Goal: Communication & Community: Connect with others

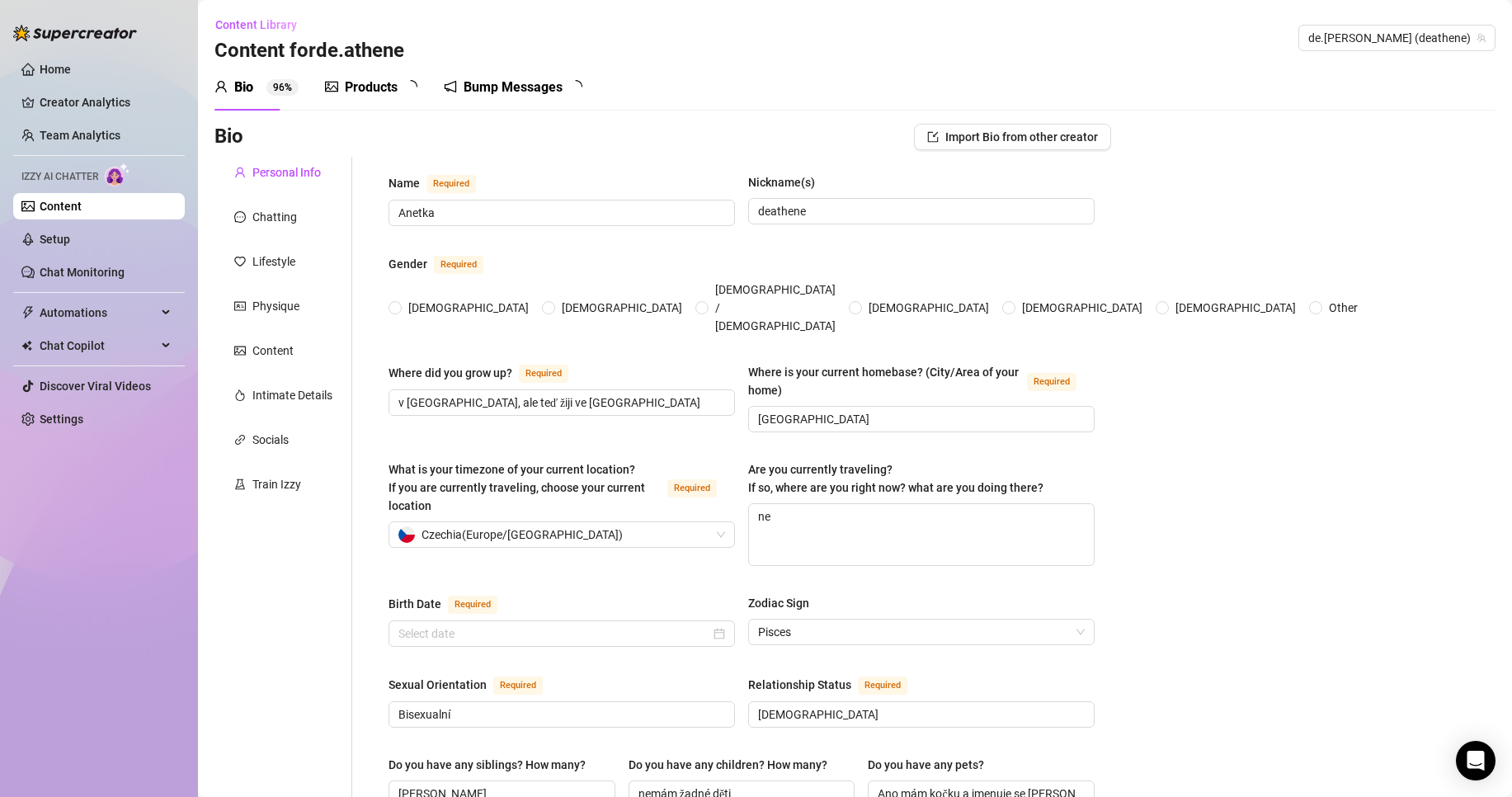
radio input "true"
type input "[DATE]"
click at [518, 93] on div "Bump Messages" at bounding box center [525, 87] width 99 height 20
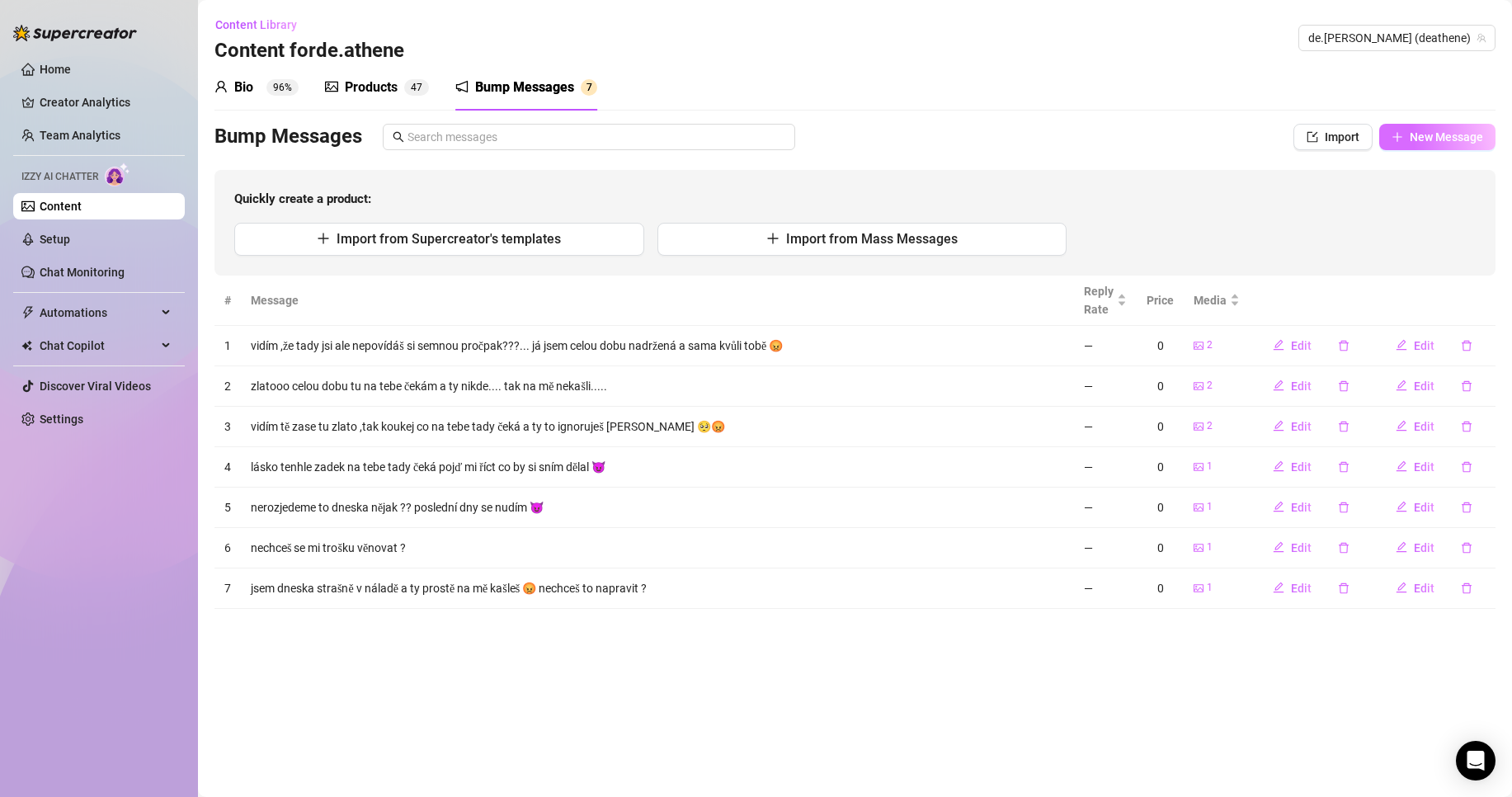
click at [1440, 138] on span "New Message" at bounding box center [1446, 137] width 74 height 13
type textarea "Type your message here..."
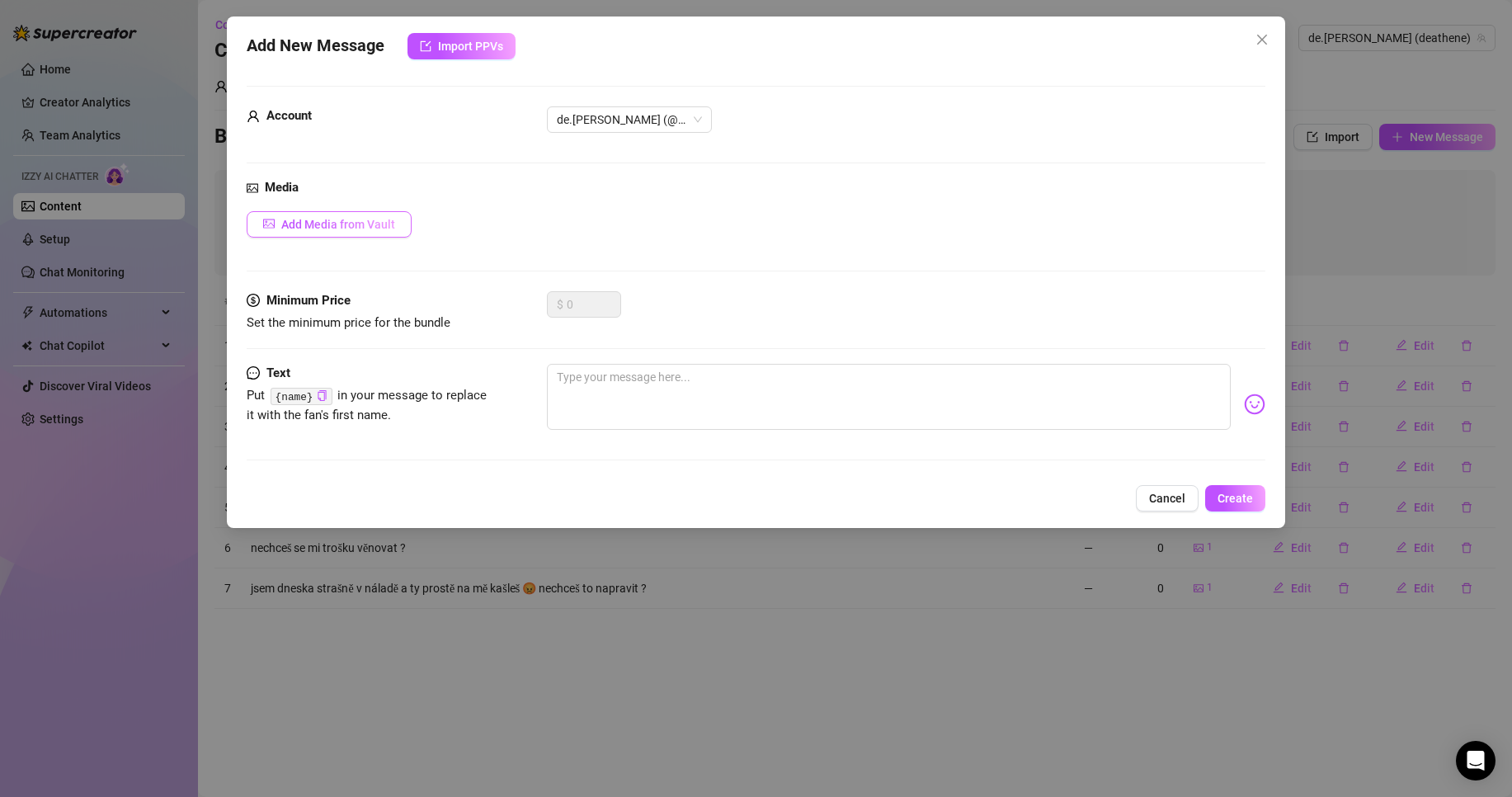
click at [342, 228] on span "Add Media from Vault" at bounding box center [338, 225] width 114 height 13
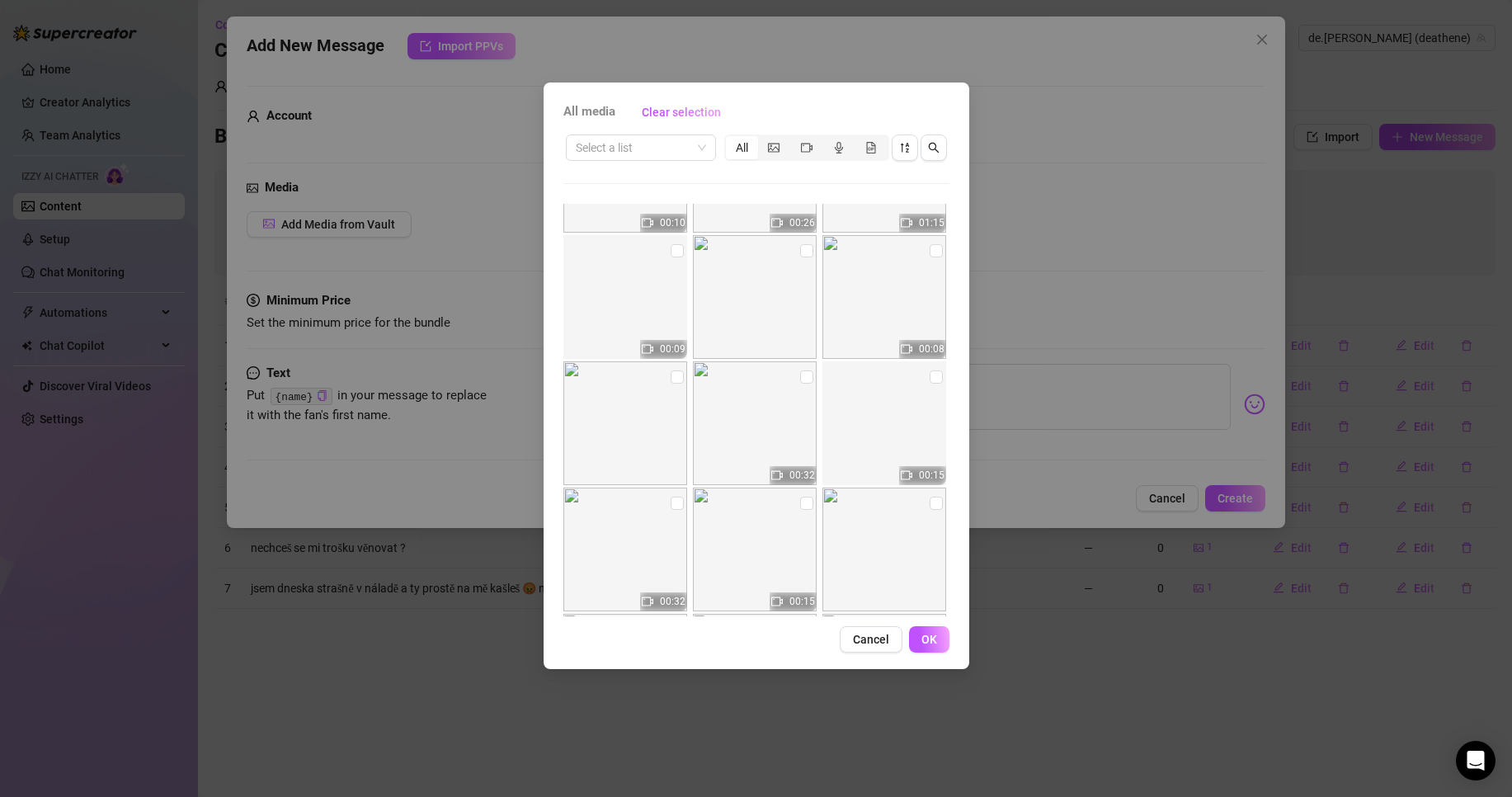
scroll to position [1035, 0]
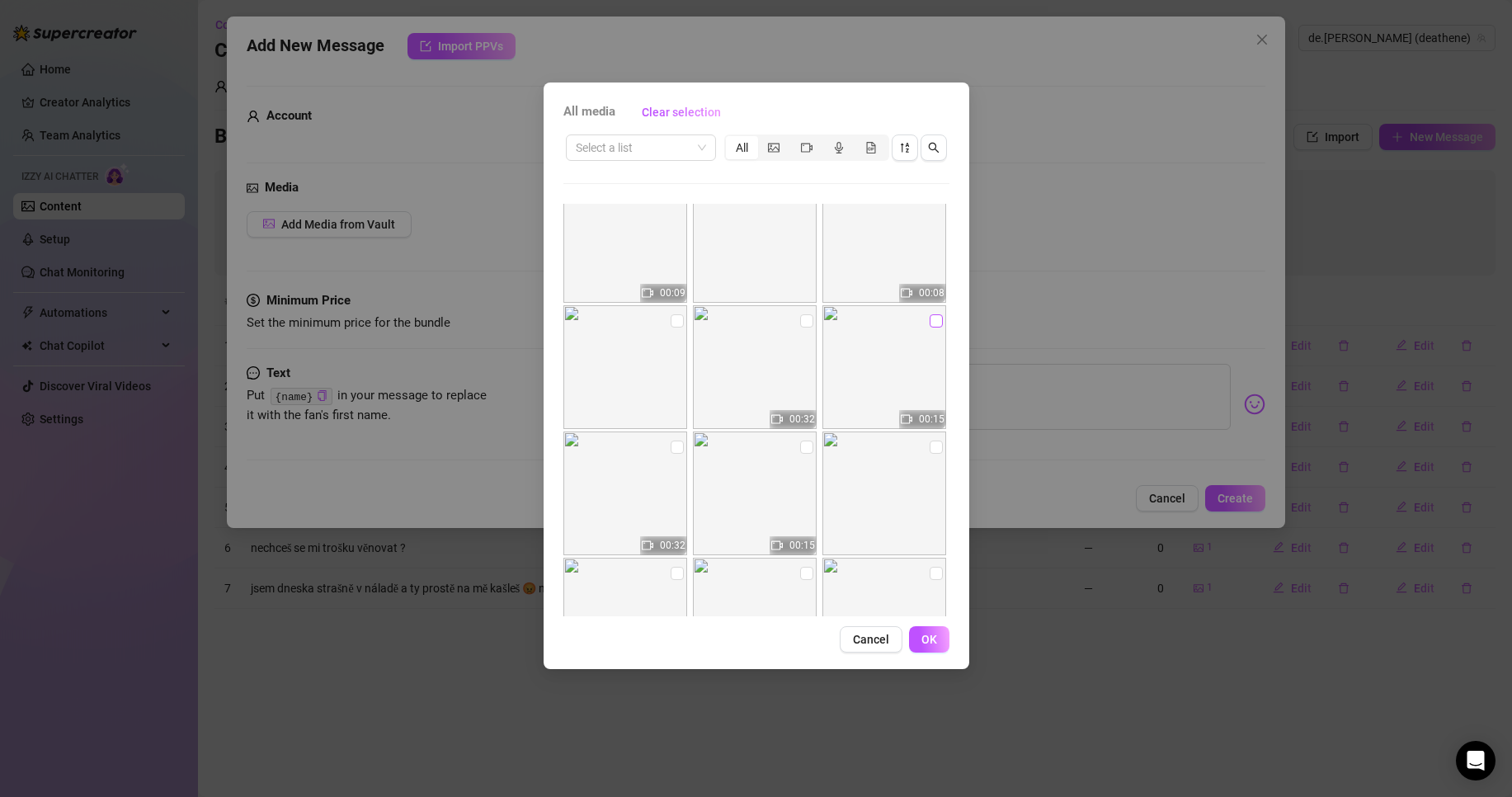
click at [929, 323] on input "checkbox" at bounding box center [936, 321] width 13 height 13
click at [929, 322] on input "checkbox" at bounding box center [936, 321] width 13 height 13
checkbox input "false"
click at [800, 428] on input "checkbox" at bounding box center [806, 428] width 13 height 13
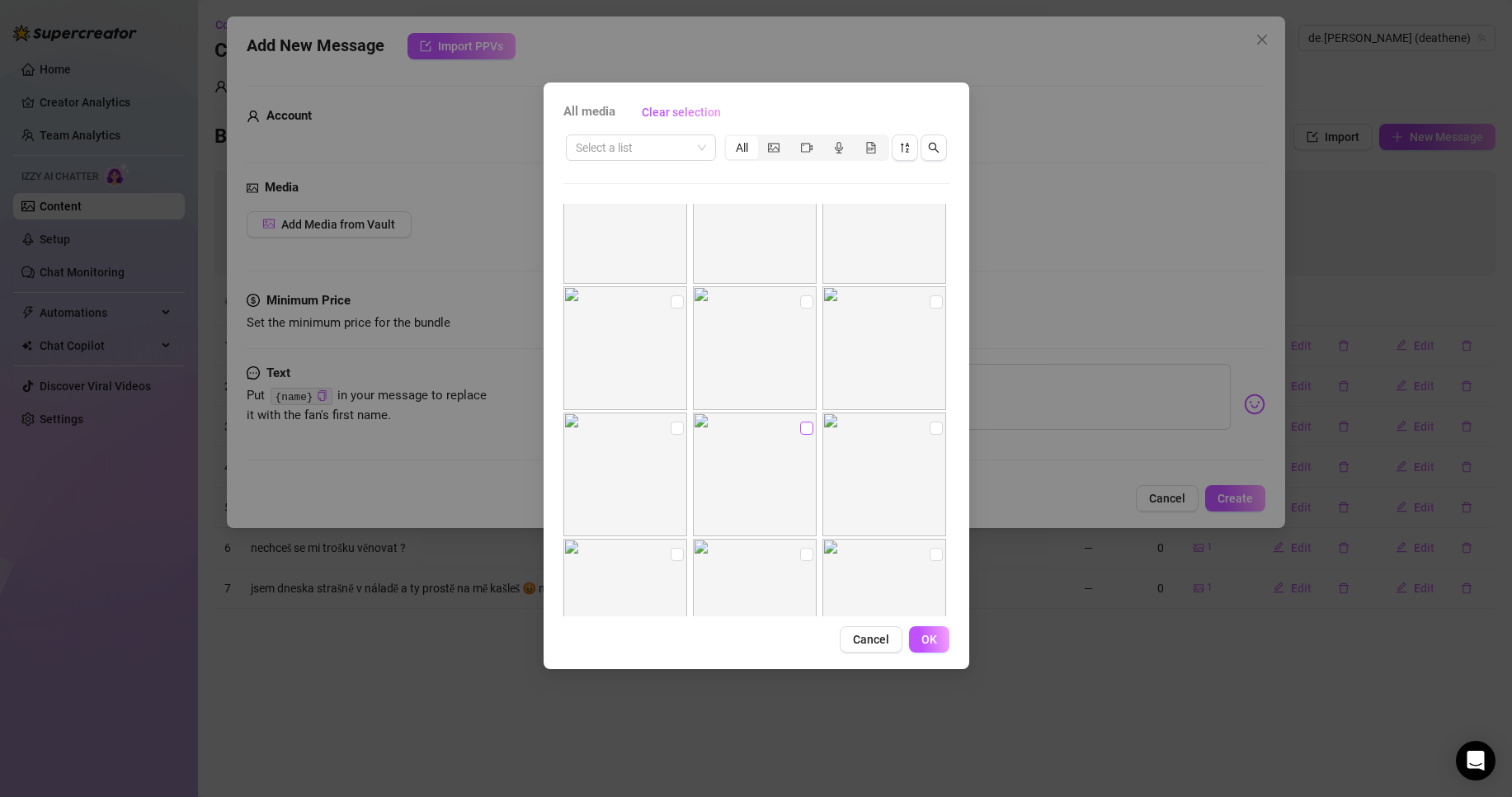
checkbox input "true"
click at [929, 382] on input "checkbox" at bounding box center [936, 384] width 13 height 13
checkbox input "true"
click at [929, 254] on input "checkbox" at bounding box center [936, 258] width 13 height 13
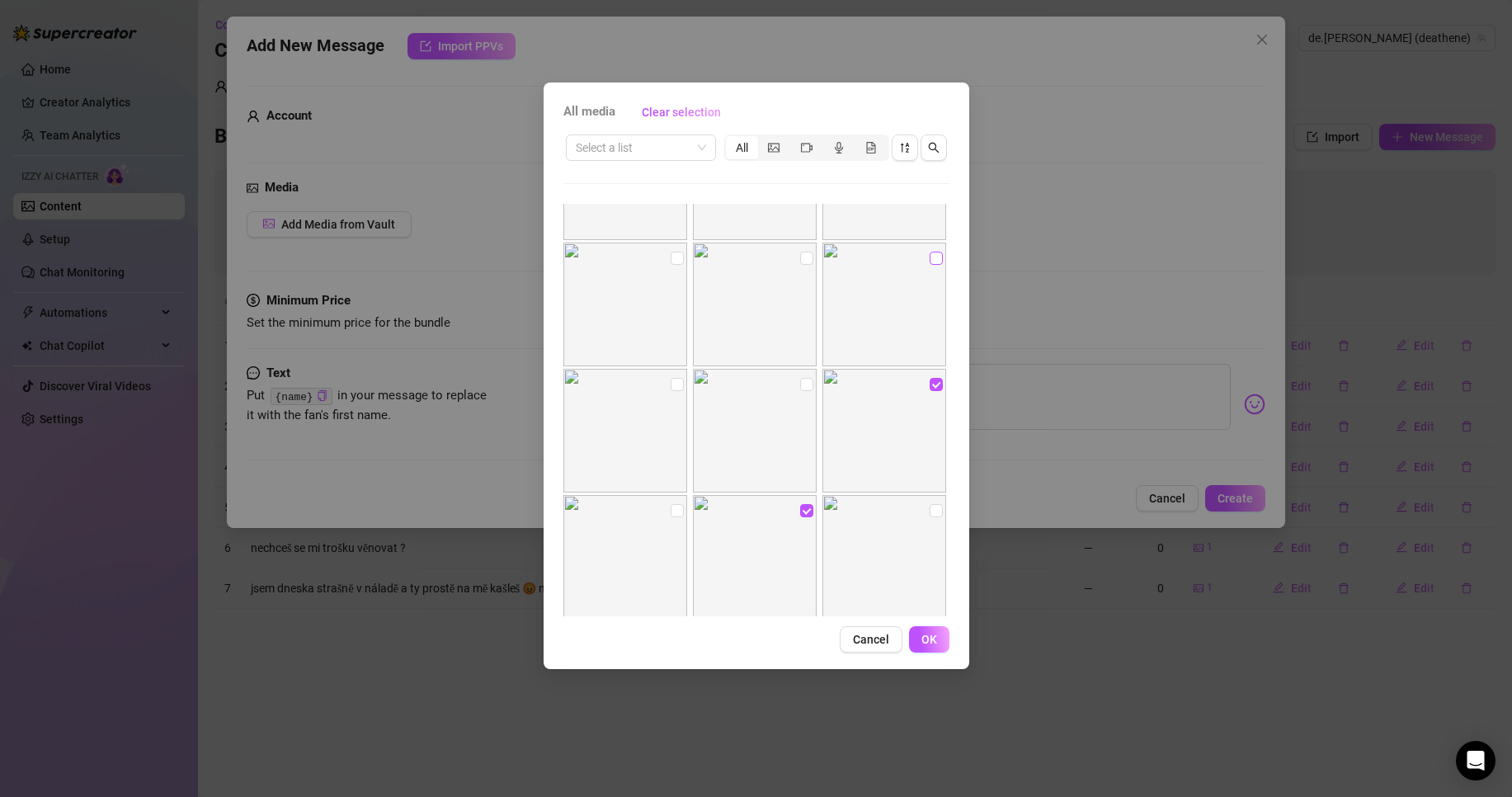
checkbox input "true"
click at [930, 640] on span "OK" at bounding box center [928, 639] width 16 height 13
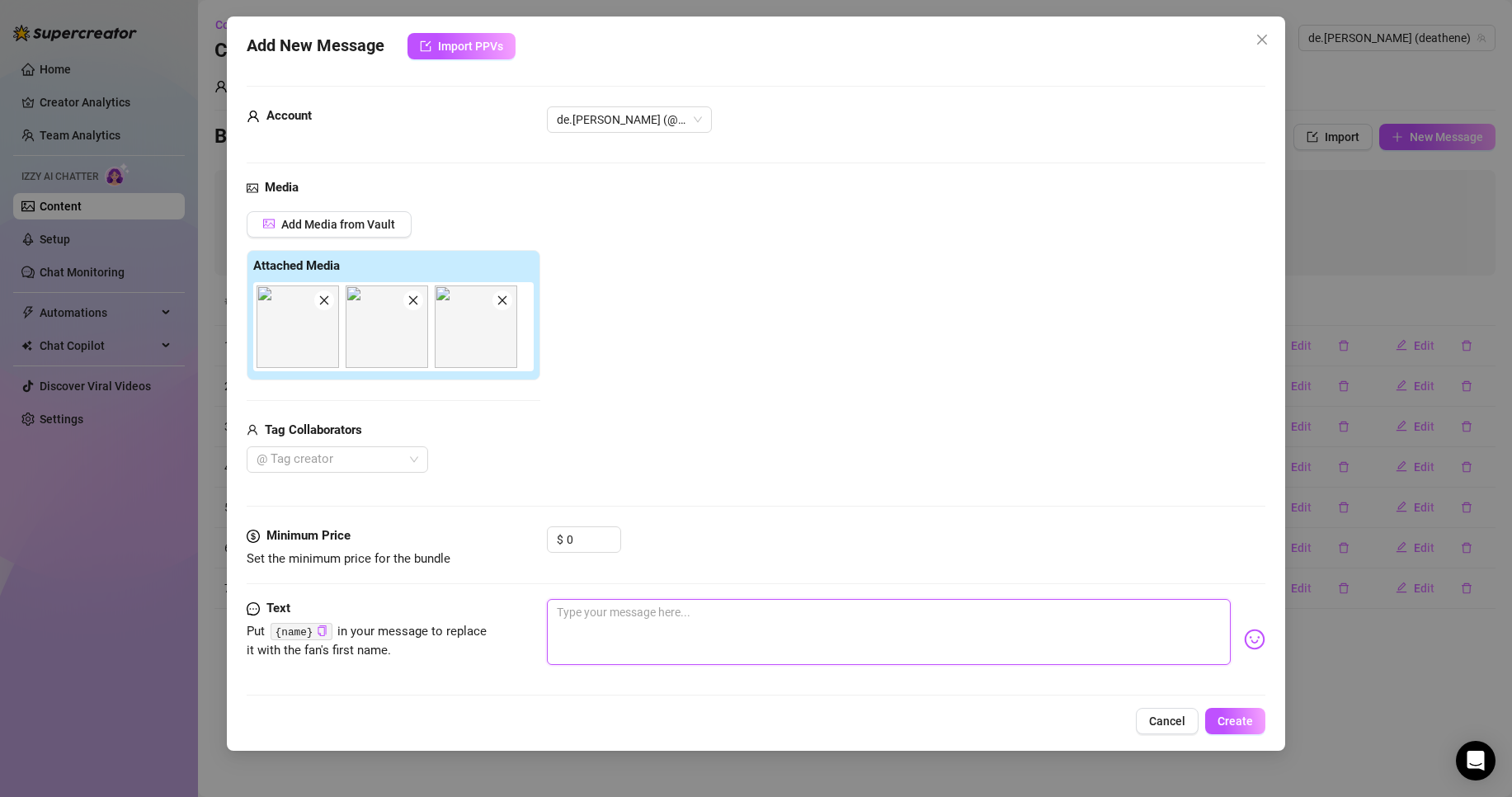
click at [637, 609] on textarea at bounding box center [888, 631] width 683 height 66
type textarea "k"
type textarea "ko"
type textarea "kou"
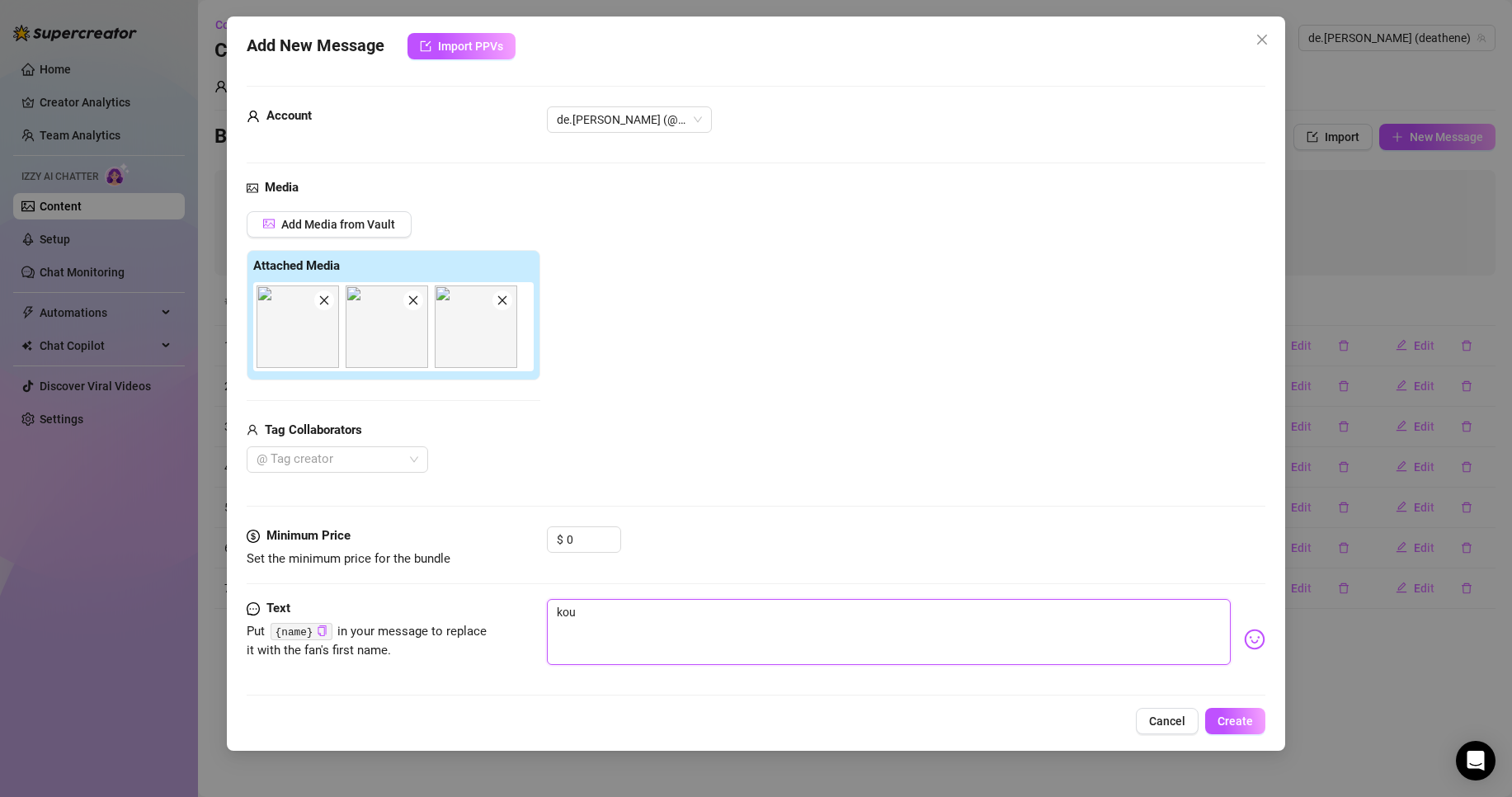
type textarea "kouk"
type textarea "koukr"
type textarea "kouk"
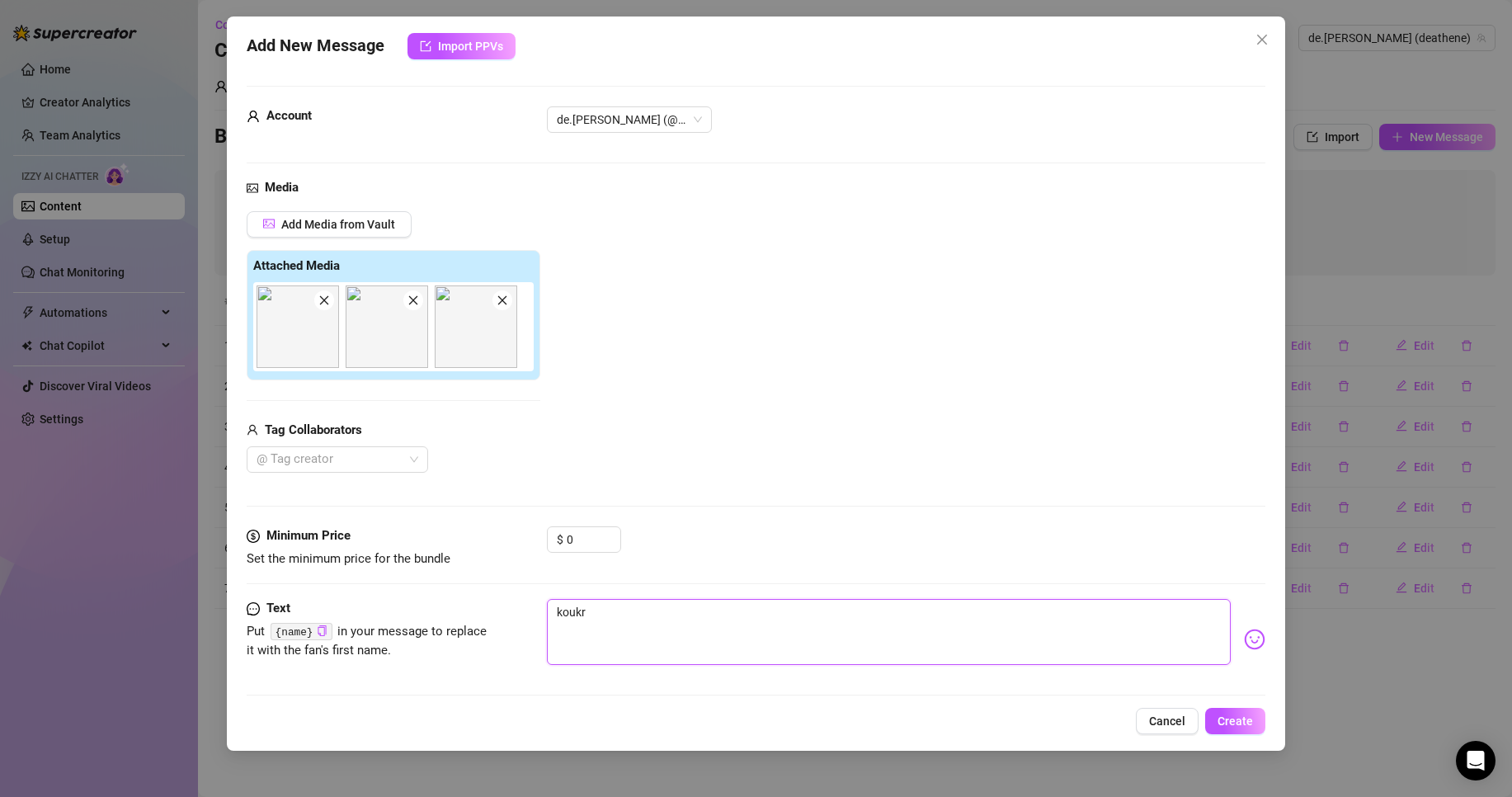
type textarea "kouk"
type textarea "kouke"
type textarea "koukej"
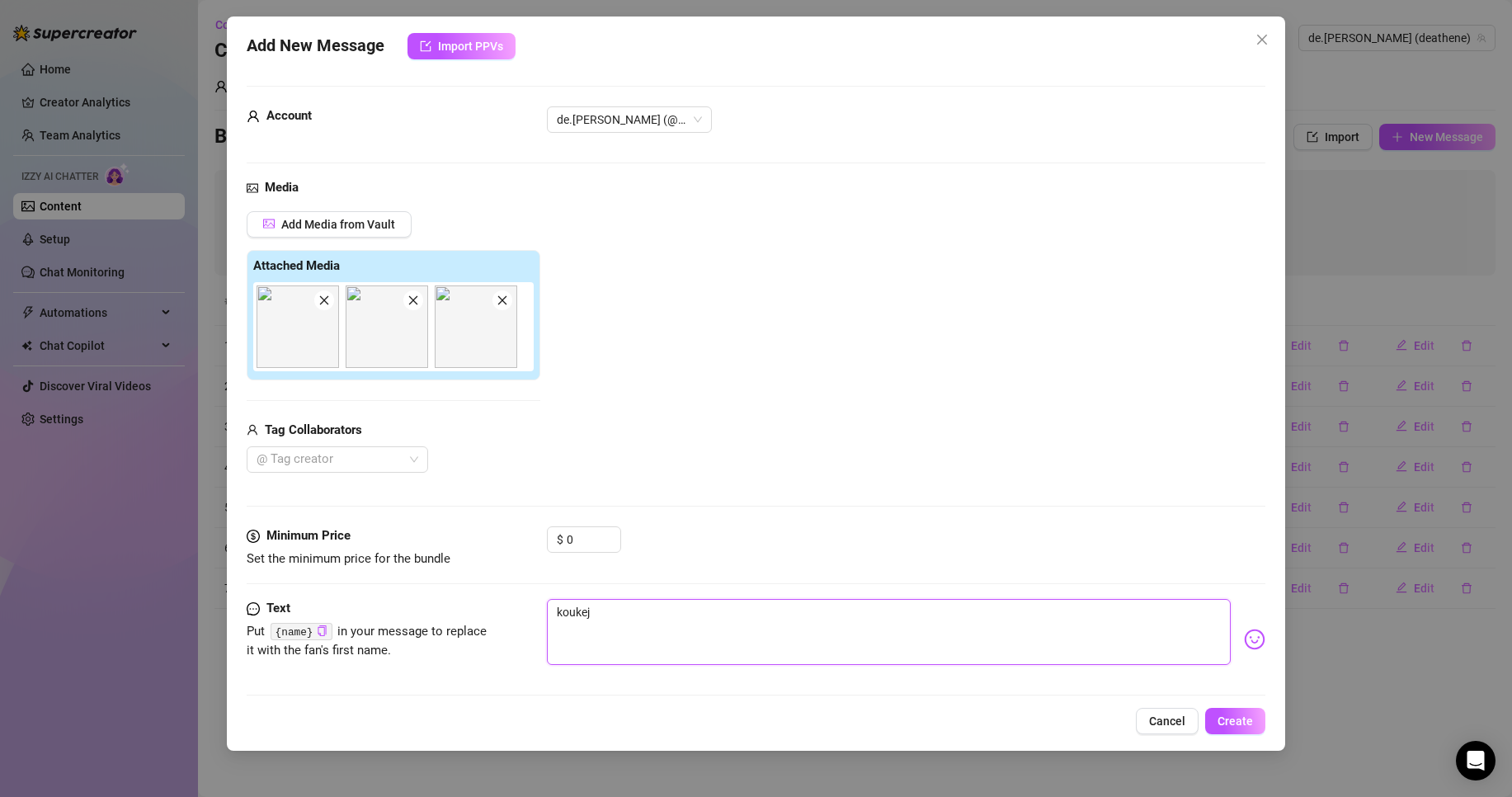
type textarea "koukej"
type textarea "koukej s"
type textarea "koukej se"
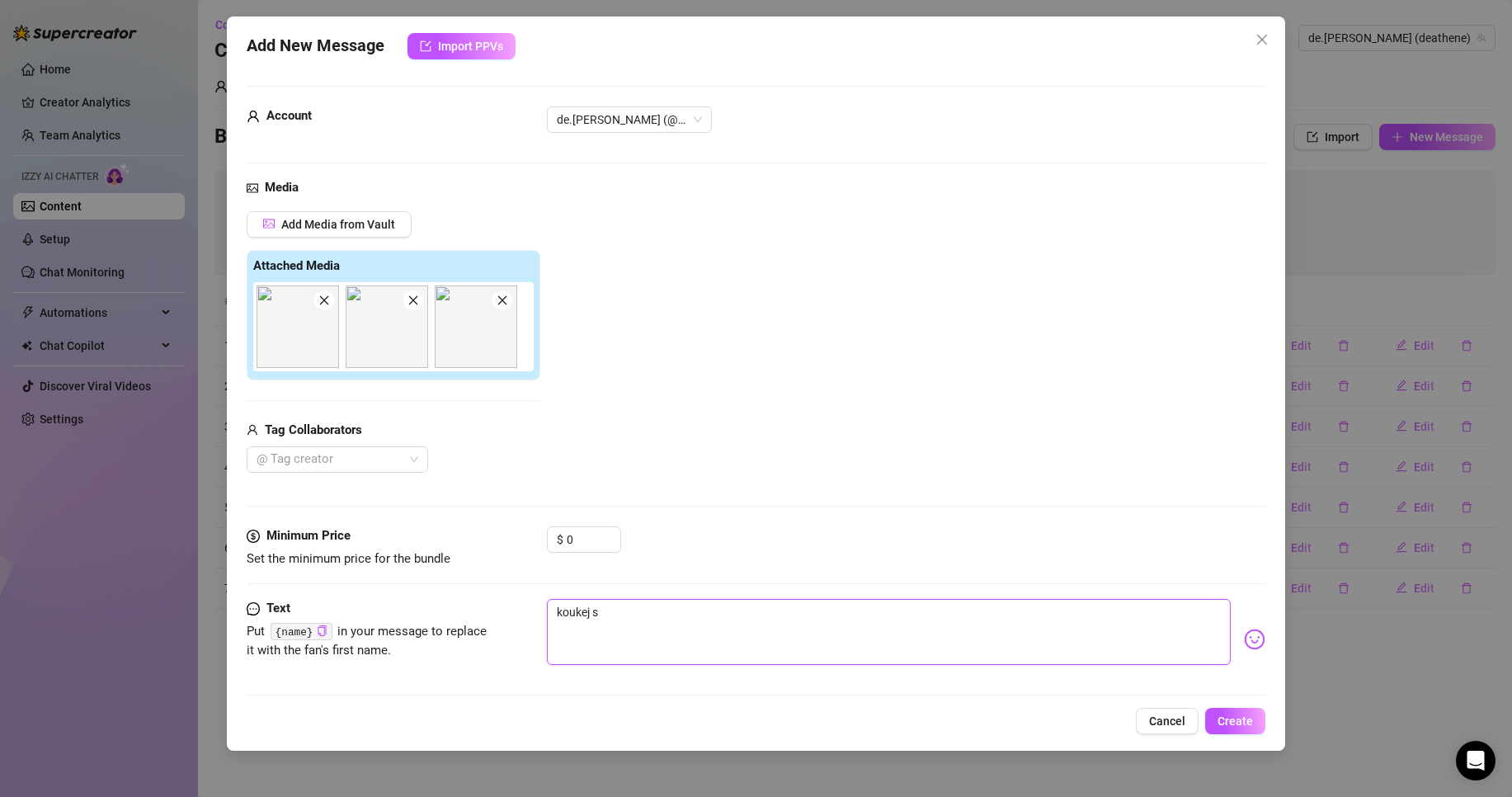
type textarea "koukej se"
type textarea "koukej s"
type textarea "koukej"
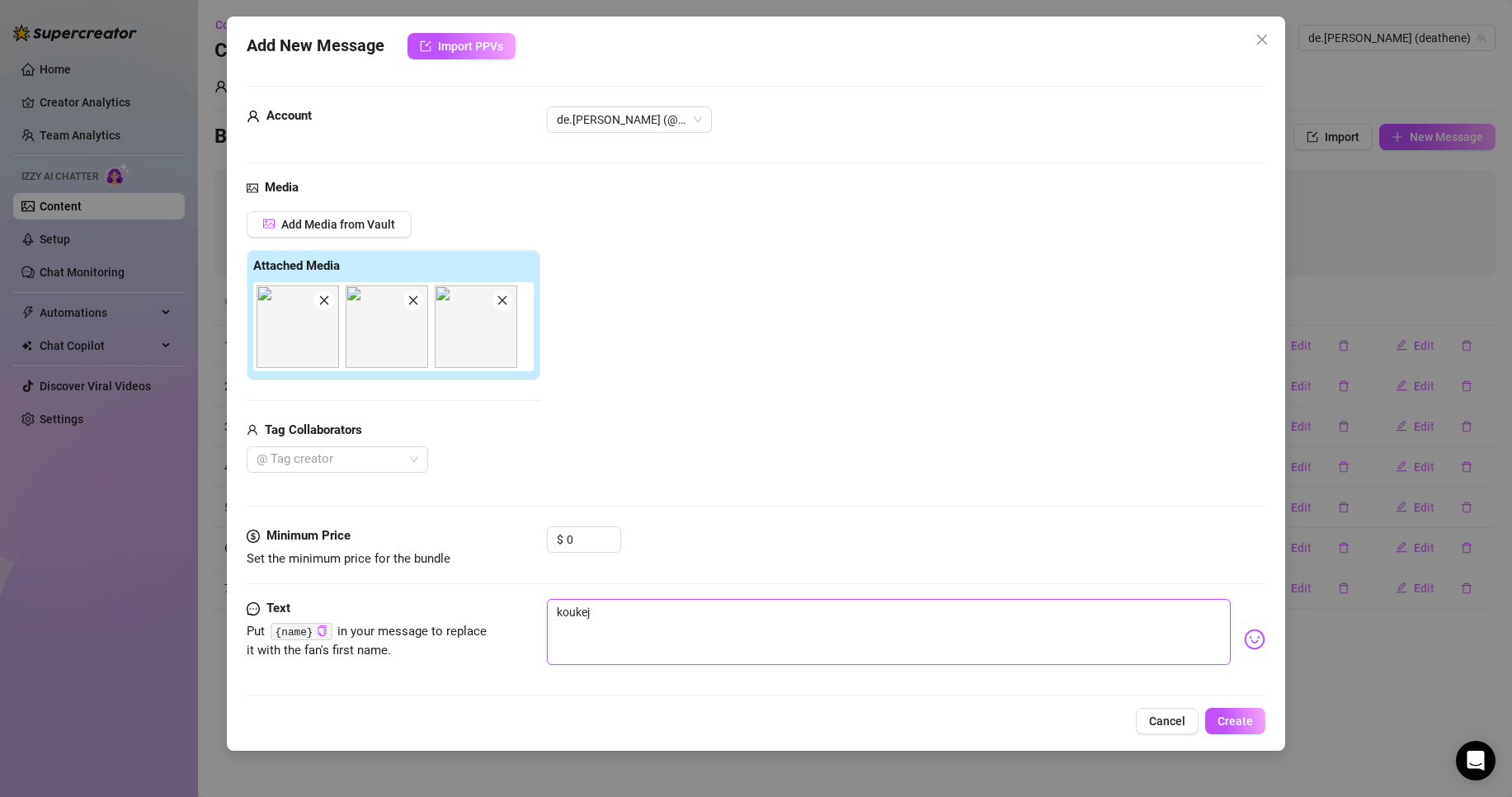
type textarea "koukej"
type textarea "kouke"
type textarea "kouk"
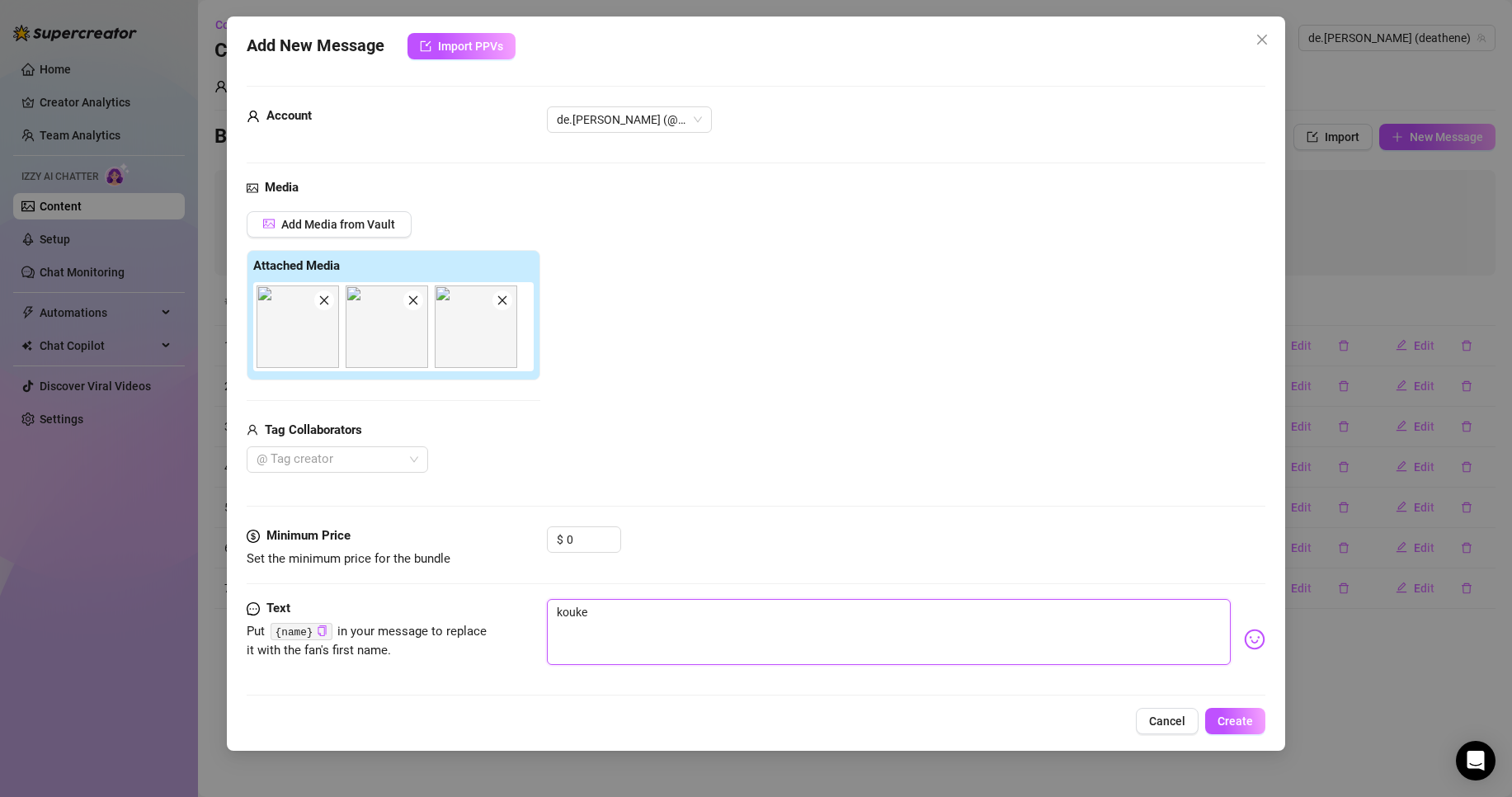
type textarea "kouk"
type textarea "kou"
type textarea "ko"
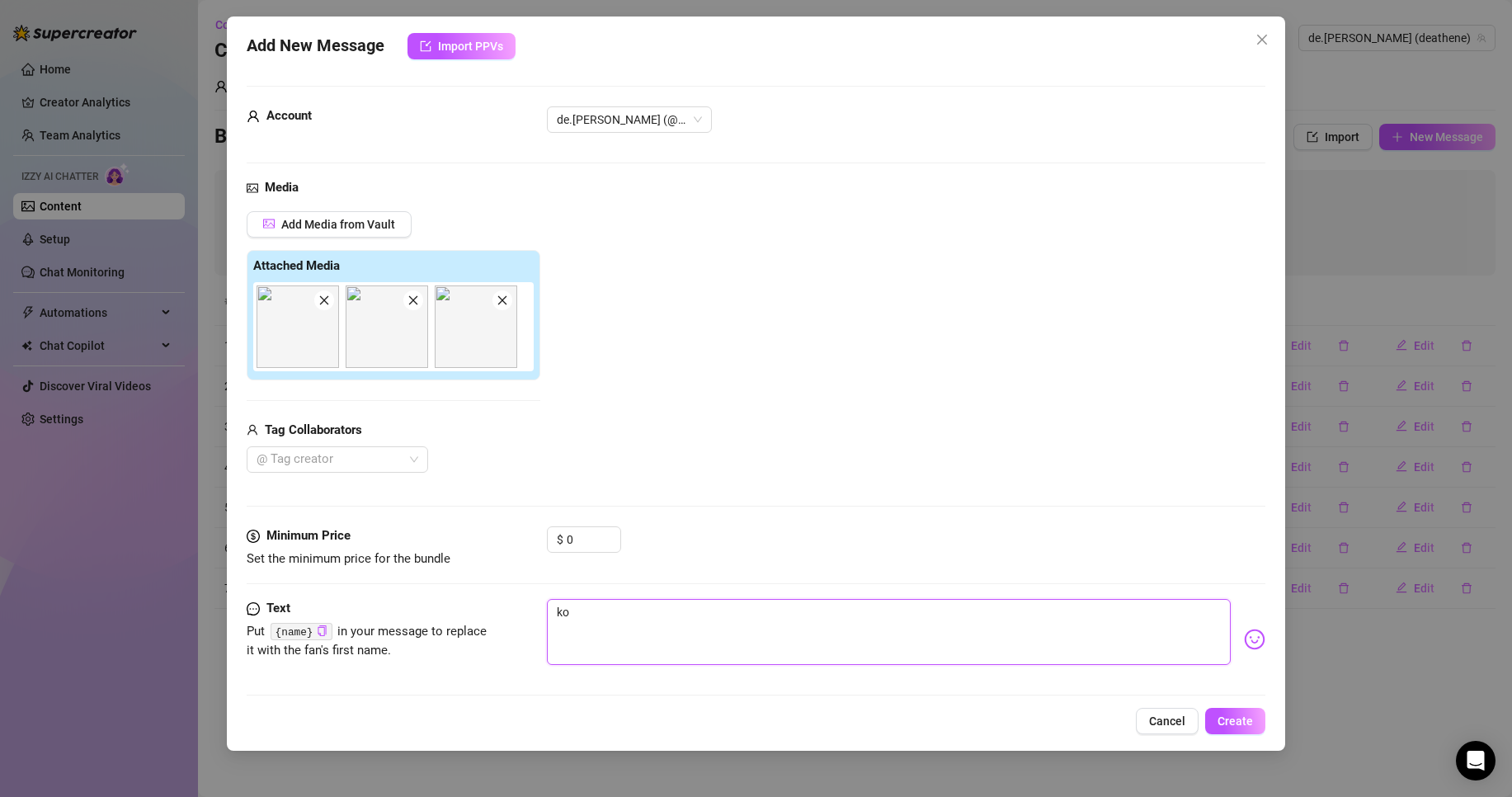
type textarea "k"
type textarea "Type your message here..."
type textarea "z"
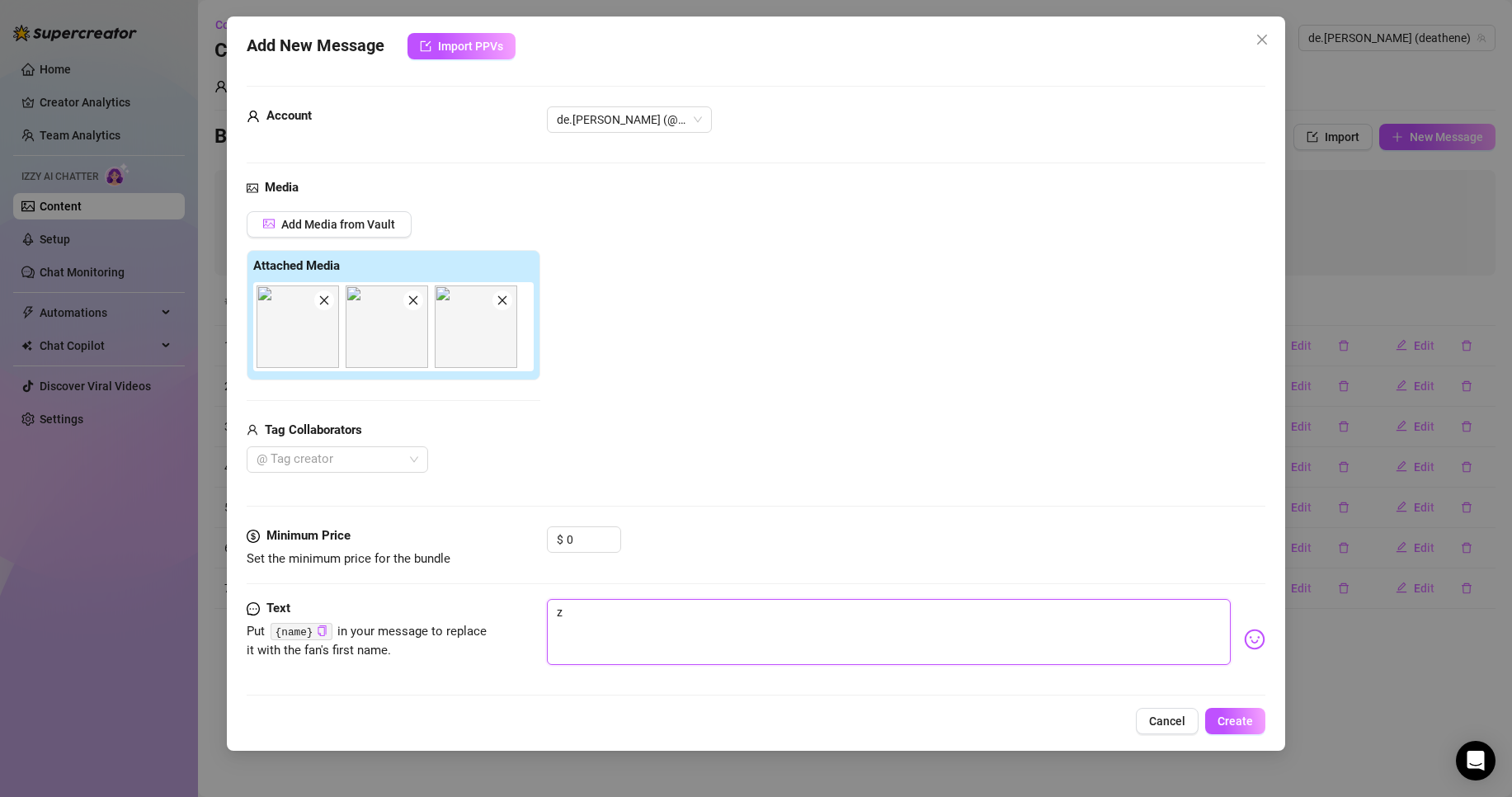
type textarea "zl"
type textarea "zla"
type textarea "zlat"
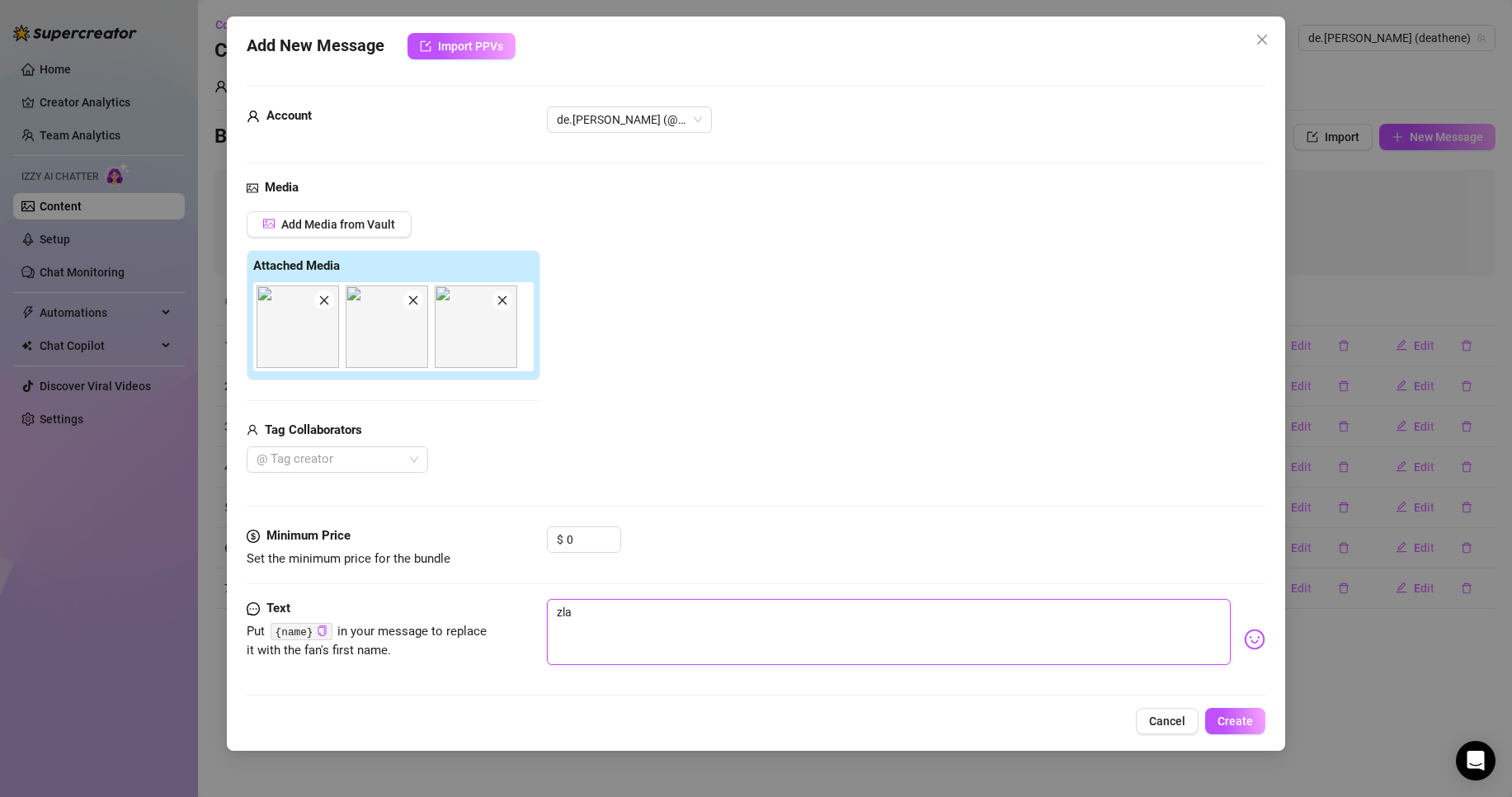
type textarea "zlat"
type textarea "zlatí"
type textarea "zlatíř"
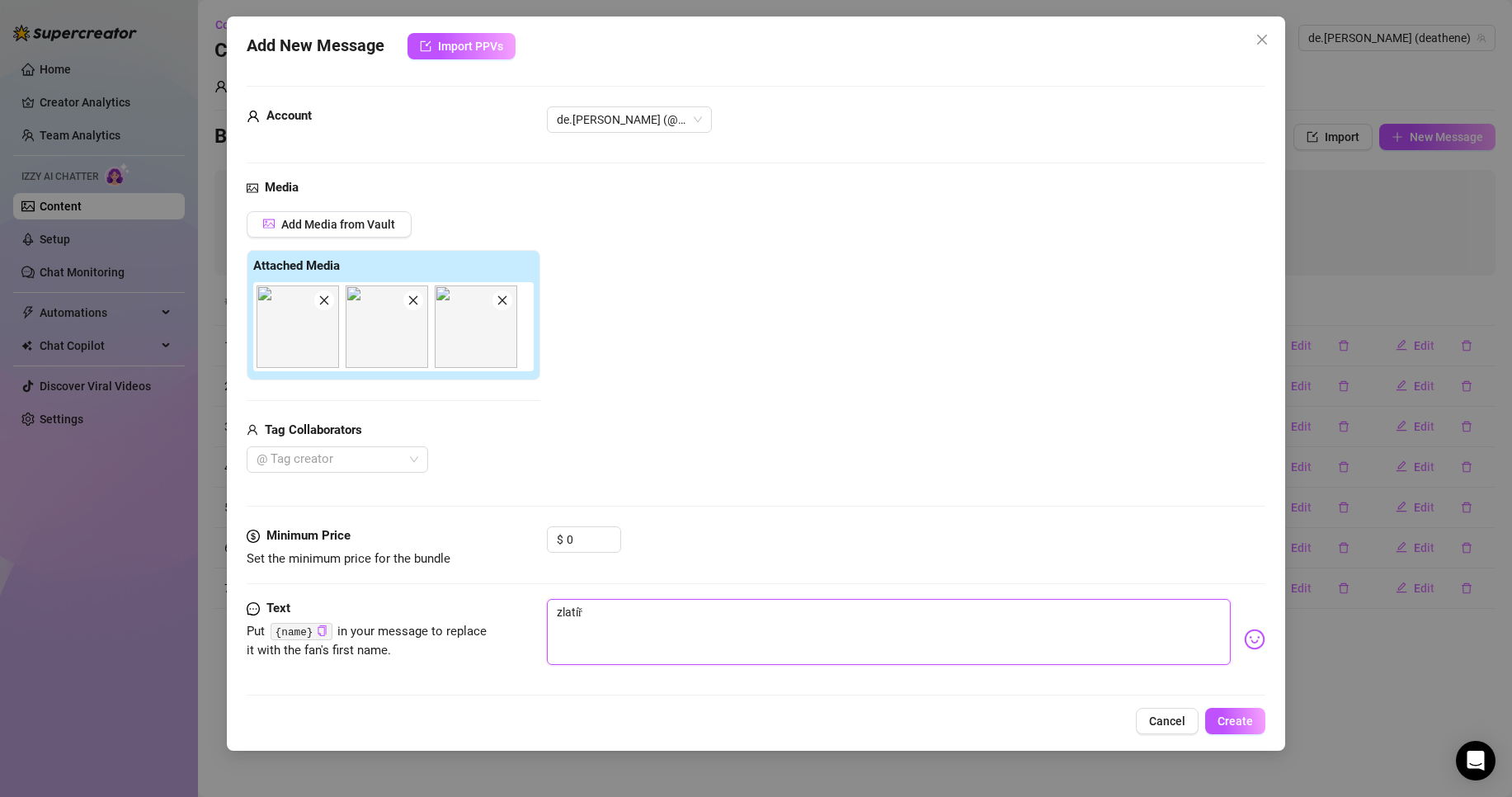
type textarea "zlatí"
type textarea "zlatíč"
type textarea "zlatíčk"
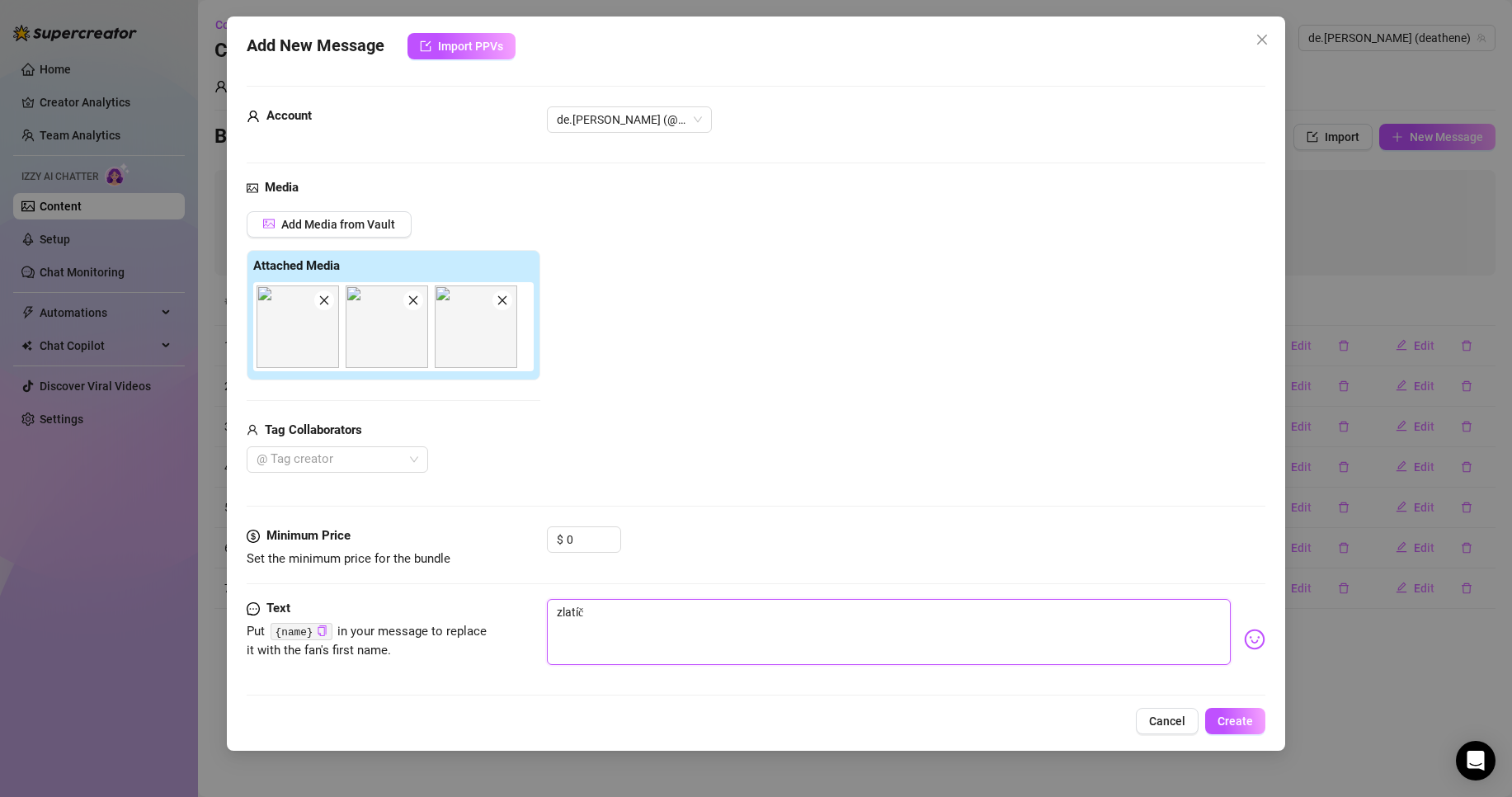
type textarea "zlatíčk"
type textarea "zlatíčko"
type textarea "zlatíčkoo"
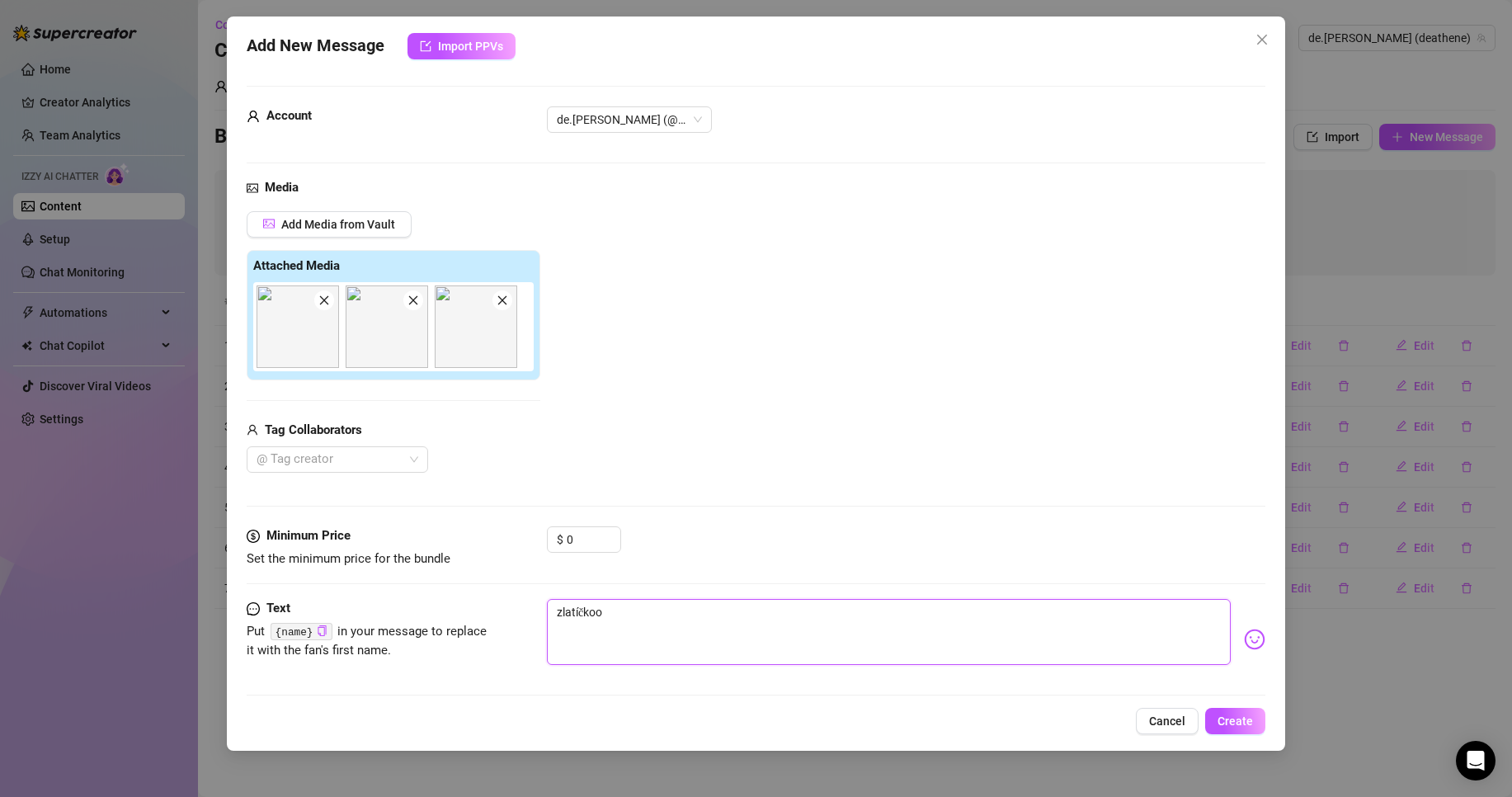
type textarea "zlatíčkoo"
type textarea "zlatíčkoo t"
type textarea "zlatíčkoo ta"
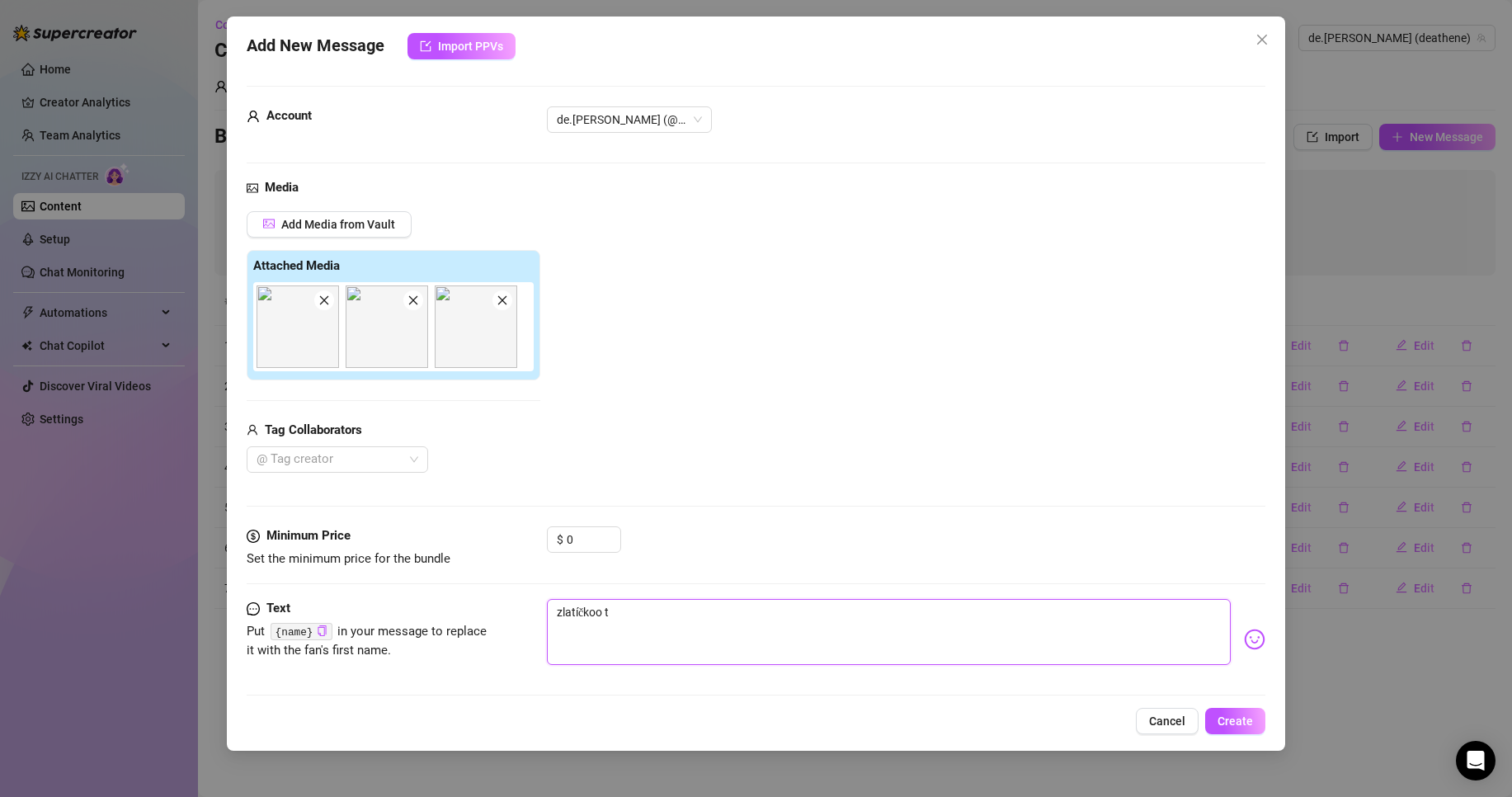
type textarea "zlatíčkoo ta"
type textarea "zlatíčkoo tak"
type textarea "zlatíčkoo takh"
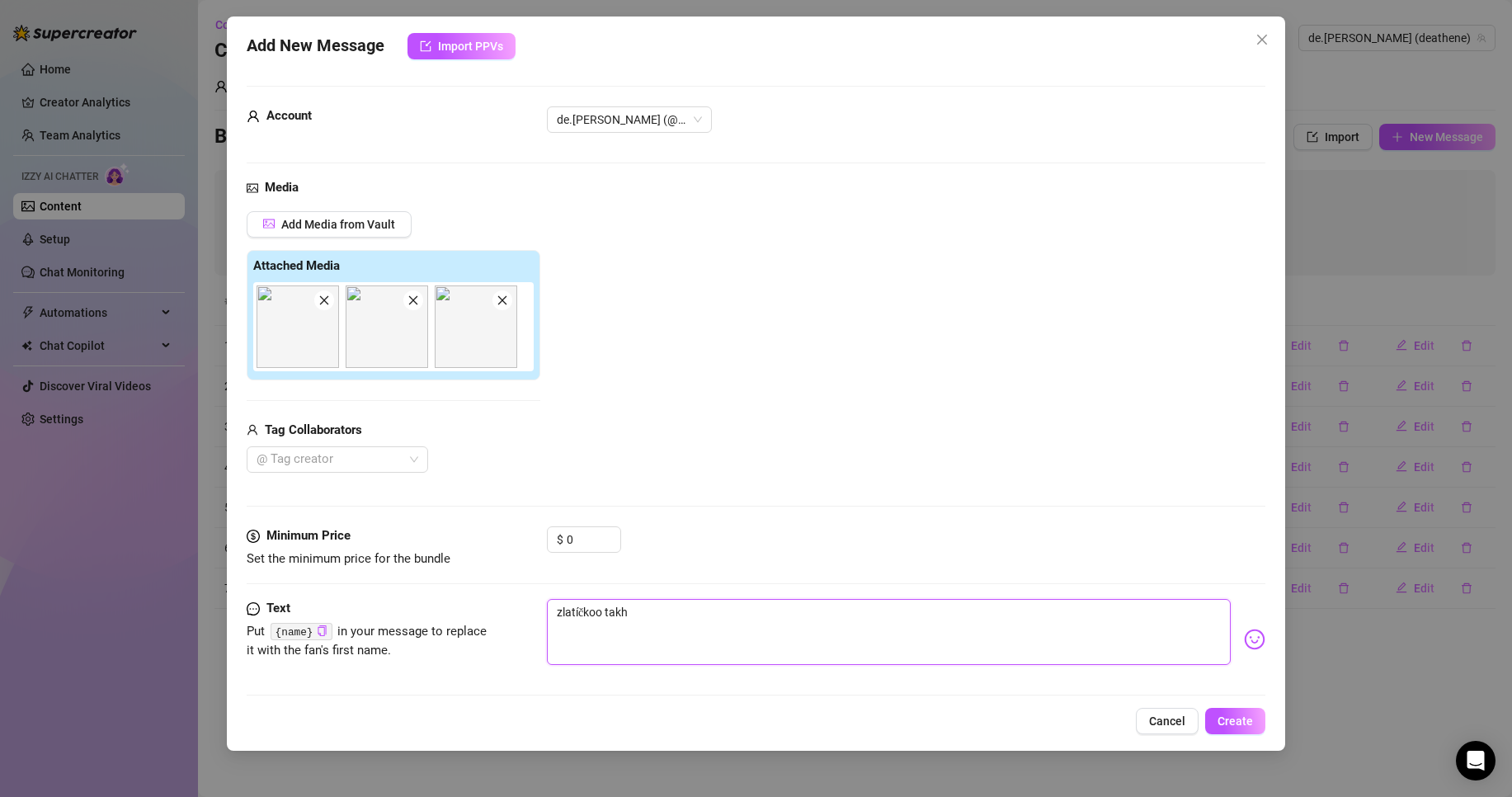
type textarea "zlatíčkoo takhl"
type textarea "zlatíčkoo takhle"
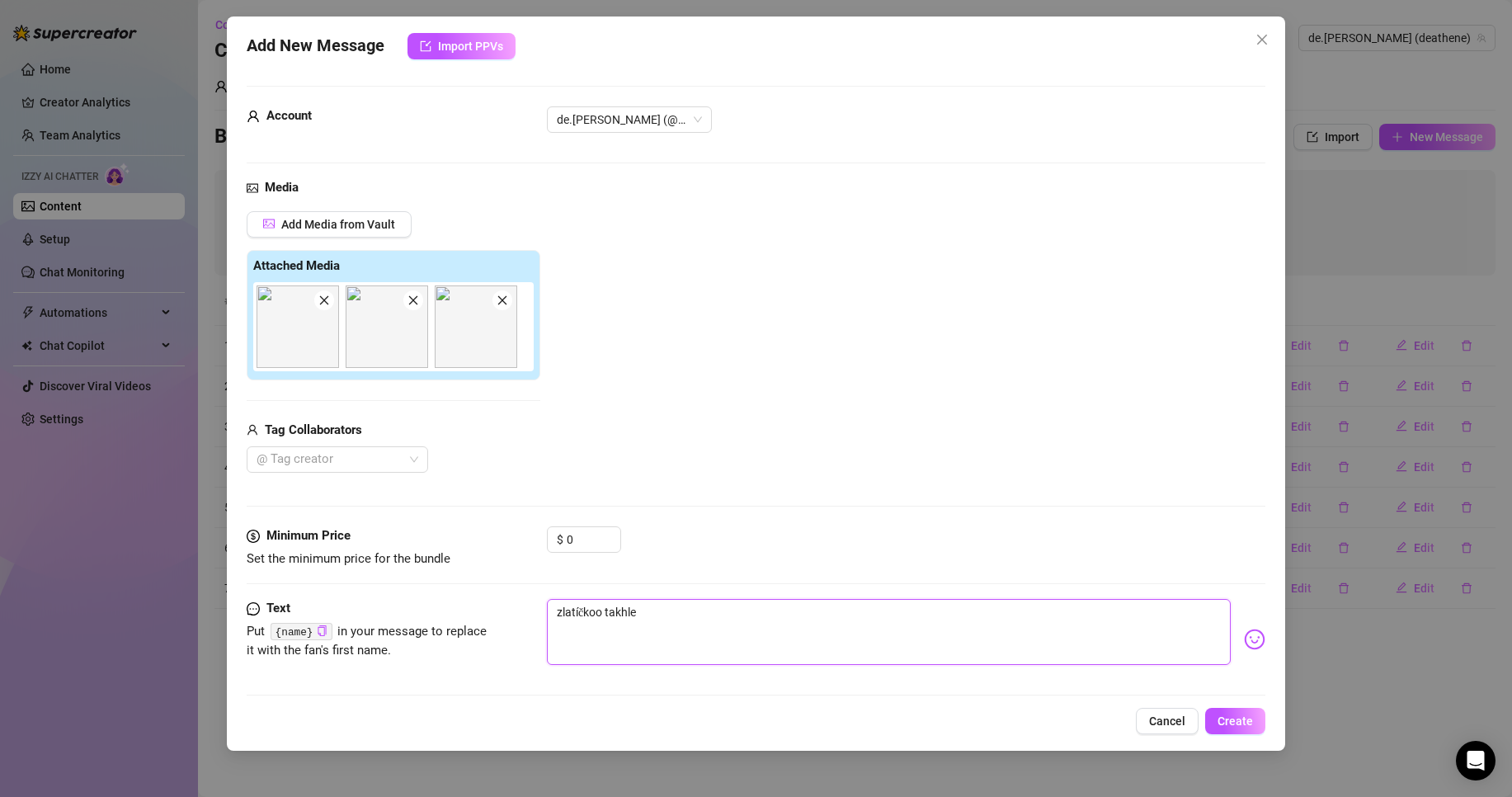
type textarea "zlatíčkoo takhle"
type textarea "zlatíčkoo takhle n"
type textarea "zlatíčkoo takhle na"
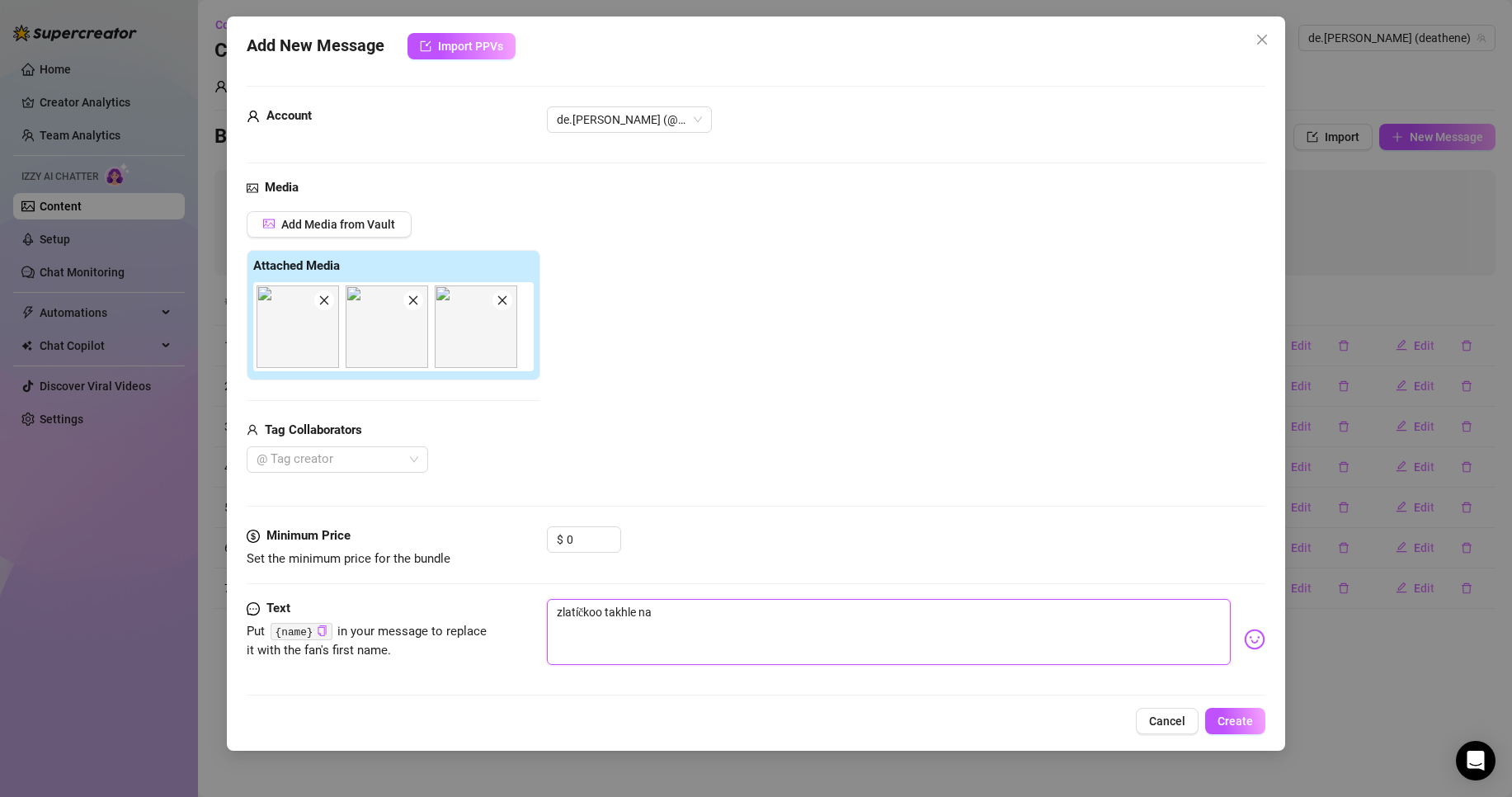
type textarea "zlatíčkoo takhle na"
type textarea "zlatíčkoo takhle na t"
type textarea "zlatíčkoo takhle na te"
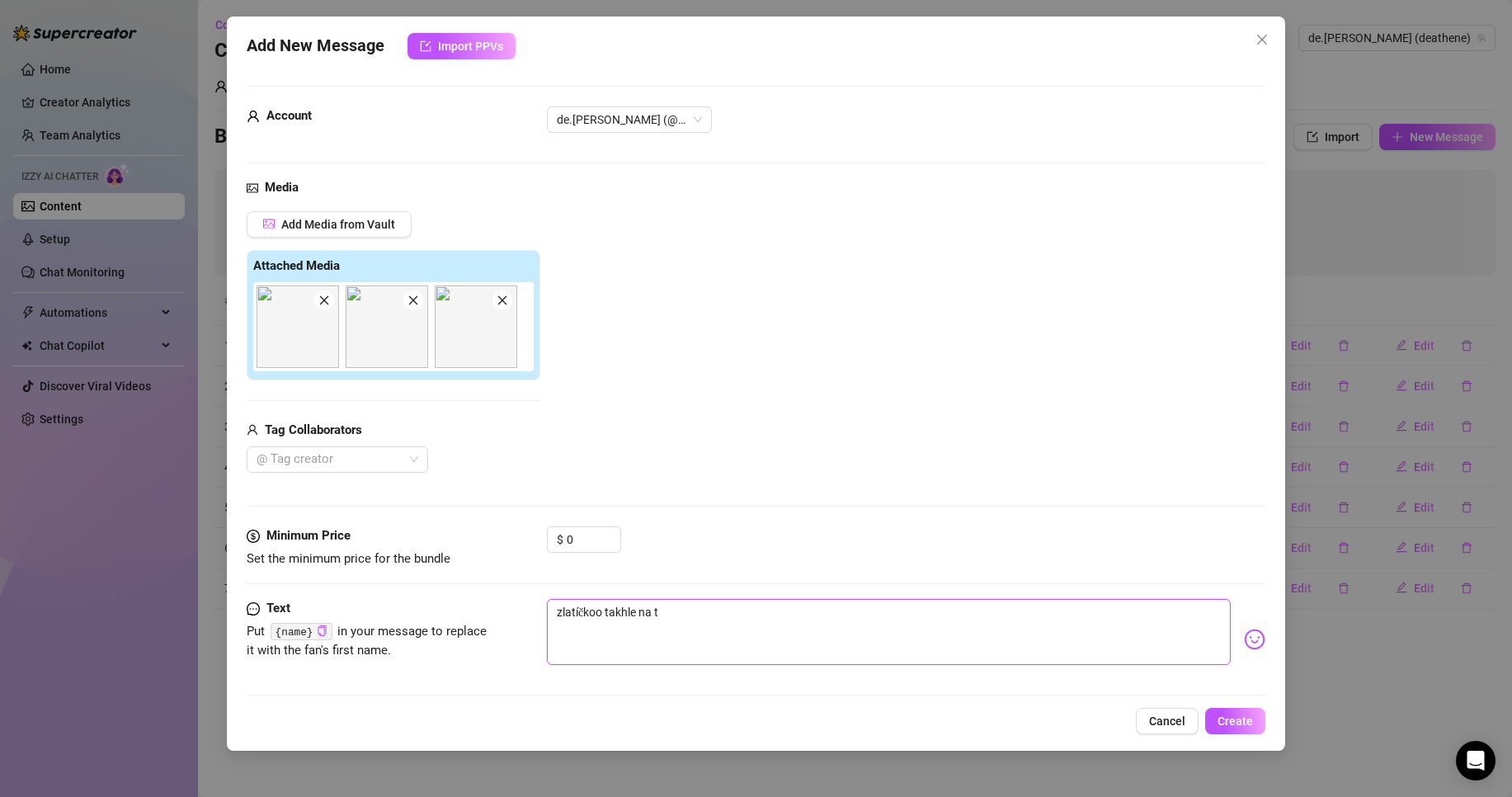
type textarea "zlatíčkoo takhle na te"
type textarea "zlatíčkoo takhle na teb"
type textarea "zlatíčkoo takhle na tebe"
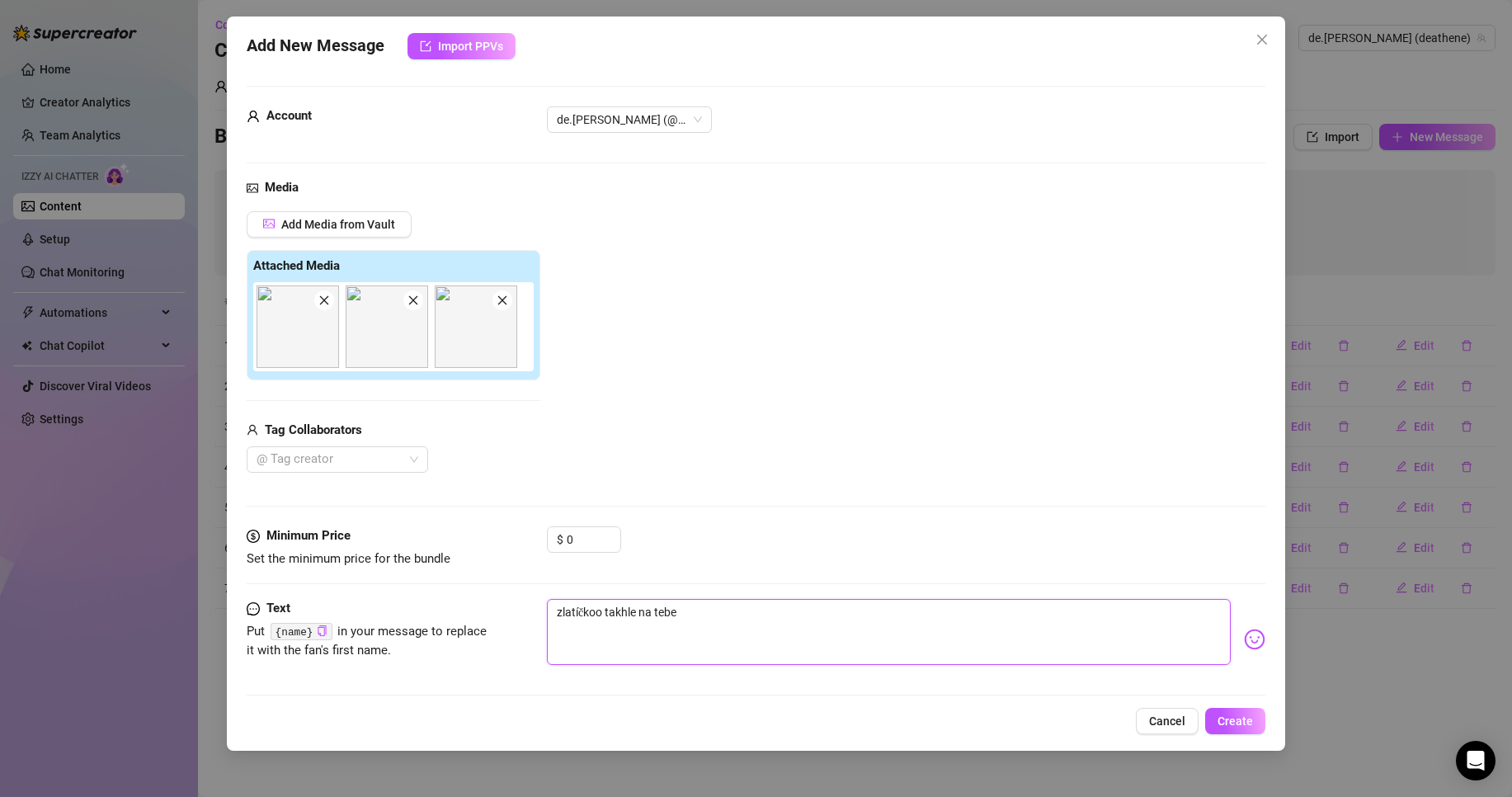
type textarea "zlatíčkoo takhle na tebe"
type textarea "zlatíčkoo takhle na tebe c"
type textarea "zlatíčkoo takhle na tebe ce"
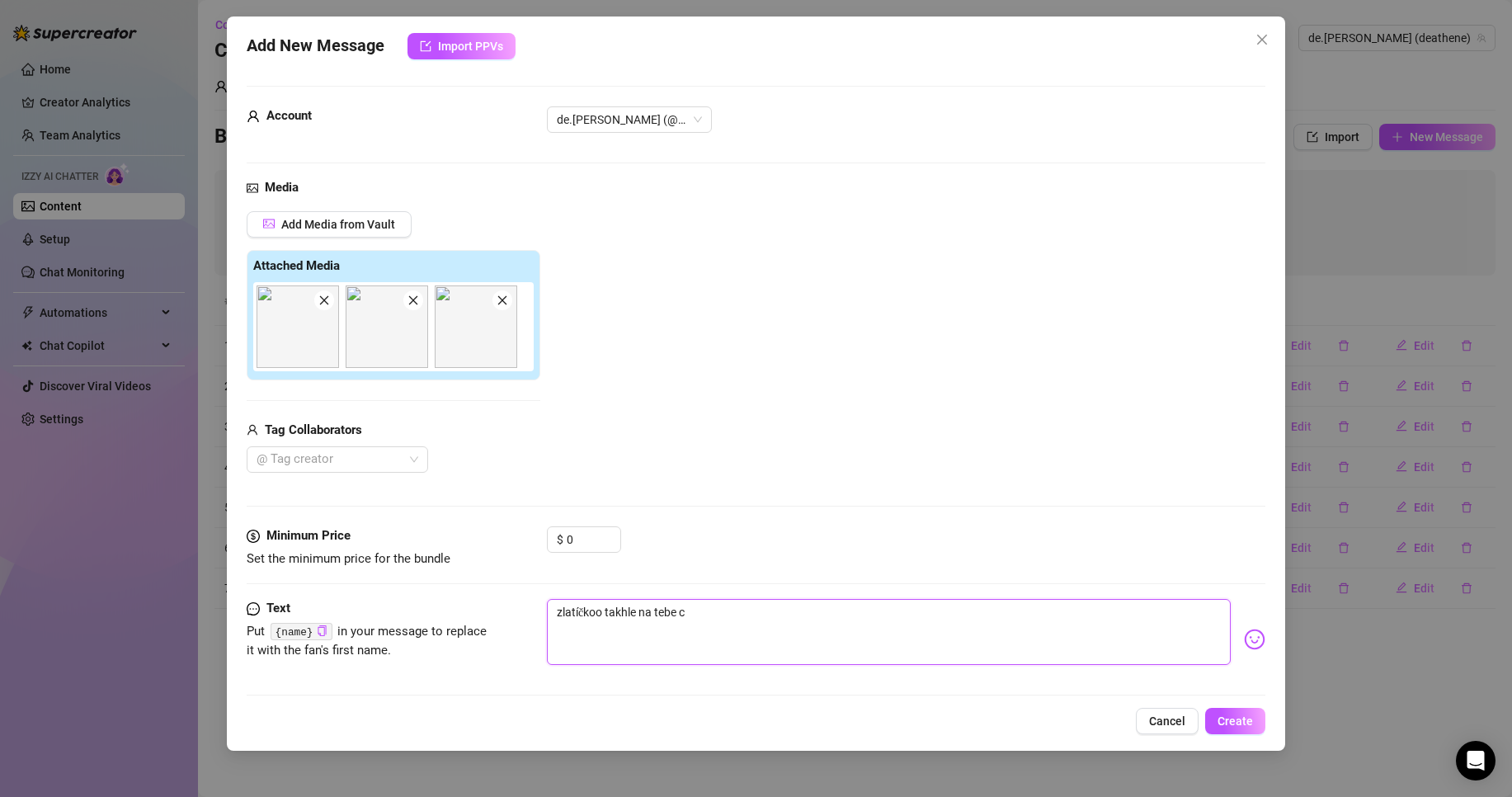
type textarea "zlatíčkoo takhle na tebe ce"
type textarea "zlatíčkoo takhle na tebe cel"
type textarea "zlatíčkoo takhle na tebe celo"
type textarea "zlatíčkoo takhle na tebe celou"
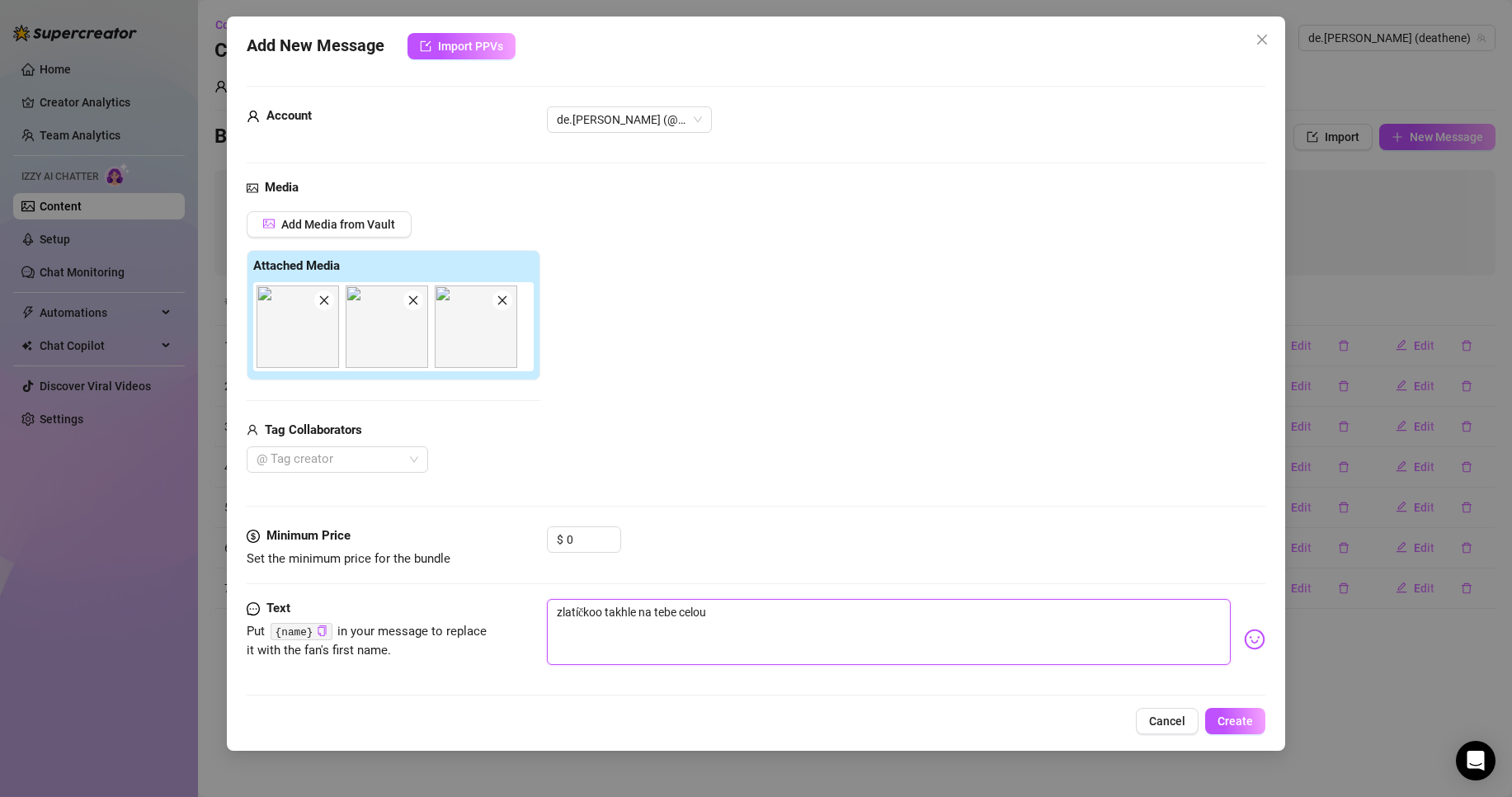
type textarea "zlatíčkoo takhle na tebe celou"
type textarea "zlatíčkoo takhle na tebe celou d"
type textarea "zlatíčkoo takhle na tebe celou do"
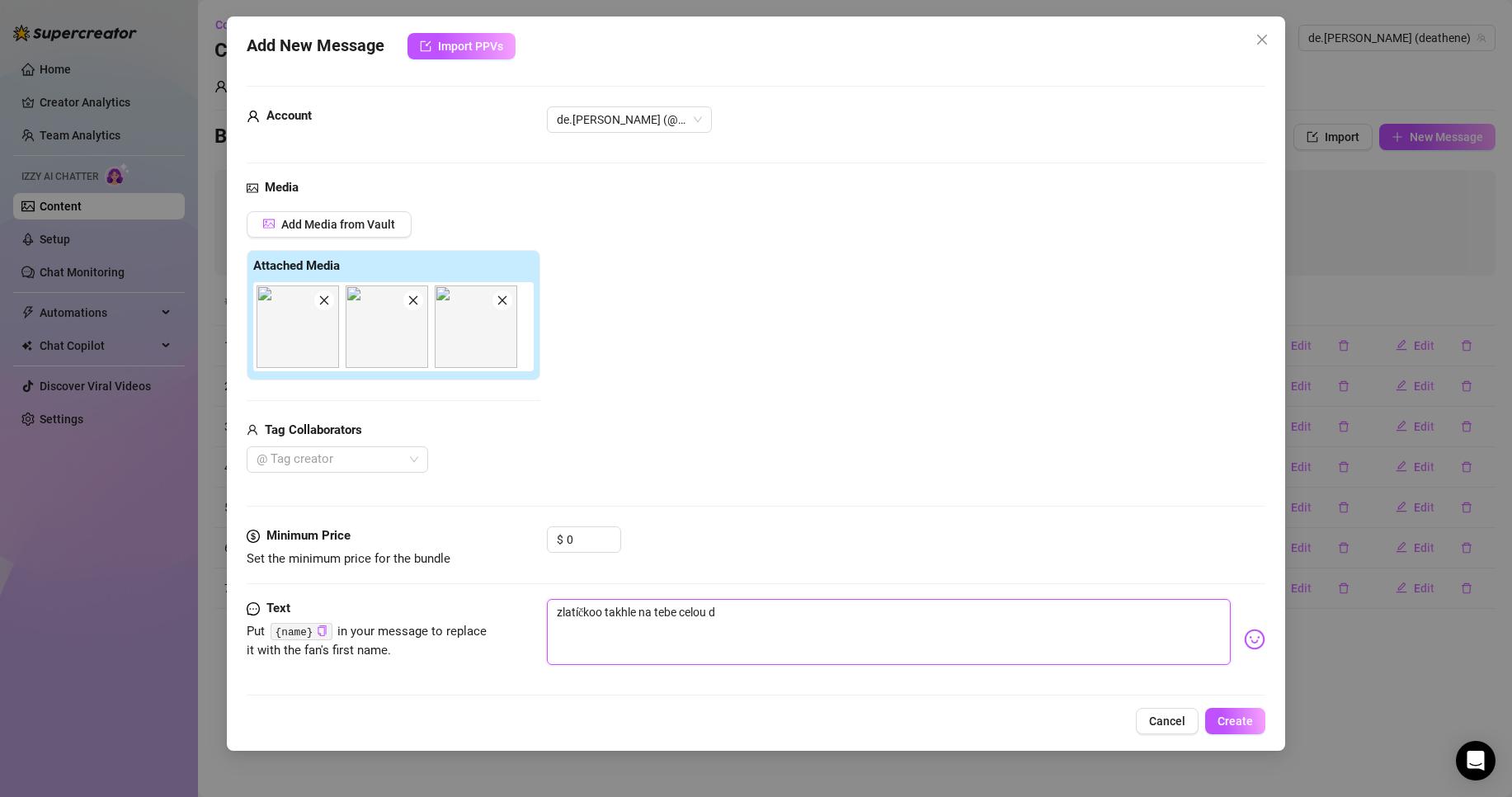
type textarea "zlatíčkoo takhle na tebe celou do"
type textarea "zlatíčkoo takhle na tebe celou dob"
type textarea "zlatíčkoo takhle na tebe celou dobu"
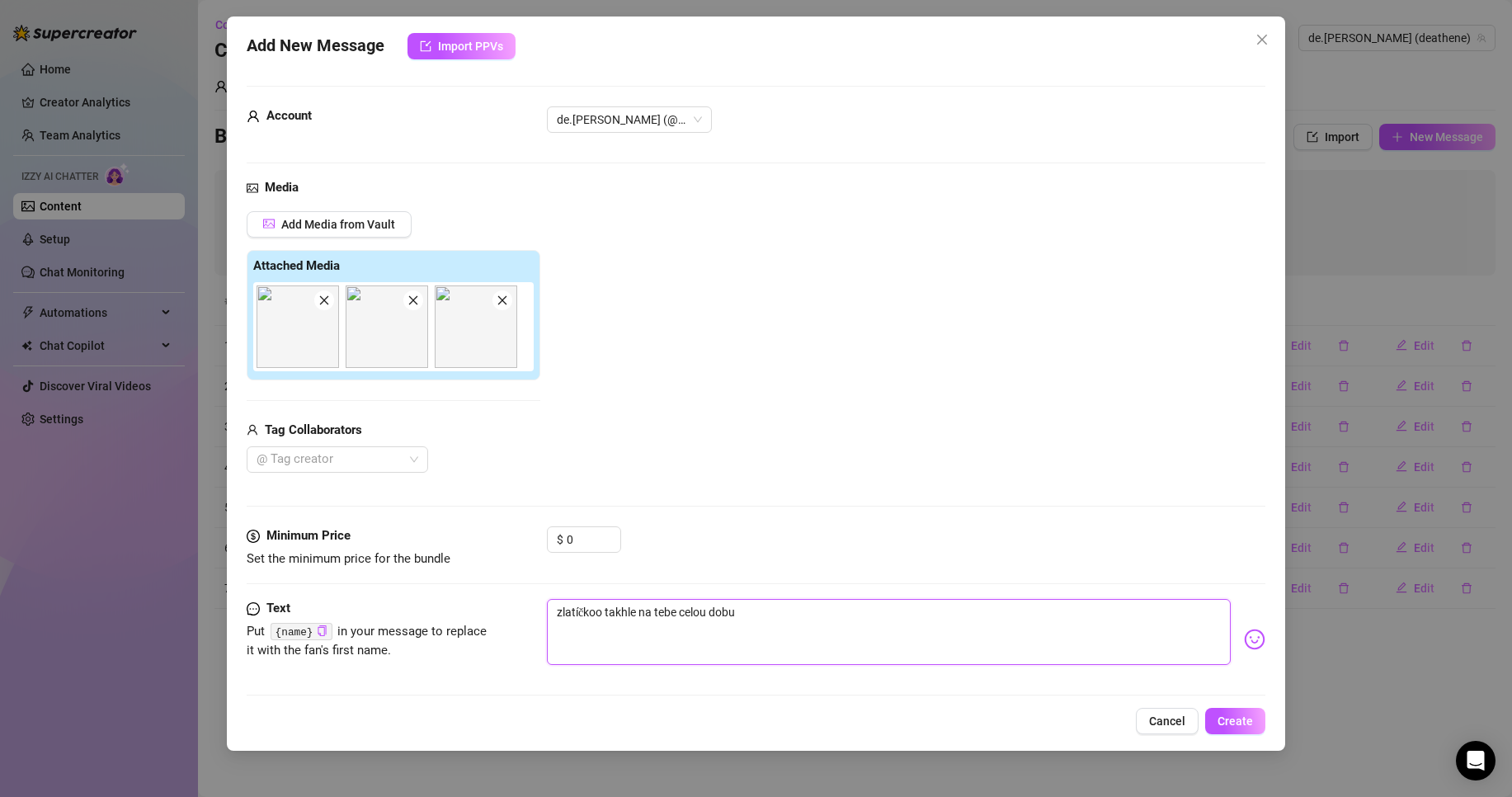
type textarea "zlatíčkoo takhle na tebe celou dobu"
type textarea "zlatíčkoo takhle na tebe celou dobu č"
type textarea "zlatíčkoo takhle na tebe celou dobu če"
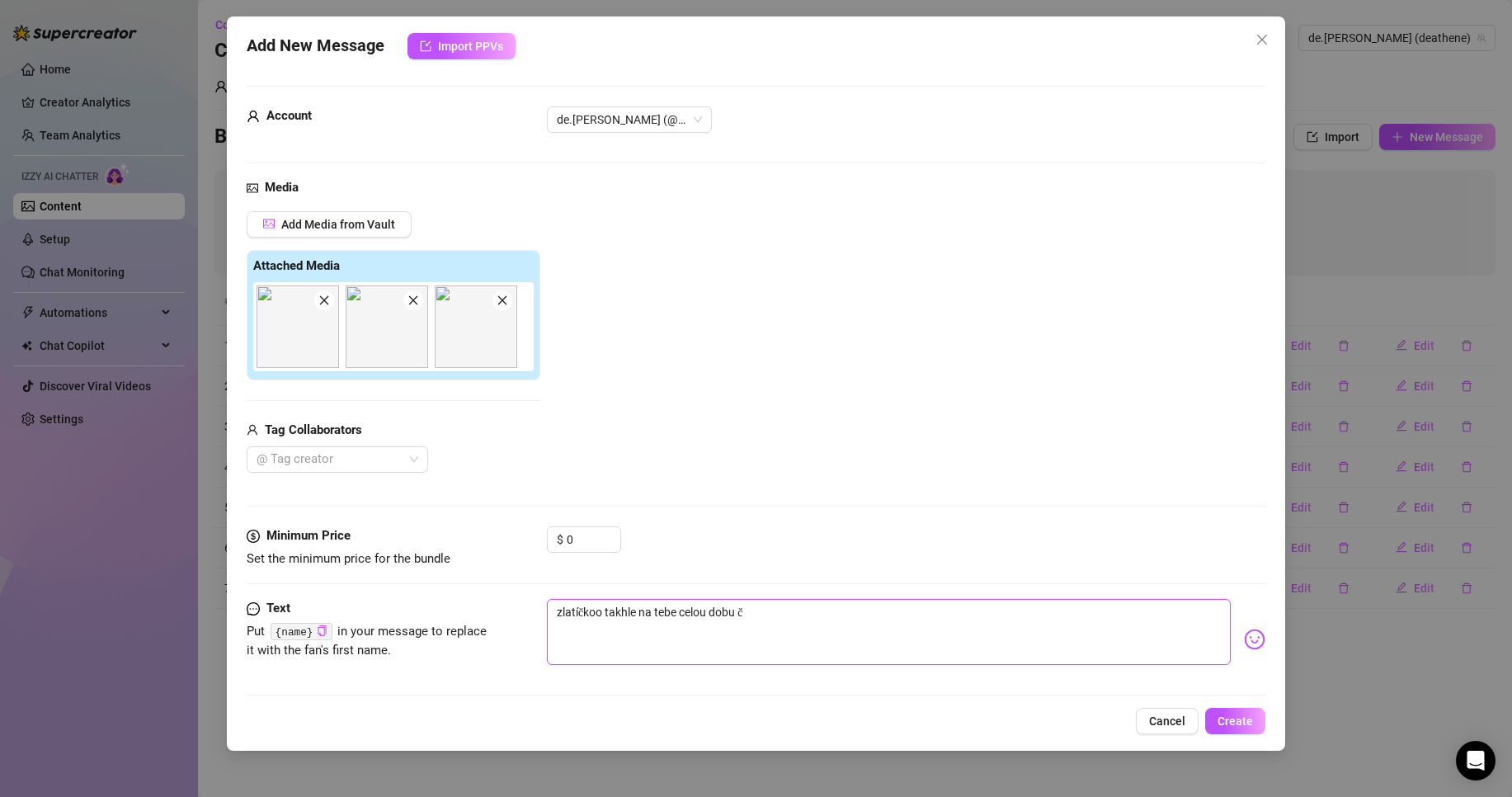
type textarea "zlatíčkoo takhle na tebe celou dobu če"
type textarea "zlatíčkoo takhle na tebe celou dobu ček"
type textarea "zlatíčkoo takhle na tebe celou dobu čeká"
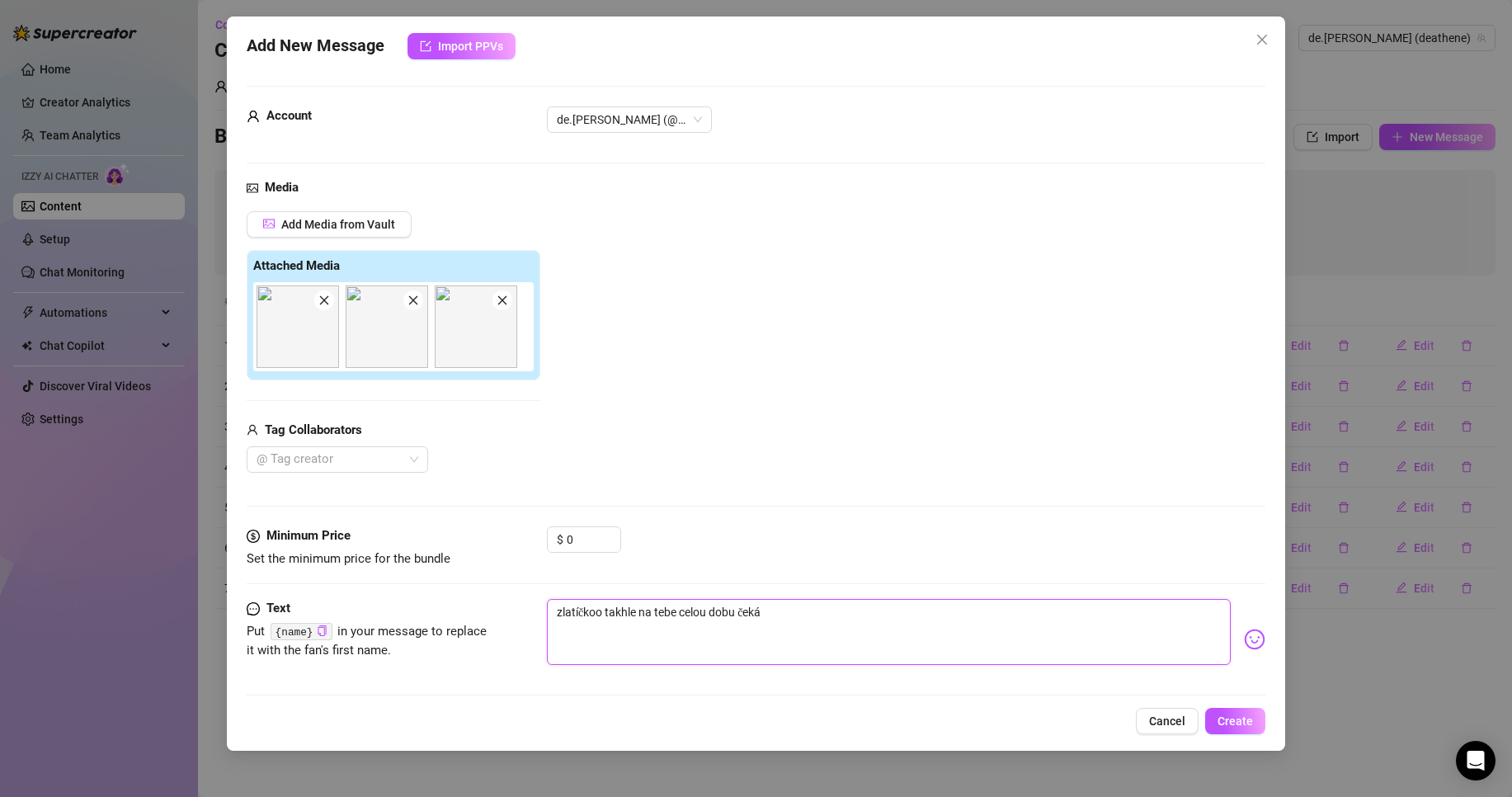
type textarea "zlatíčkoo takhle na tebe celou dobu čekám"
type textarea "zlatíčkoo takhle na tebe celou dobu čekám a"
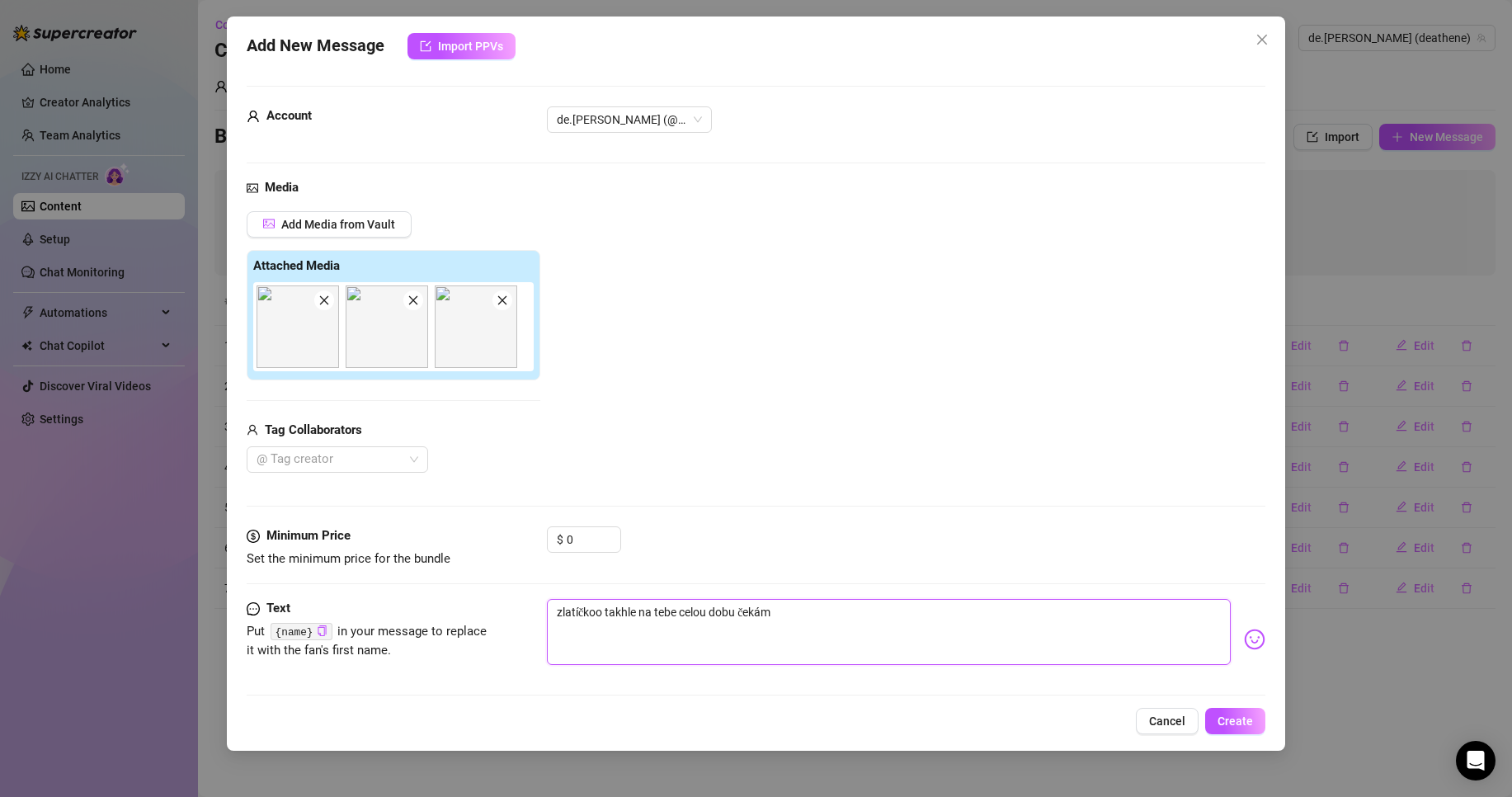
type textarea "zlatíčkoo takhle na tebe celou dobu čekám a"
type textarea "zlatíčkoo takhle na tebe celou dobu čekám a t"
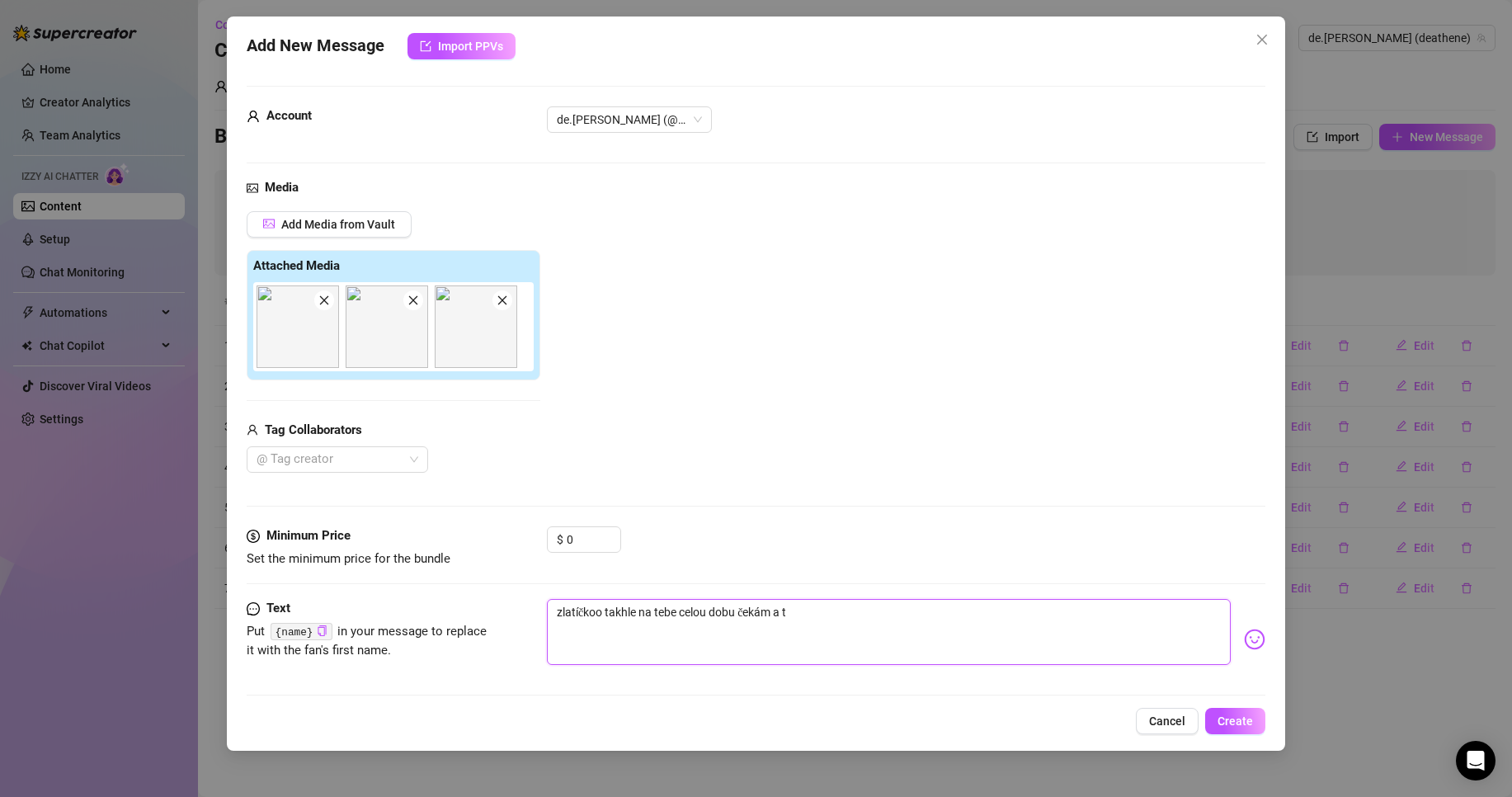
type textarea "zlatíčkoo takhle na tebe celou dobu čekám a ty"
type textarea "zlatíčkoo takhle na tebe celou dobu čekám a ty s"
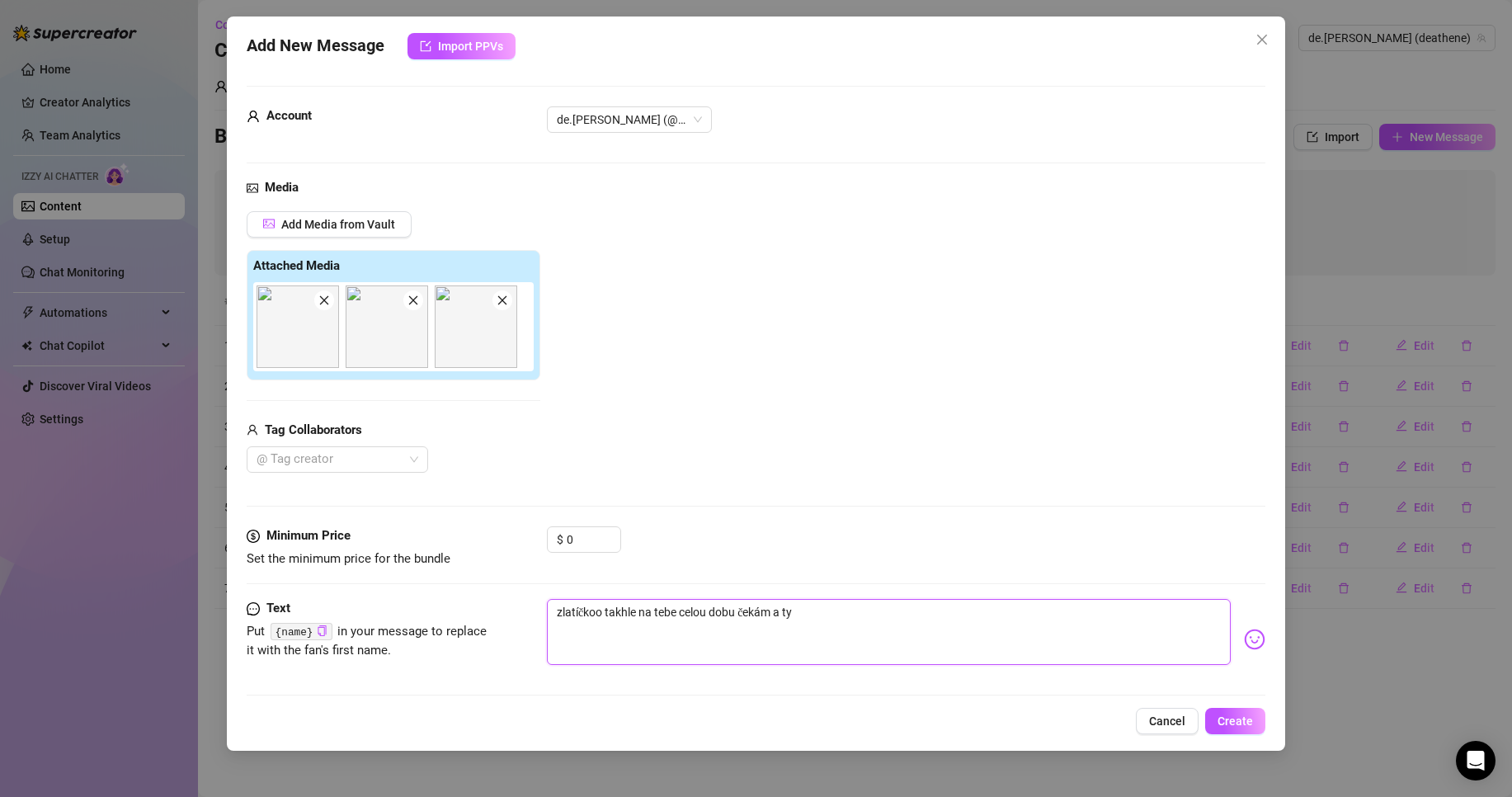
type textarea "zlatíčkoo takhle na tebe celou dobu čekám a ty s"
type textarea "zlatíčkoo takhle na tebe celou dobu čekám a ty st"
type textarea "zlatíčkoo takhle na tebe celou dobu čekám a ty stá"
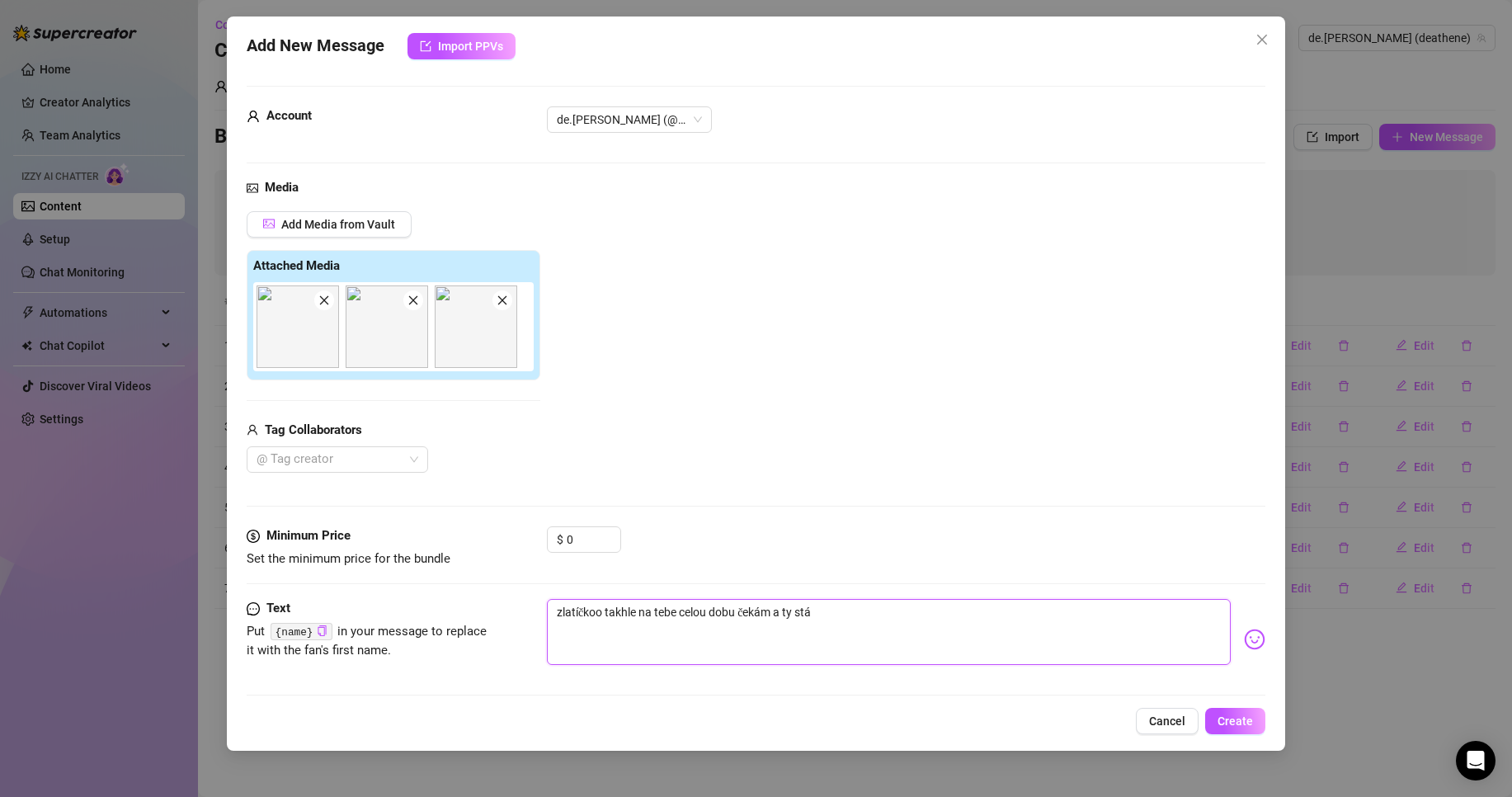
type textarea "zlatíčkoo takhle na tebe celou dobu čekám a ty stál"
type textarea "zlatíčkoo takhle na tebe celou dobu čekám a ty stále"
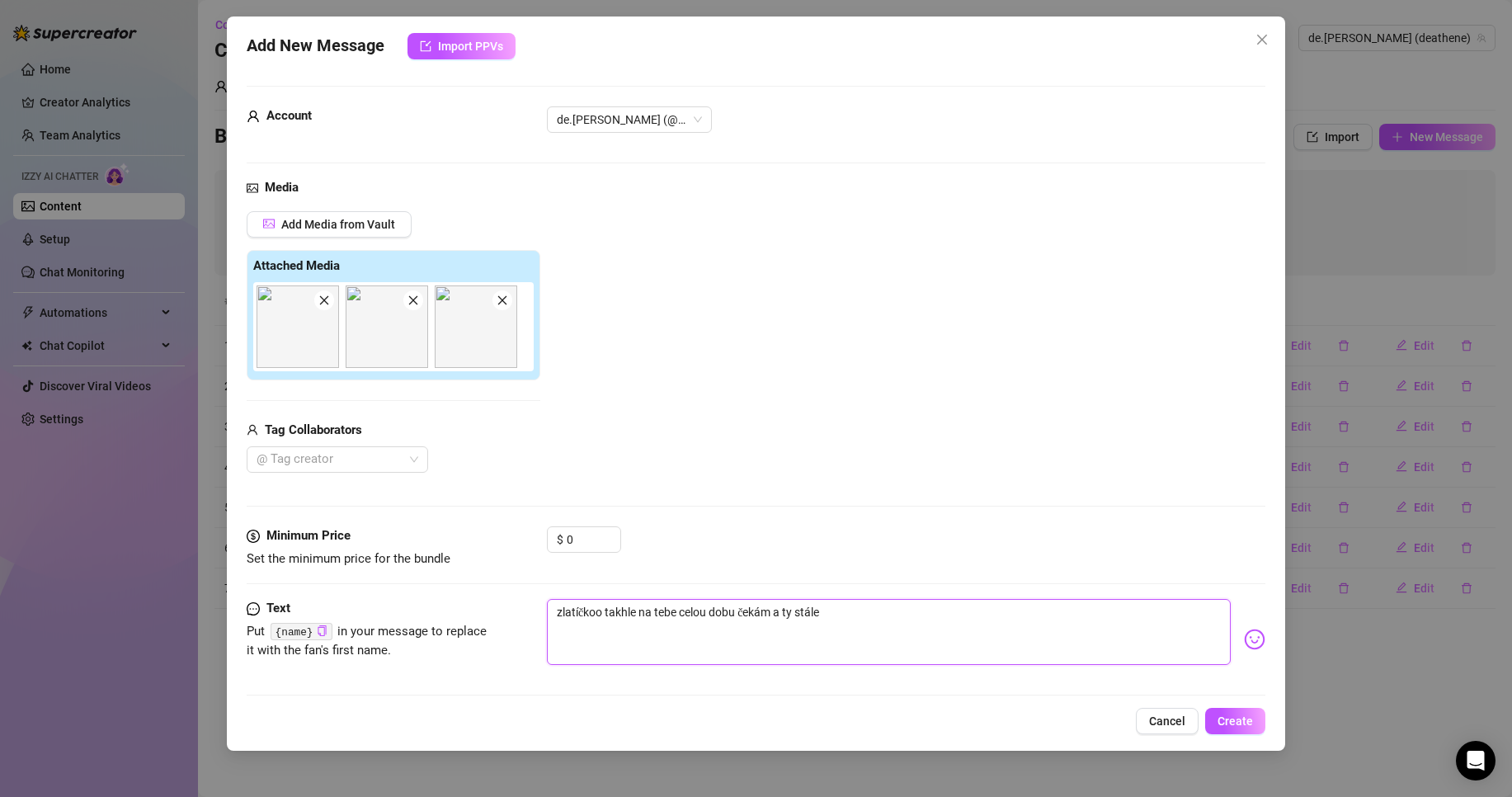
type textarea "zlatíčkoo takhle na tebe celou dobu čekám a ty stále"
type textarea "zlatíčkoo takhle na tebe celou dobu čekám a ty stále n"
type textarea "zlatíčkoo takhle na tebe celou dobu čekám a ty stále ni"
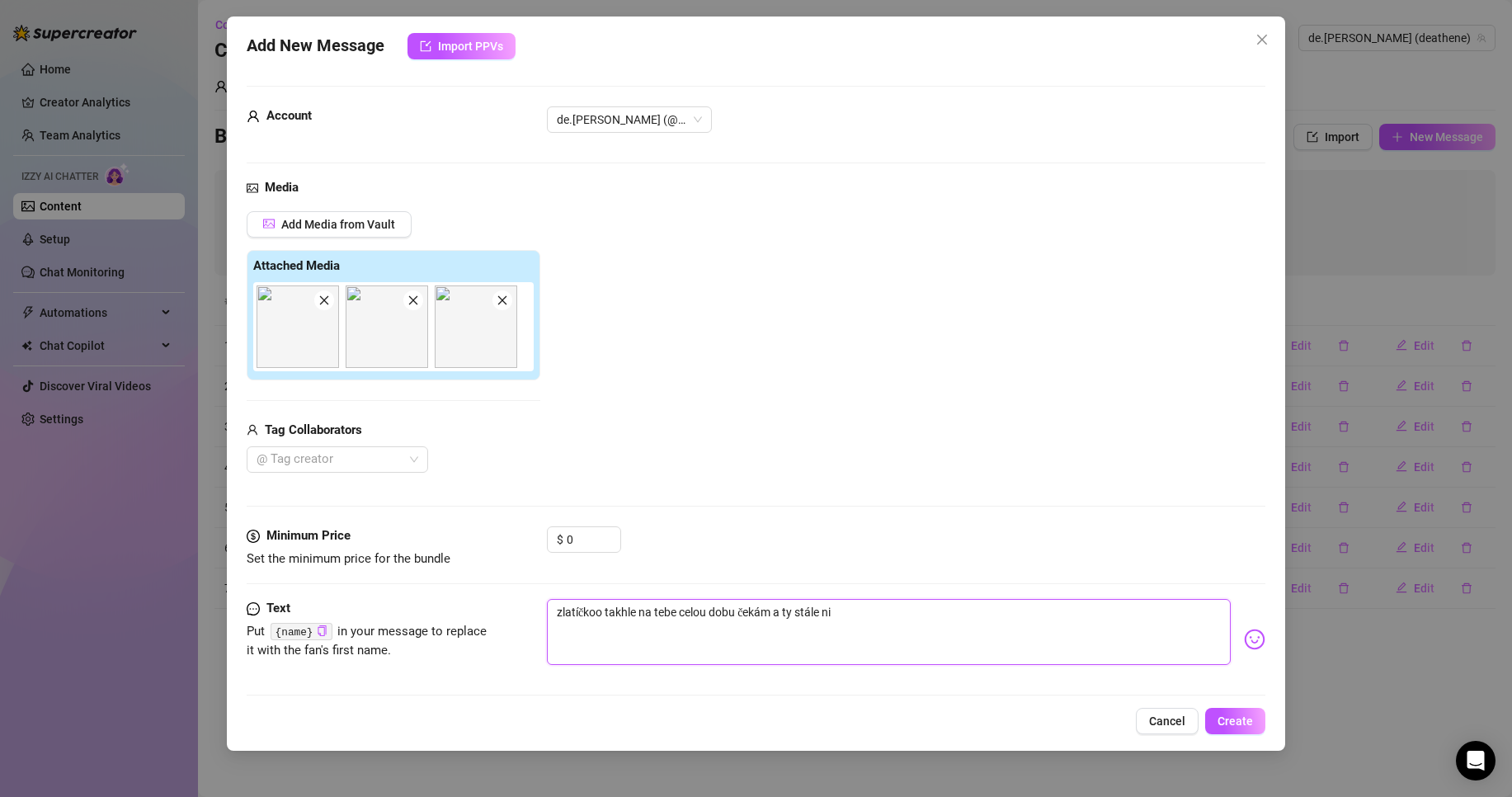
type textarea "zlatíčkoo takhle na tebe celou dobu čekám a ty stále nik"
type textarea "zlatíčkoo takhle na tebe celou dobu čekám a ty stále nikd"
type textarea "zlatíčkoo takhle na tebe celou dobu čekám a ty stále nikde"
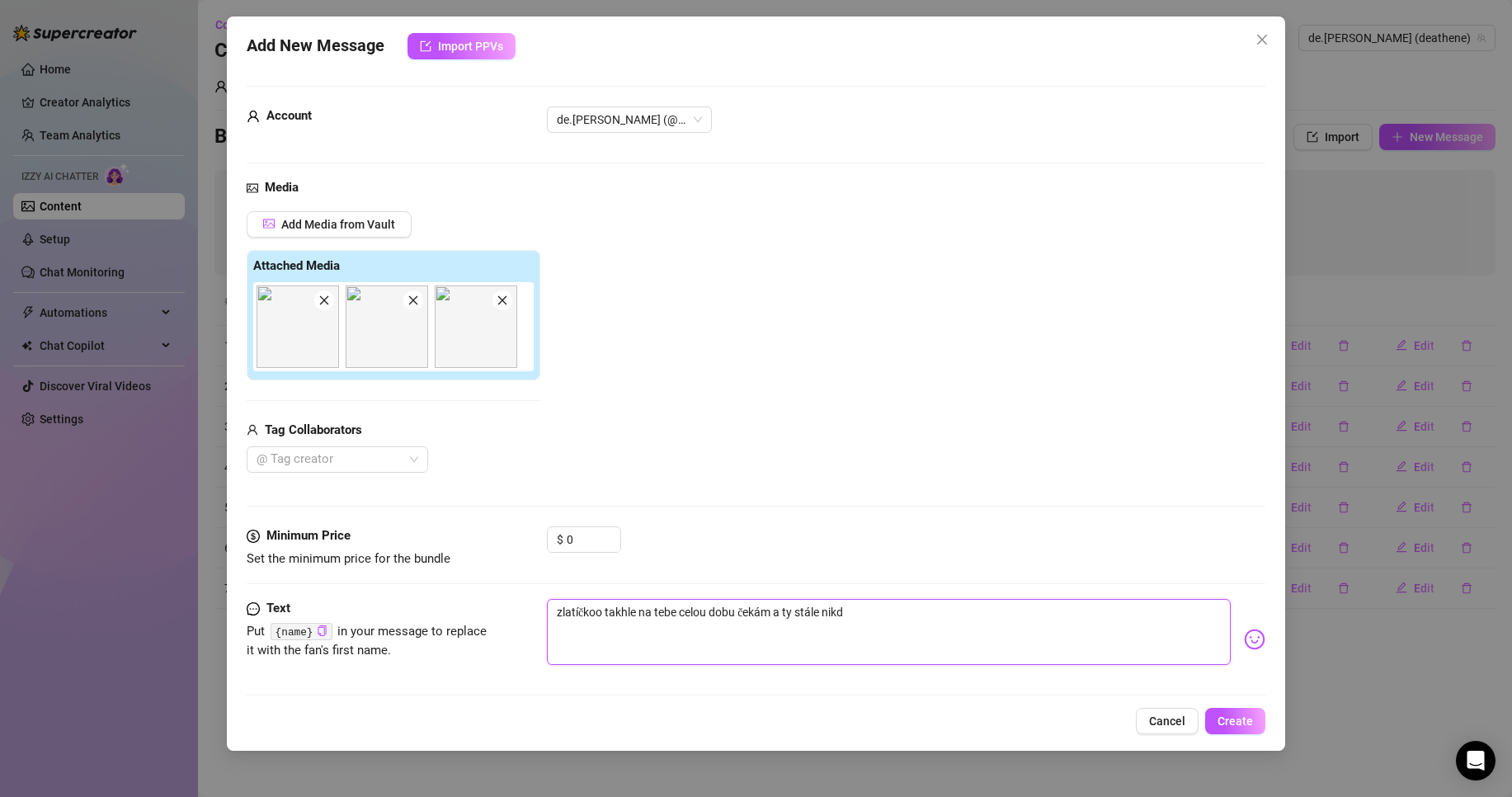
type textarea "zlatíčkoo takhle na tebe celou dobu čekám a ty stále nikde"
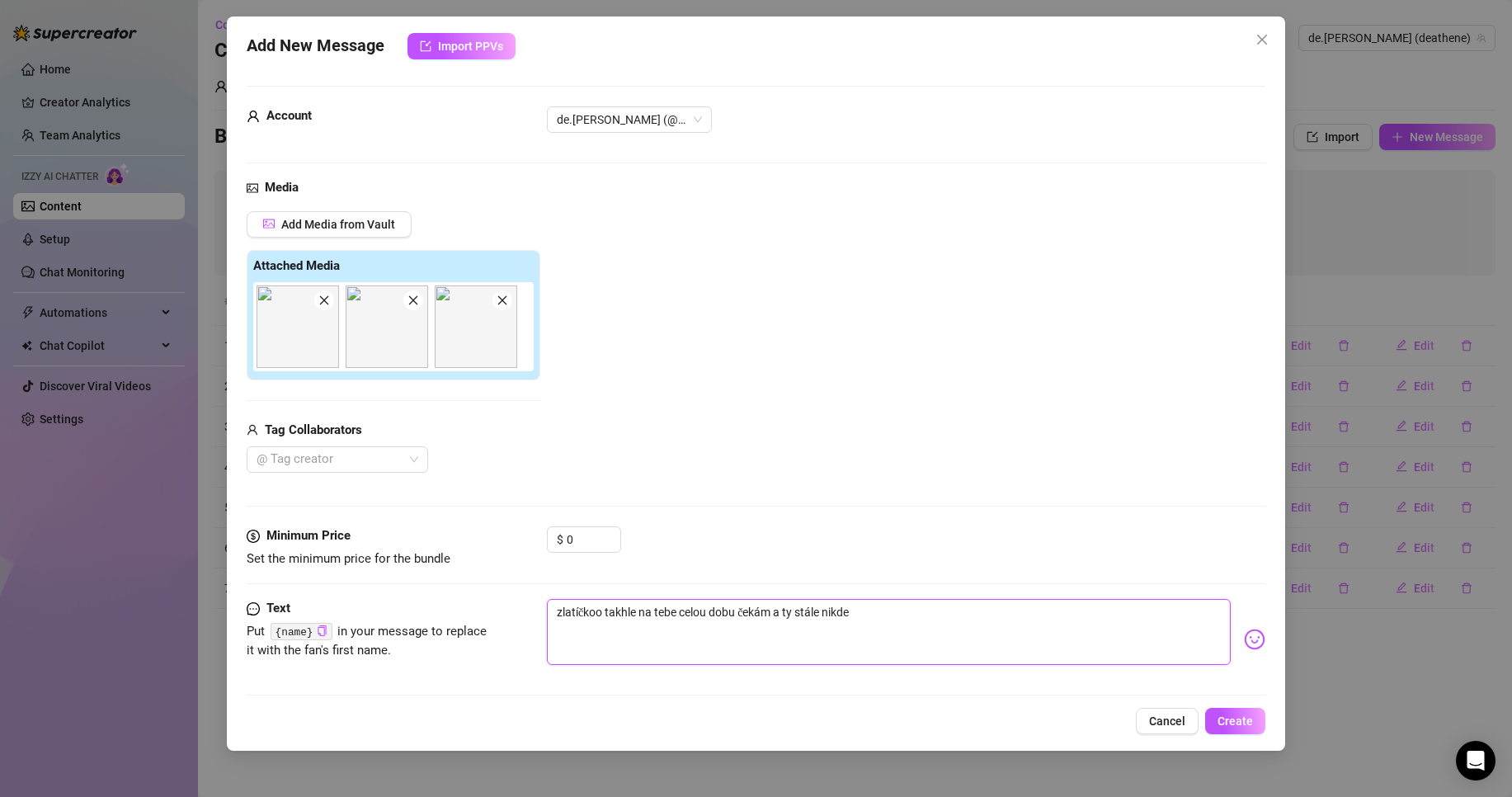
type textarea "zlatíčkoo takhle na tebe celou dobu čekám a ty stále nikde."
type textarea "zlatíčkoo takhle na tebe celou dobu čekám a ty stále nikde.."
type textarea "zlatíčkoo takhle na tebe celou dobu čekám a ty stále nikde..."
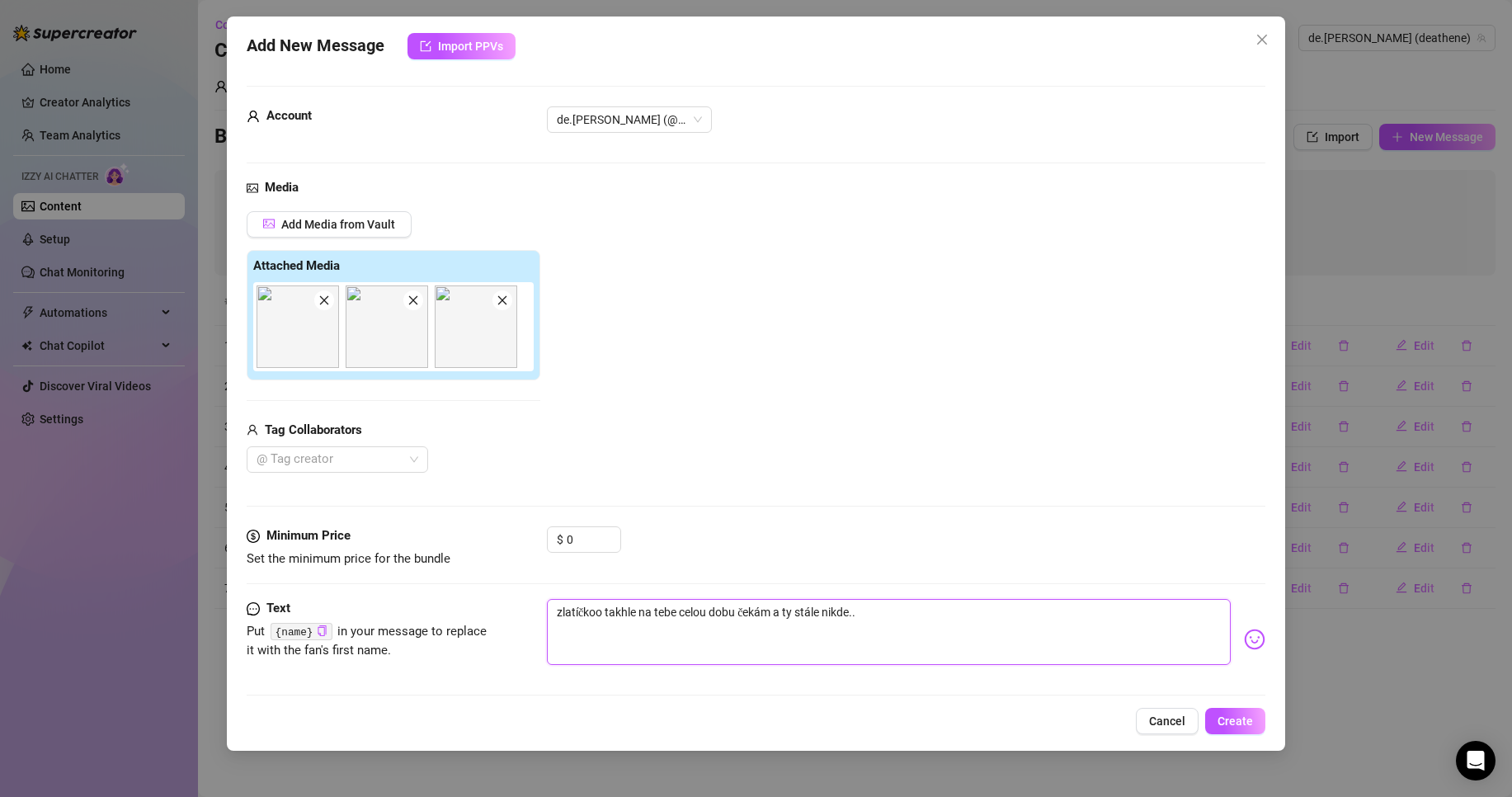
type textarea "zlatíčkoo takhle na tebe celou dobu čekám a ty stále nikde..."
type textarea "zlatíčkoo takhle na tebe celou dobu čekám a ty stále nikde... d"
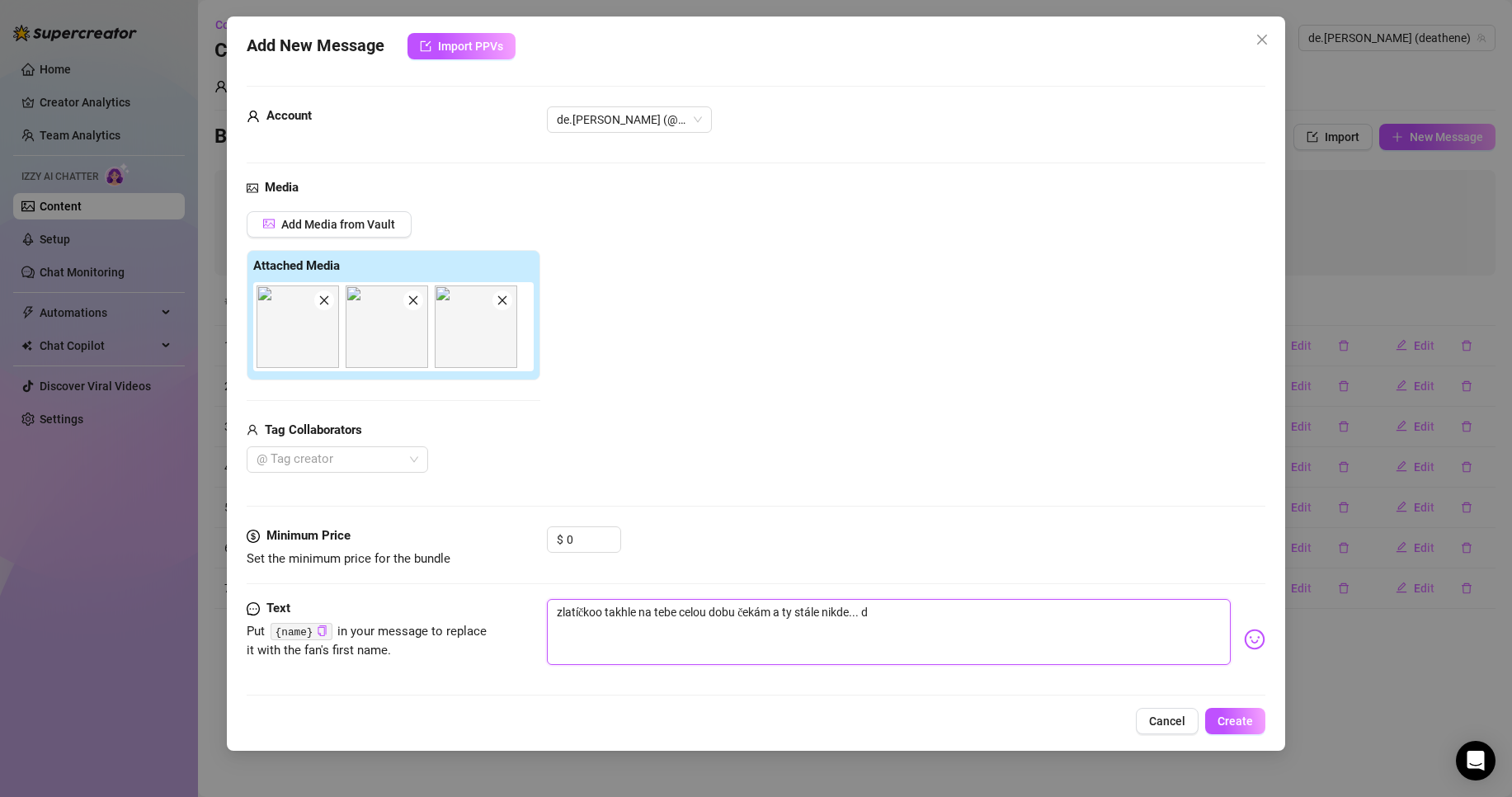
type textarea "zlatíčkoo takhle na tebe celou dobu čekám a ty stále nikde... dě"
type textarea "zlatíčkoo takhle na tebe celou dobu čekám a ty stále nikde... děj"
type textarea "zlatíčkoo takhle na tebe celou dobu čekám a ty stále nikde... děje"
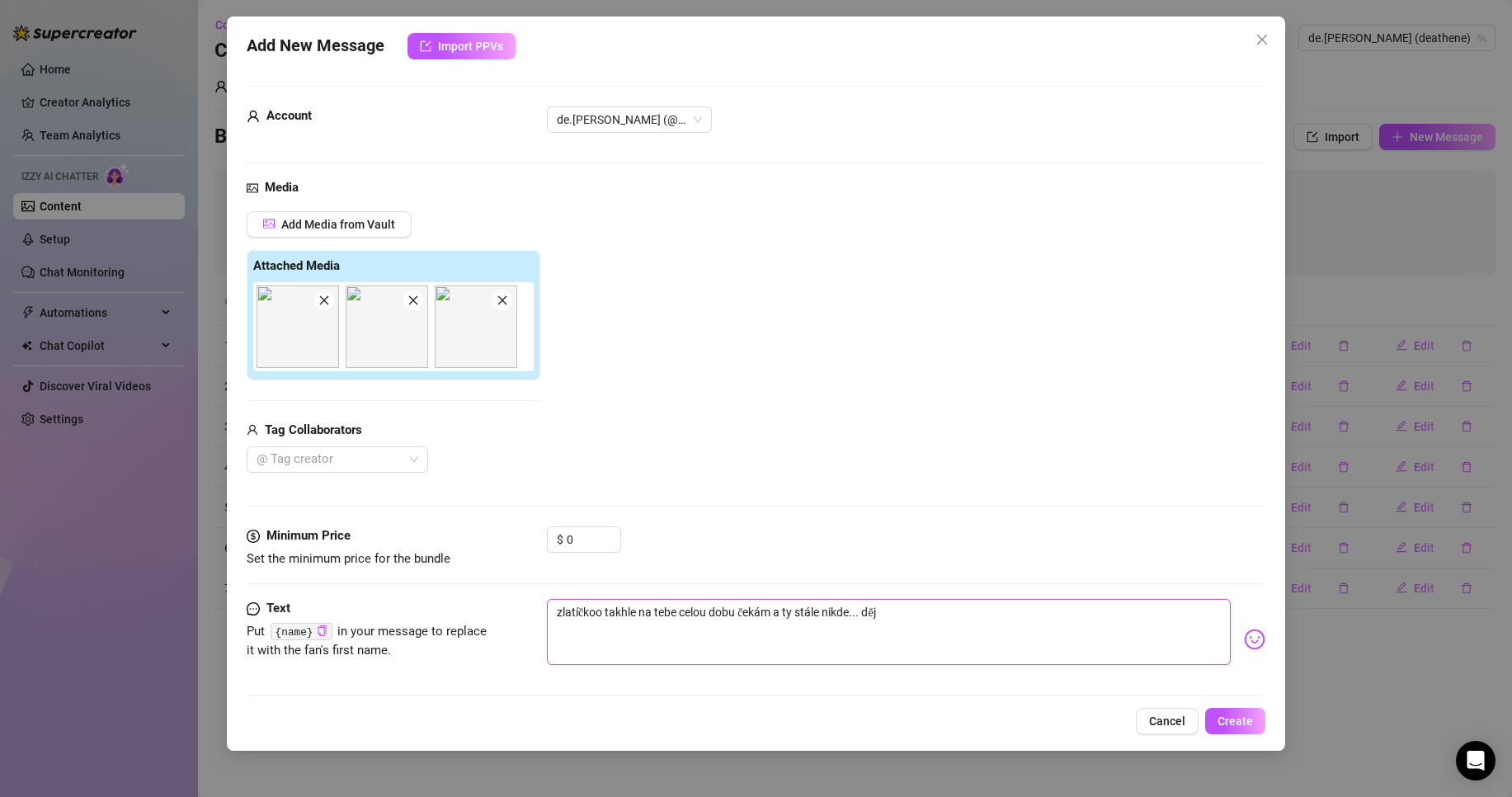
type textarea "zlatíčkoo takhle na tebe celou dobu čekám a ty stále nikde... děje"
type textarea "zlatíčkoo takhle na tebe celou dobu čekám a ty stále nikde... děje s"
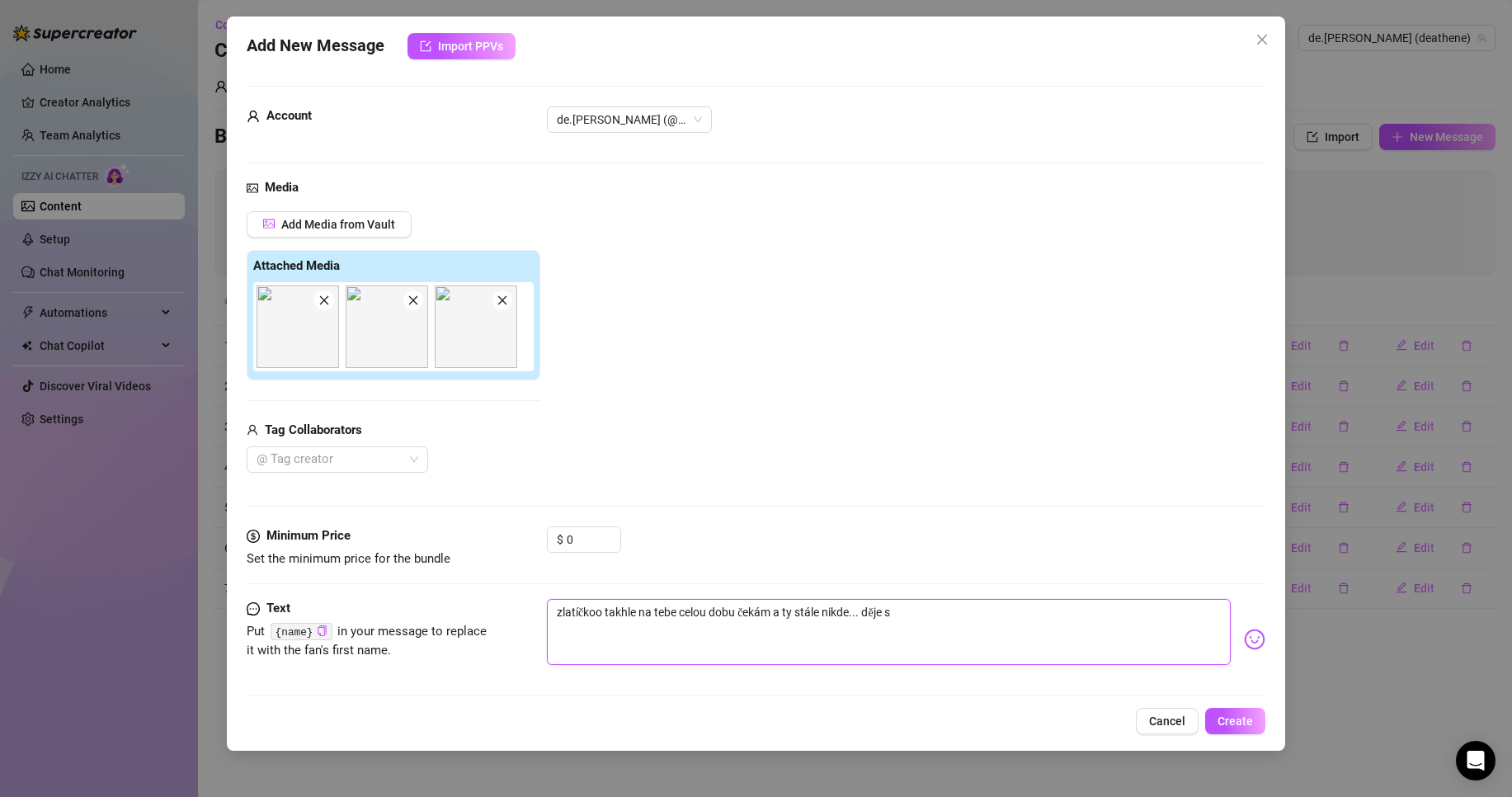
type textarea "zlatíčkoo takhle na tebe celou dobu čekám a ty stále nikde... děje se"
type textarea "zlatíčkoo takhle na tebe celou dobu čekám a ty stále nikde... děje se n"
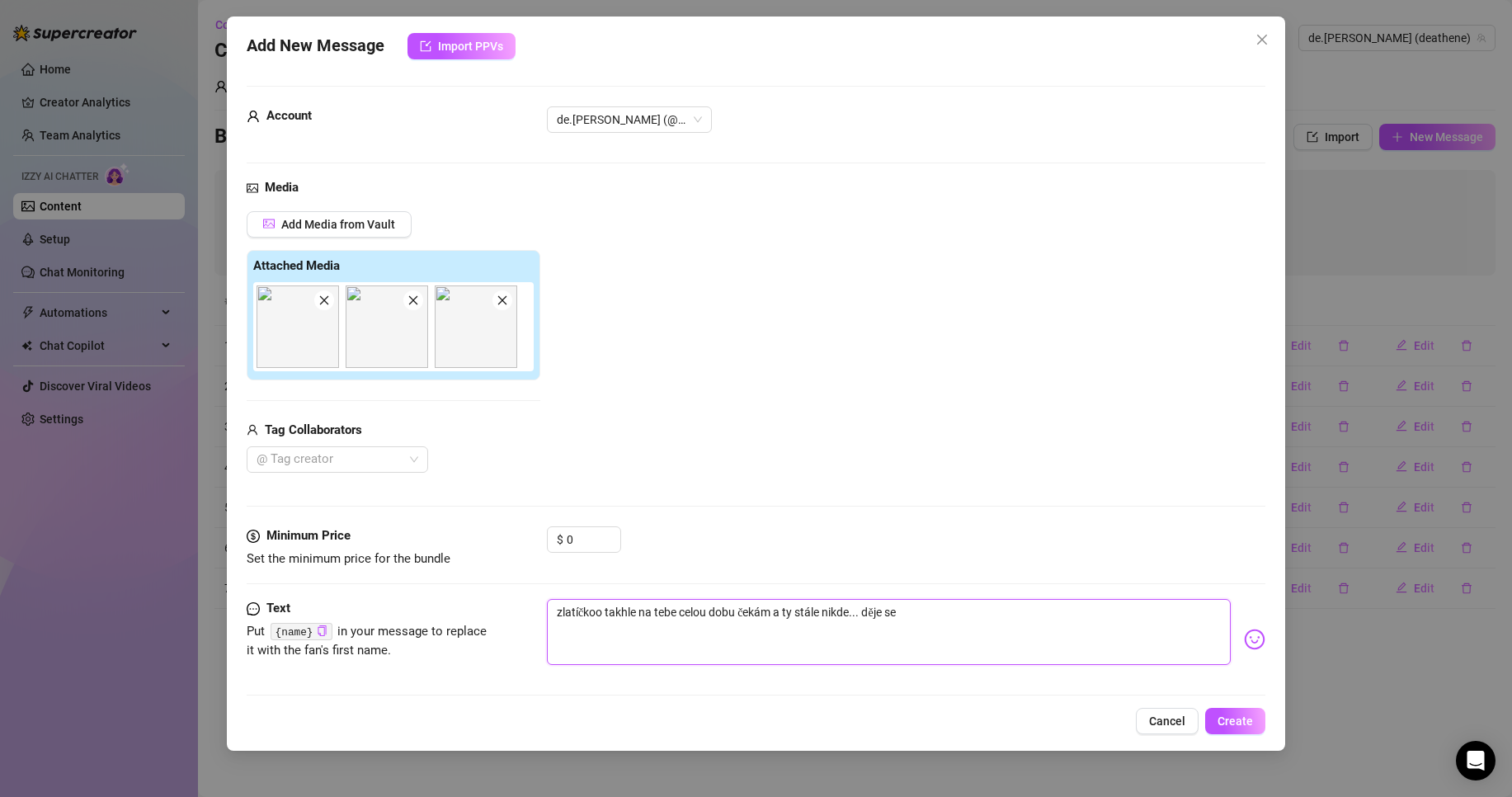
type textarea "zlatíčkoo takhle na tebe celou dobu čekám a ty stále nikde... děje se n"
type textarea "zlatíčkoo takhle na tebe celou dobu čekám a ty stále nikde... děje se ně"
type textarea "zlatíčkoo takhle na tebe celou dobu čekám a ty stále nikde... děje se něc"
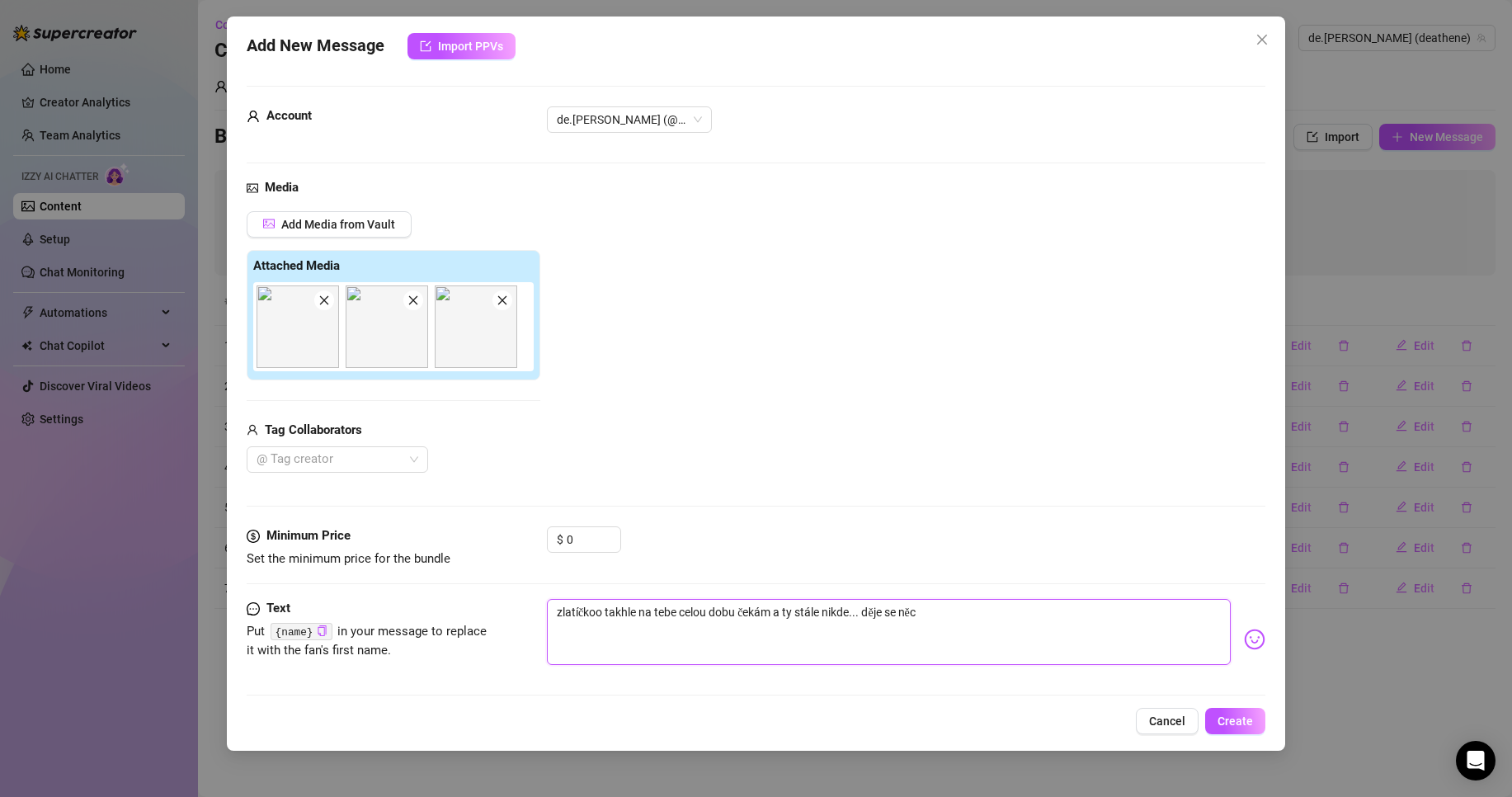
type textarea "zlatíčkoo takhle na tebe celou dobu čekám a ty stále nikde... děje se něco"
click at [1246, 640] on img at bounding box center [1254, 639] width 21 height 21
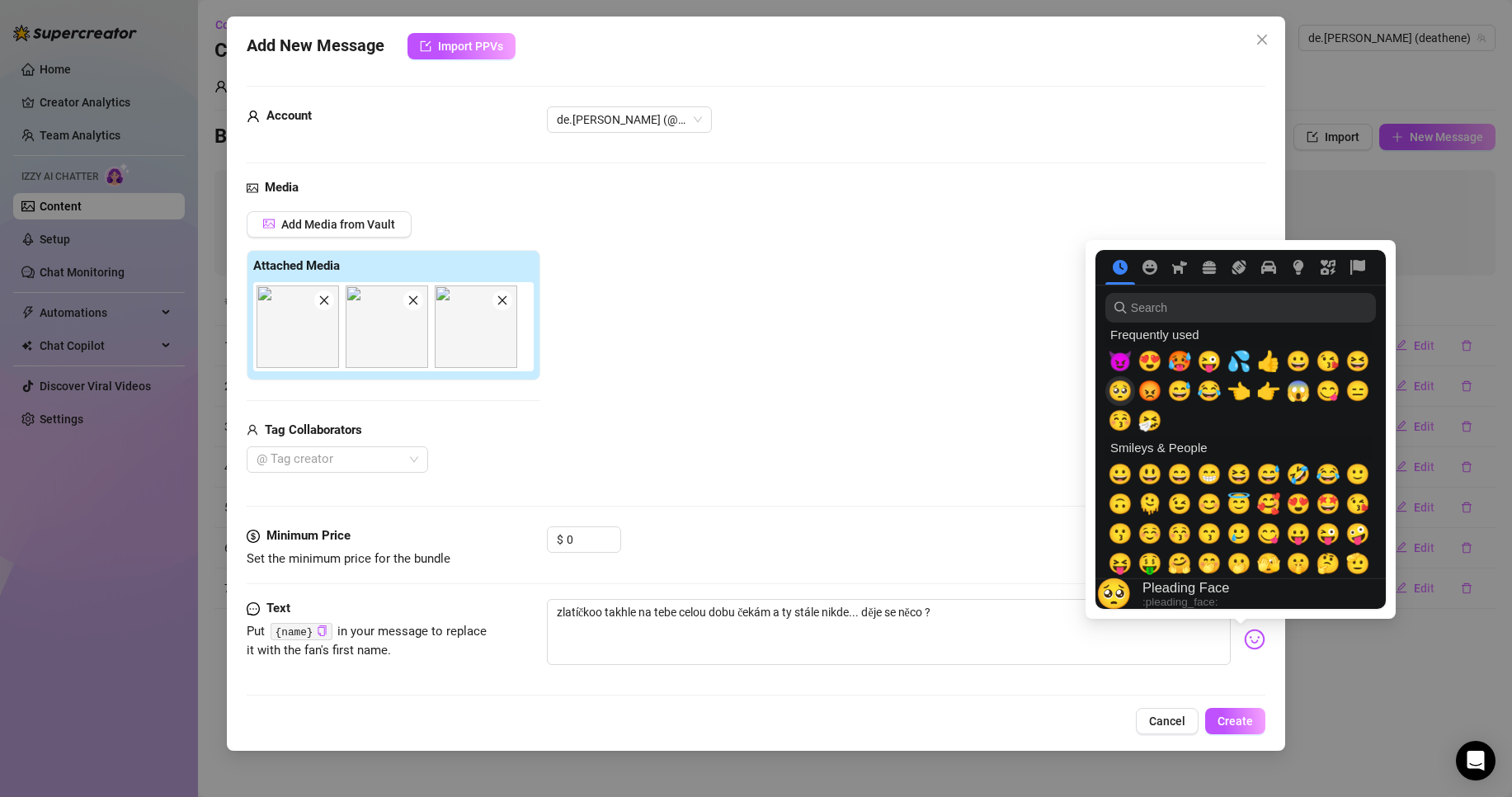
click at [1116, 391] on span "🥺" at bounding box center [1120, 391] width 25 height 23
drag, startPoint x: 1267, startPoint y: 392, endPoint x: 1244, endPoint y: 391, distance: 23.0
click at [1267, 391] on span "👉" at bounding box center [1269, 391] width 25 height 23
click at [1244, 391] on span "👈" at bounding box center [1239, 391] width 25 height 23
click at [1083, 628] on textarea "zlatíčkoo takhle na tebe celou dobu čekám a ty stále nikde... děje se něco ? 🥺👉👈" at bounding box center [888, 631] width 683 height 66
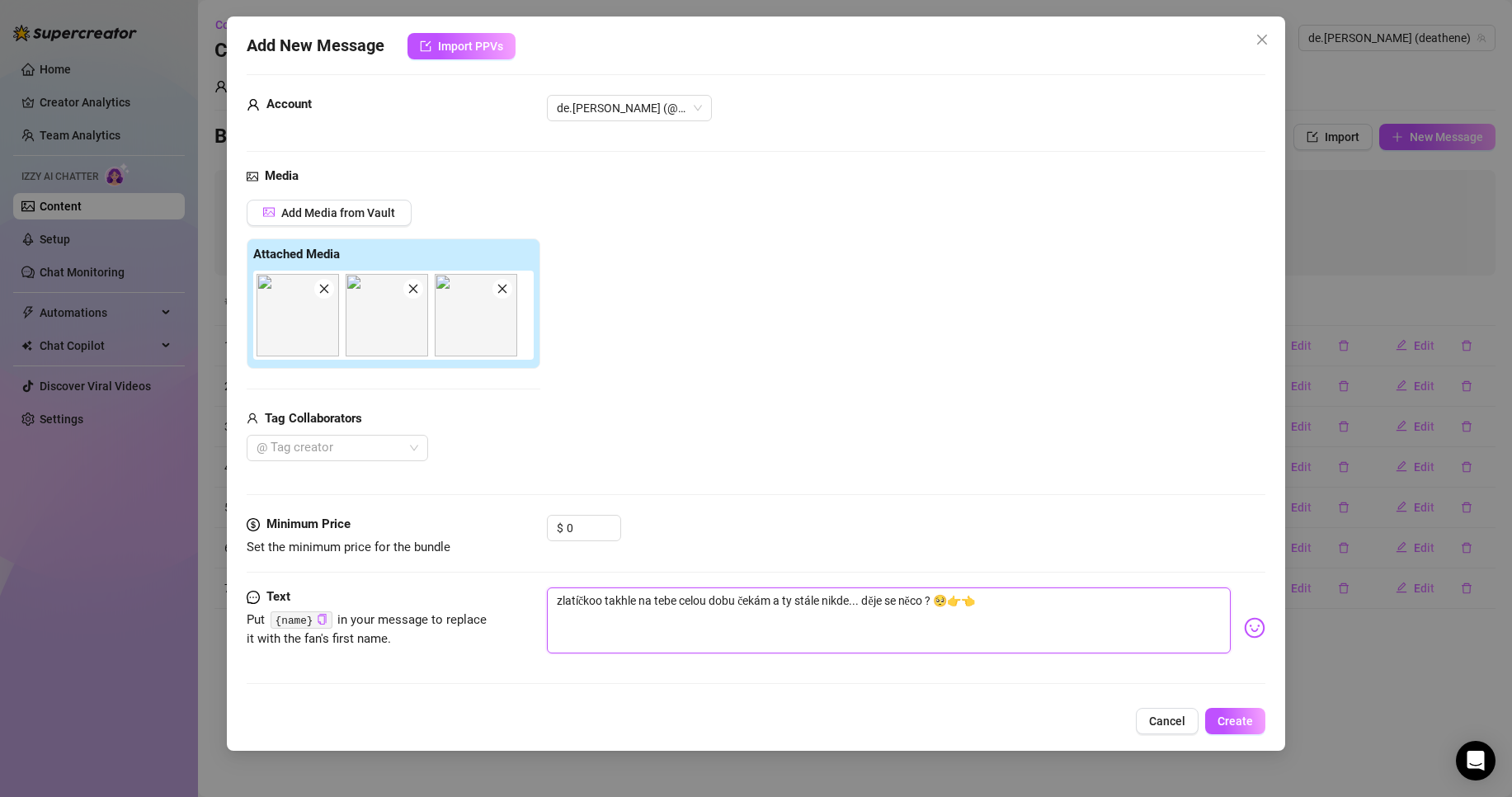
scroll to position [12, 0]
click at [1248, 721] on span "Create" at bounding box center [1235, 721] width 35 height 13
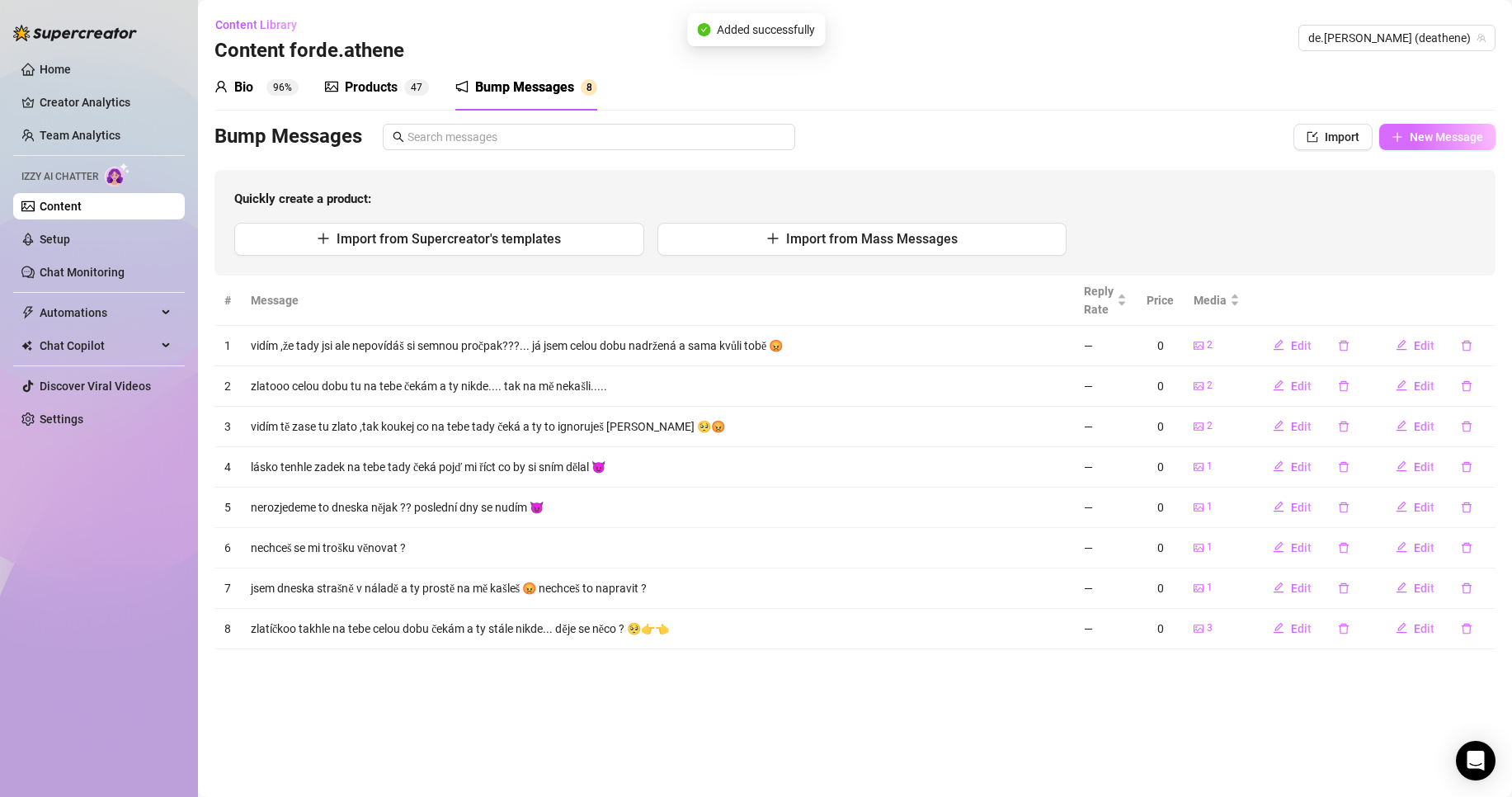
click at [1437, 136] on span "New Message" at bounding box center [1446, 137] width 74 height 13
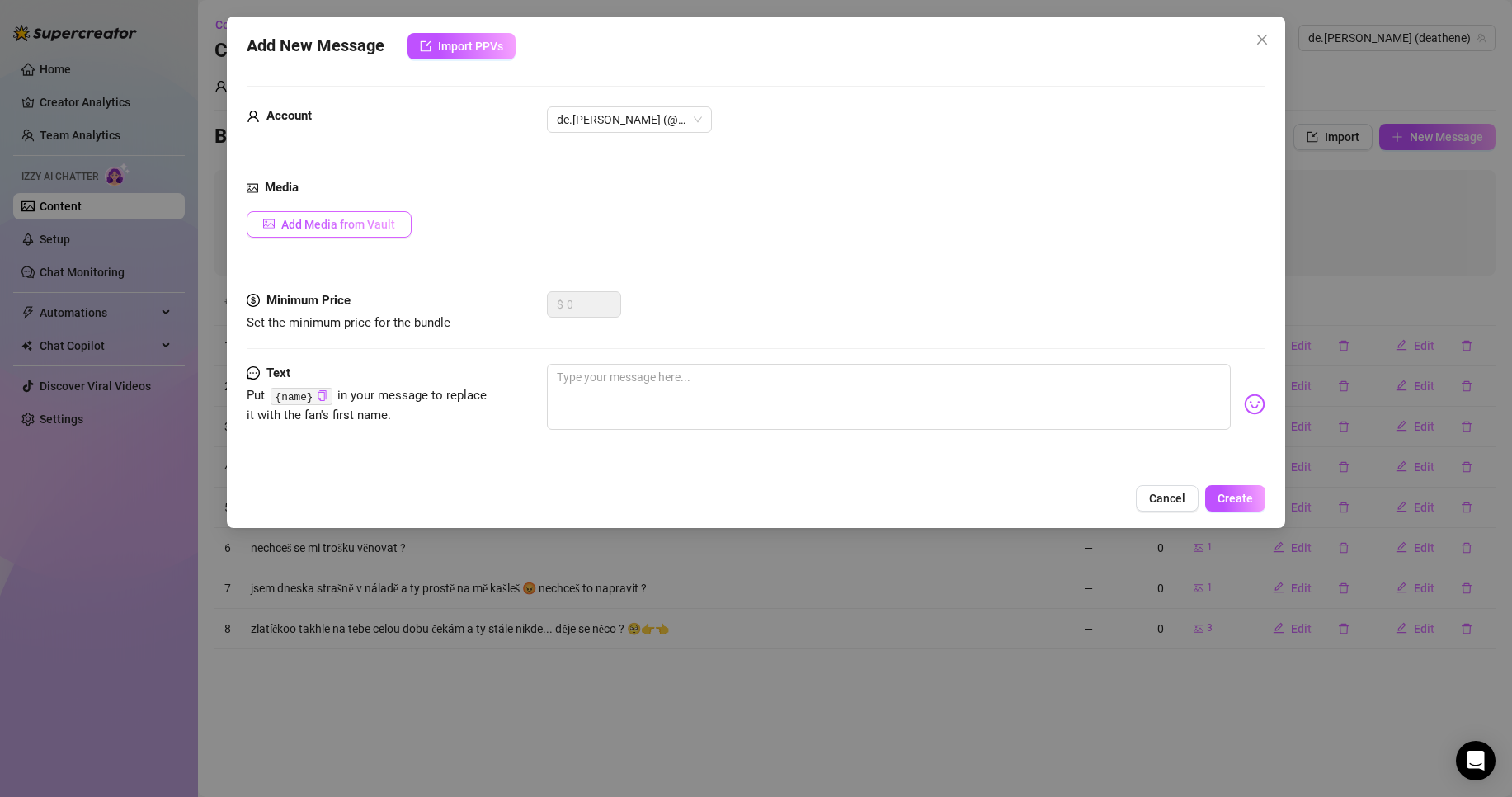
click at [371, 222] on span "Add Media from Vault" at bounding box center [338, 225] width 114 height 13
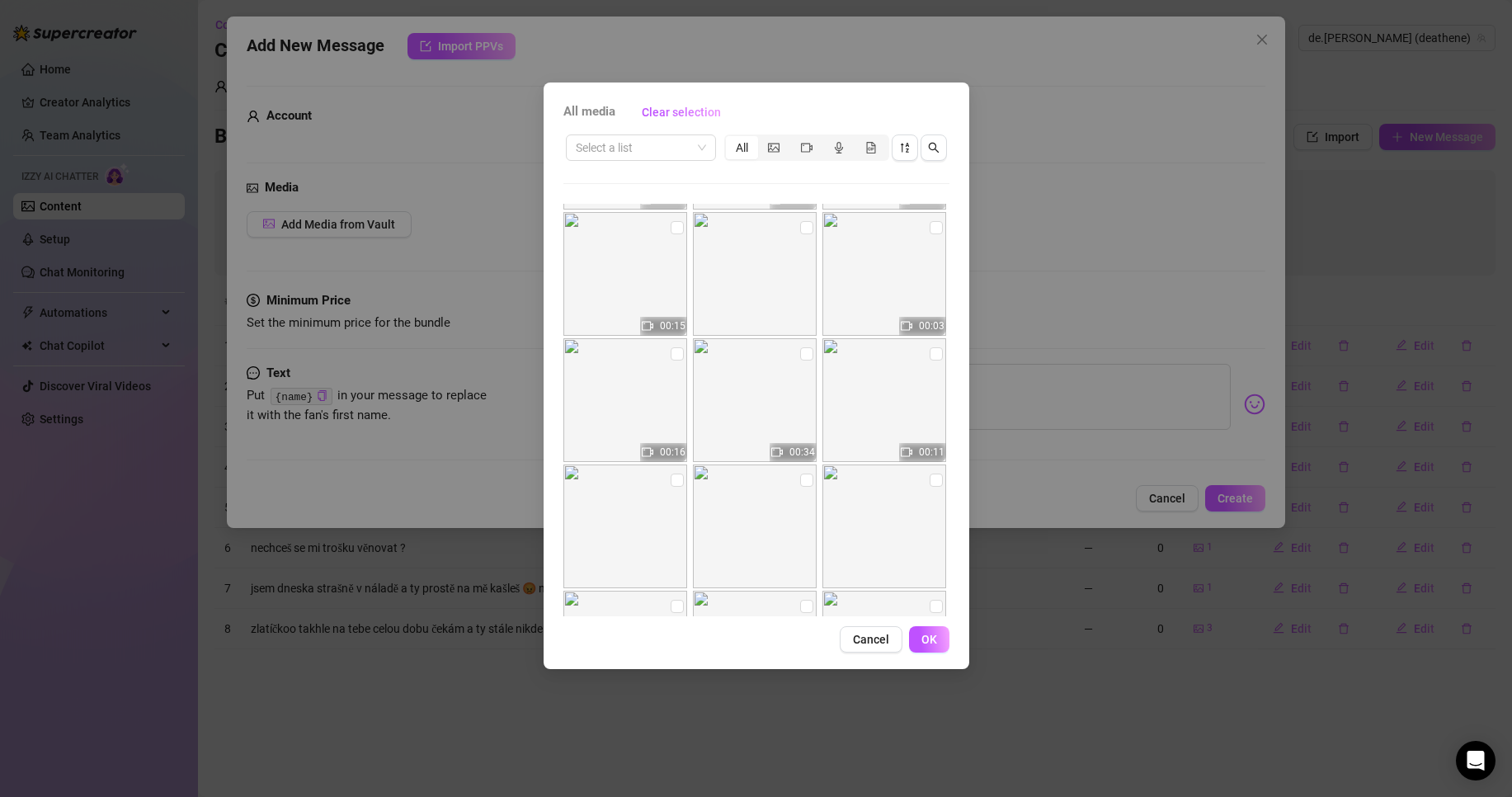
scroll to position [0, 0]
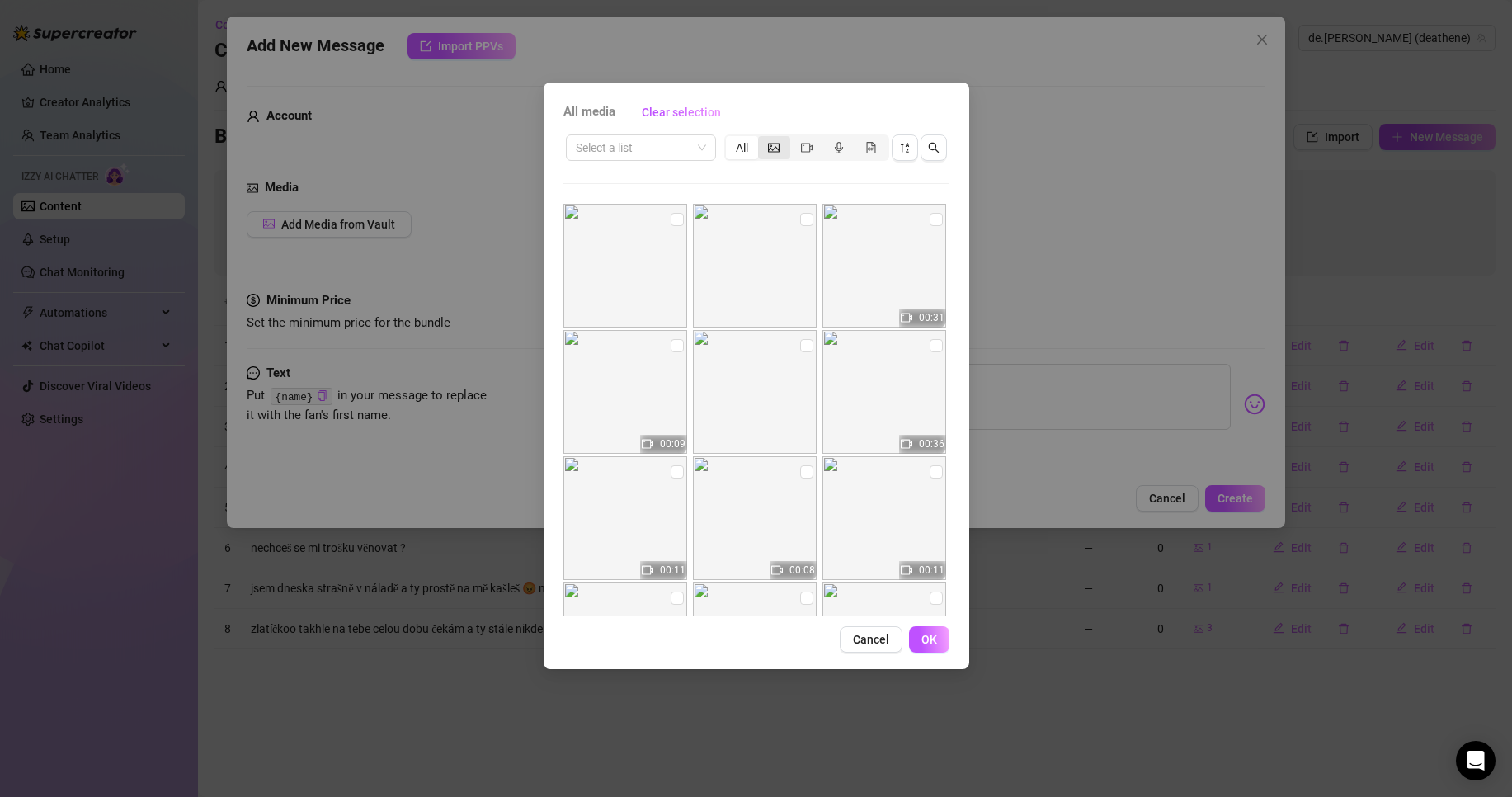
click at [780, 142] on div "segmented control" at bounding box center [774, 147] width 33 height 23
click at [763, 139] on input "segmented control" at bounding box center [763, 139] width 0 height 0
click at [624, 540] on img at bounding box center [625, 522] width 124 height 124
click at [578, 517] on img at bounding box center [625, 522] width 124 height 124
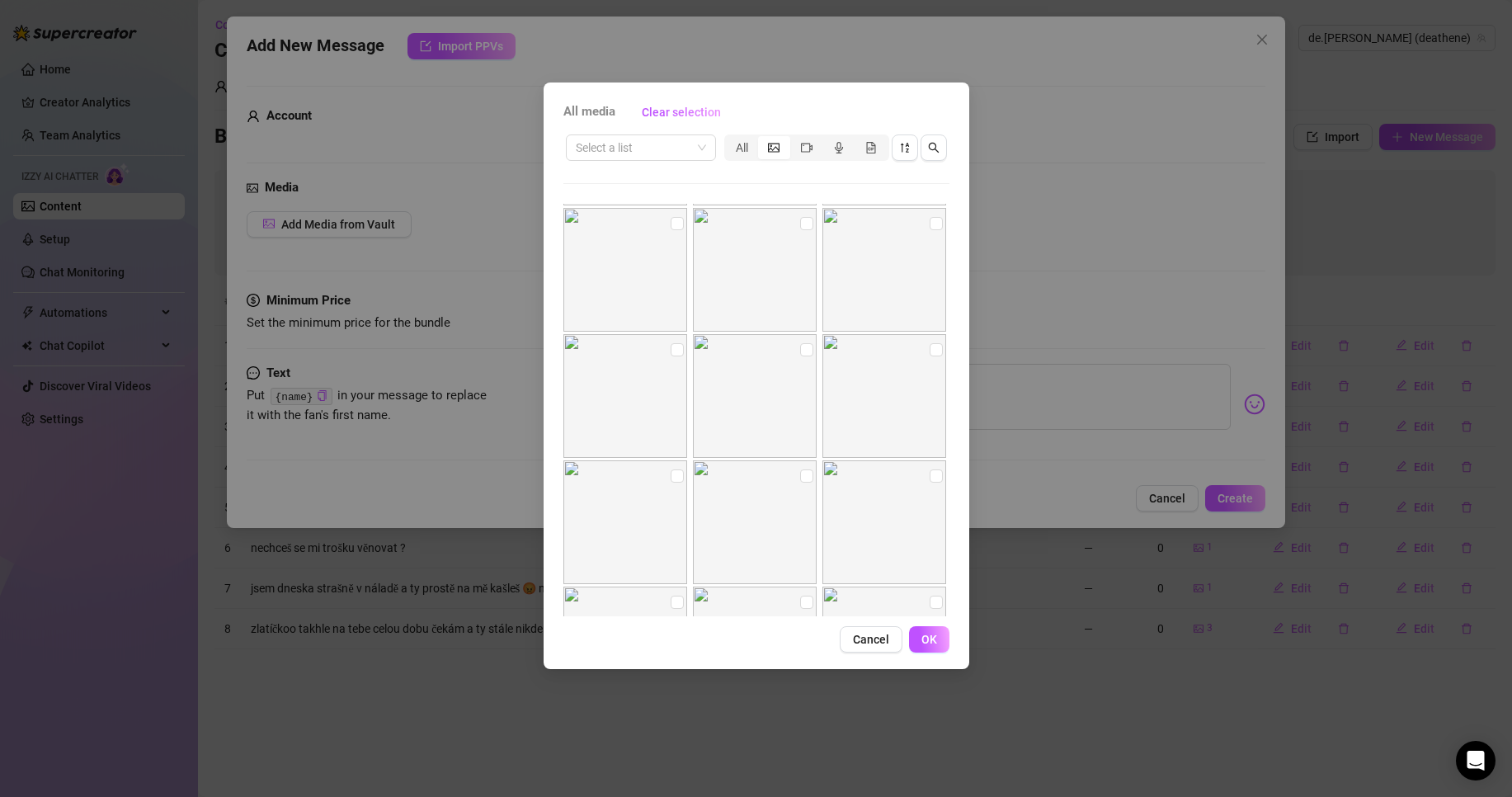
click at [645, 522] on img at bounding box center [625, 522] width 124 height 124
click at [677, 391] on input "checkbox" at bounding box center [677, 393] width 13 height 13
click at [932, 634] on span "OK" at bounding box center [928, 639] width 16 height 13
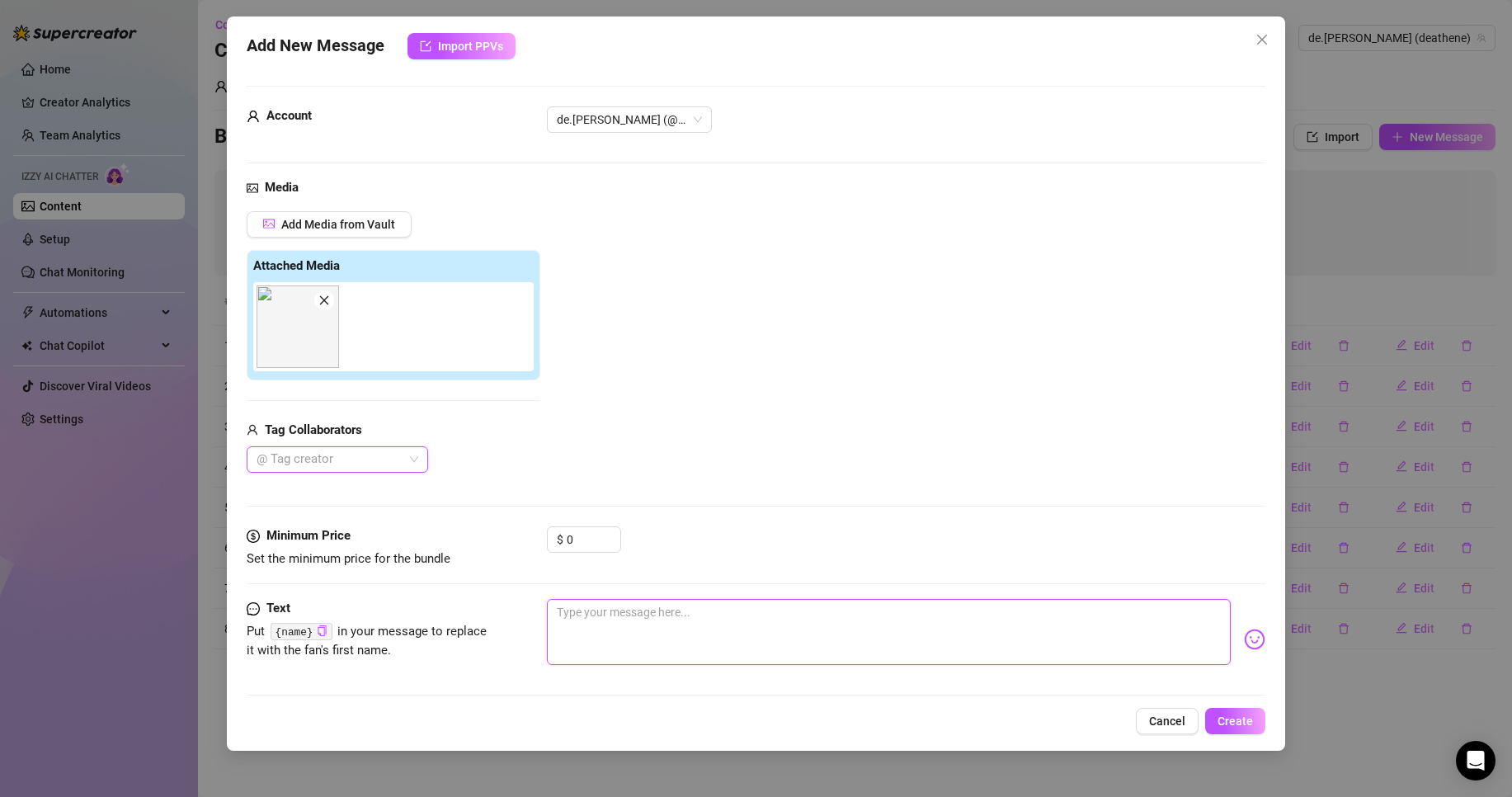
click at [616, 602] on textarea at bounding box center [888, 631] width 683 height 66
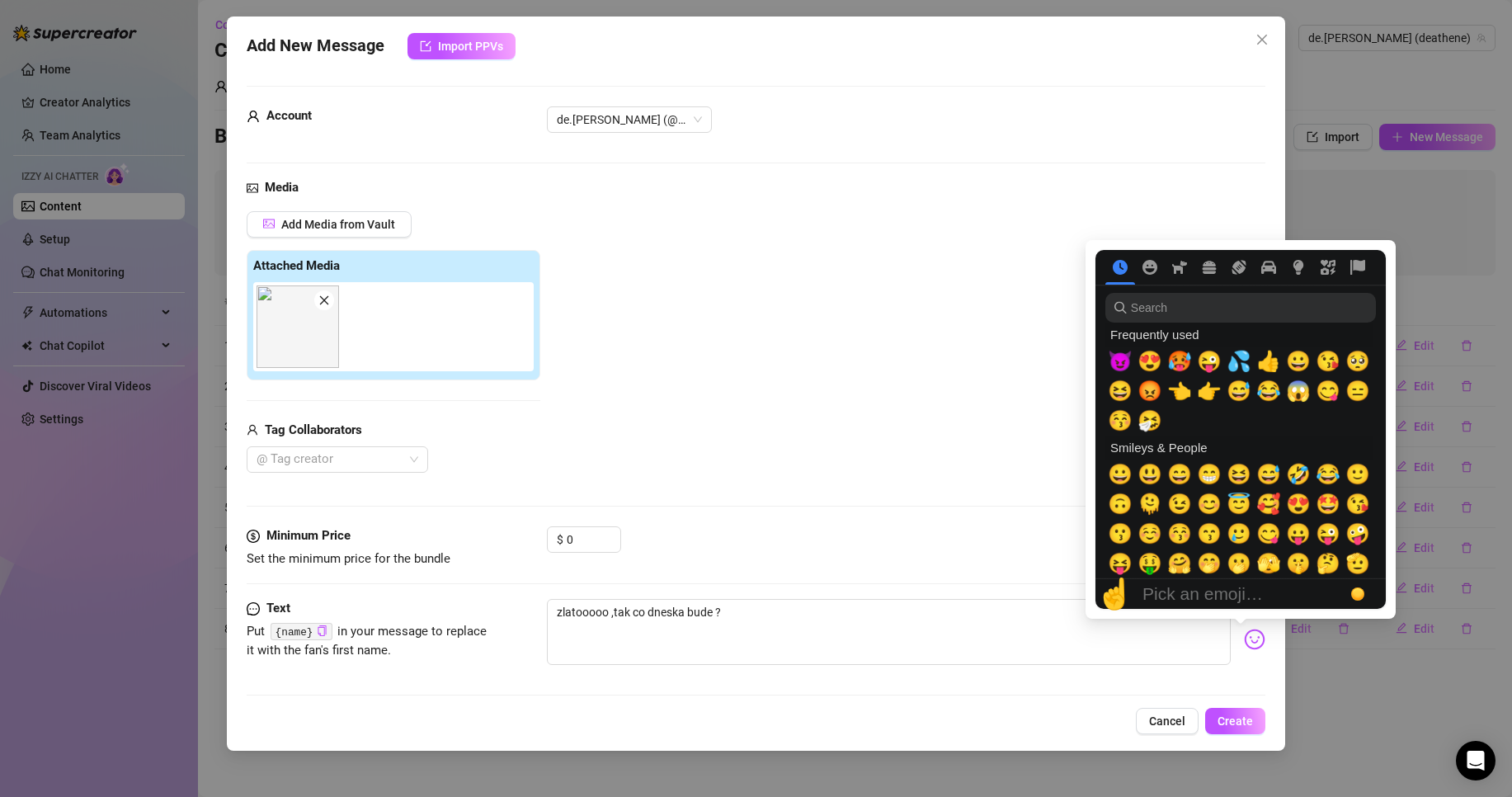
click at [1244, 641] on img at bounding box center [1254, 639] width 21 height 21
click at [1207, 368] on span "😜" at bounding box center [1209, 361] width 25 height 23
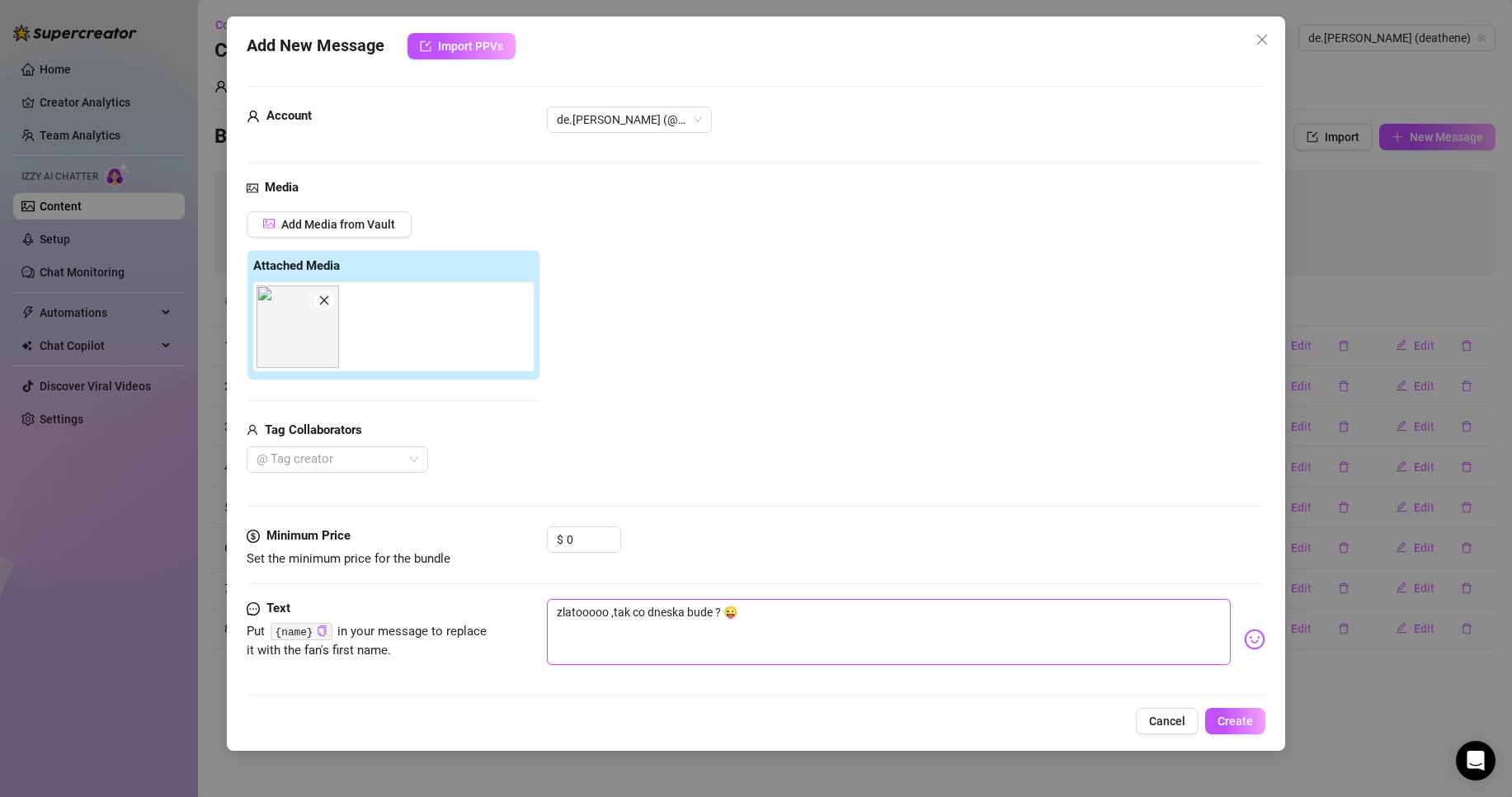
click at [764, 615] on textarea "zlatooooo ,tak co dneska bude ? 😜" at bounding box center [888, 631] width 683 height 66
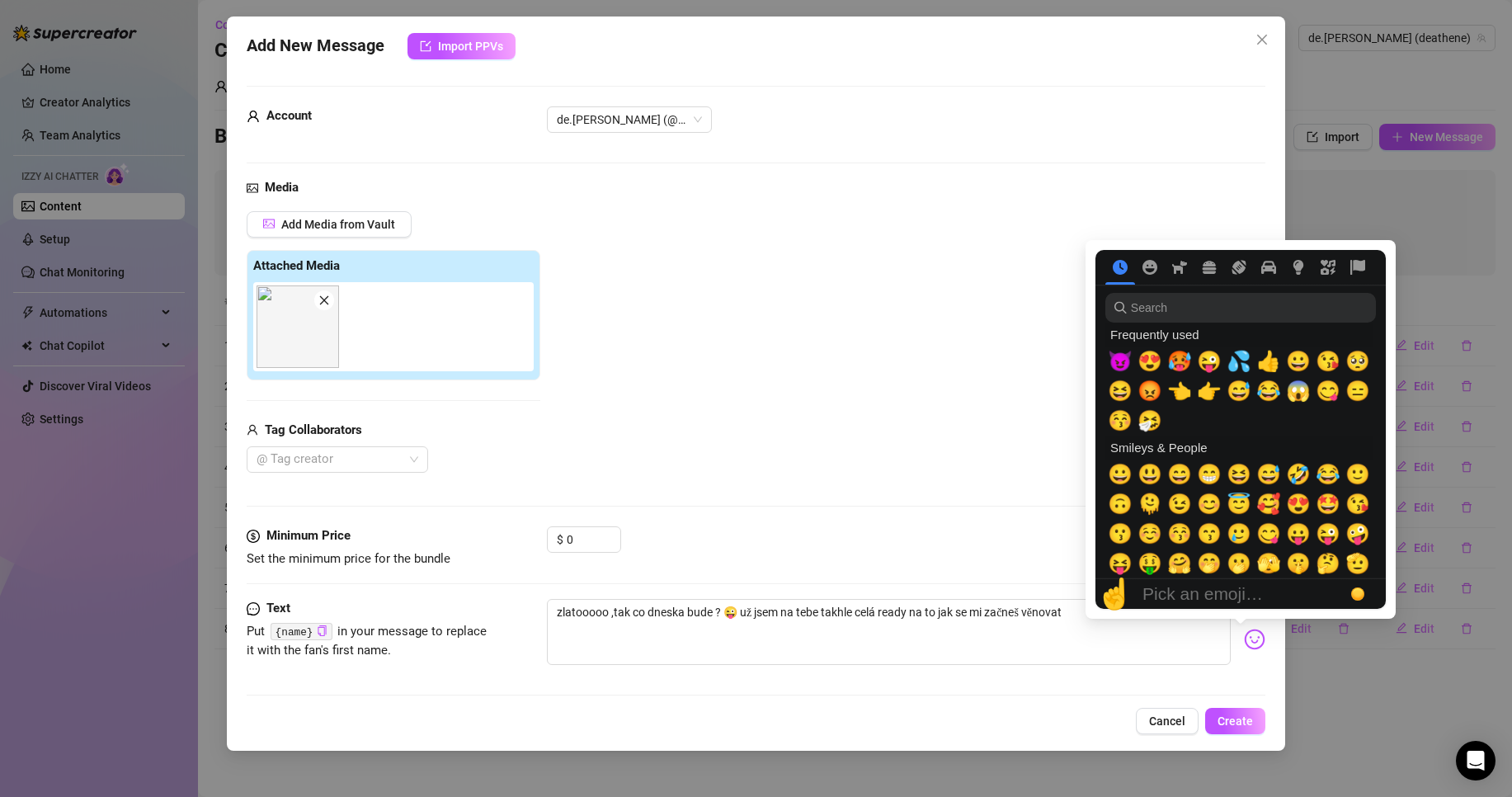
click at [1244, 641] on img at bounding box center [1254, 639] width 21 height 21
click at [1128, 418] on span "😚" at bounding box center [1120, 420] width 25 height 23
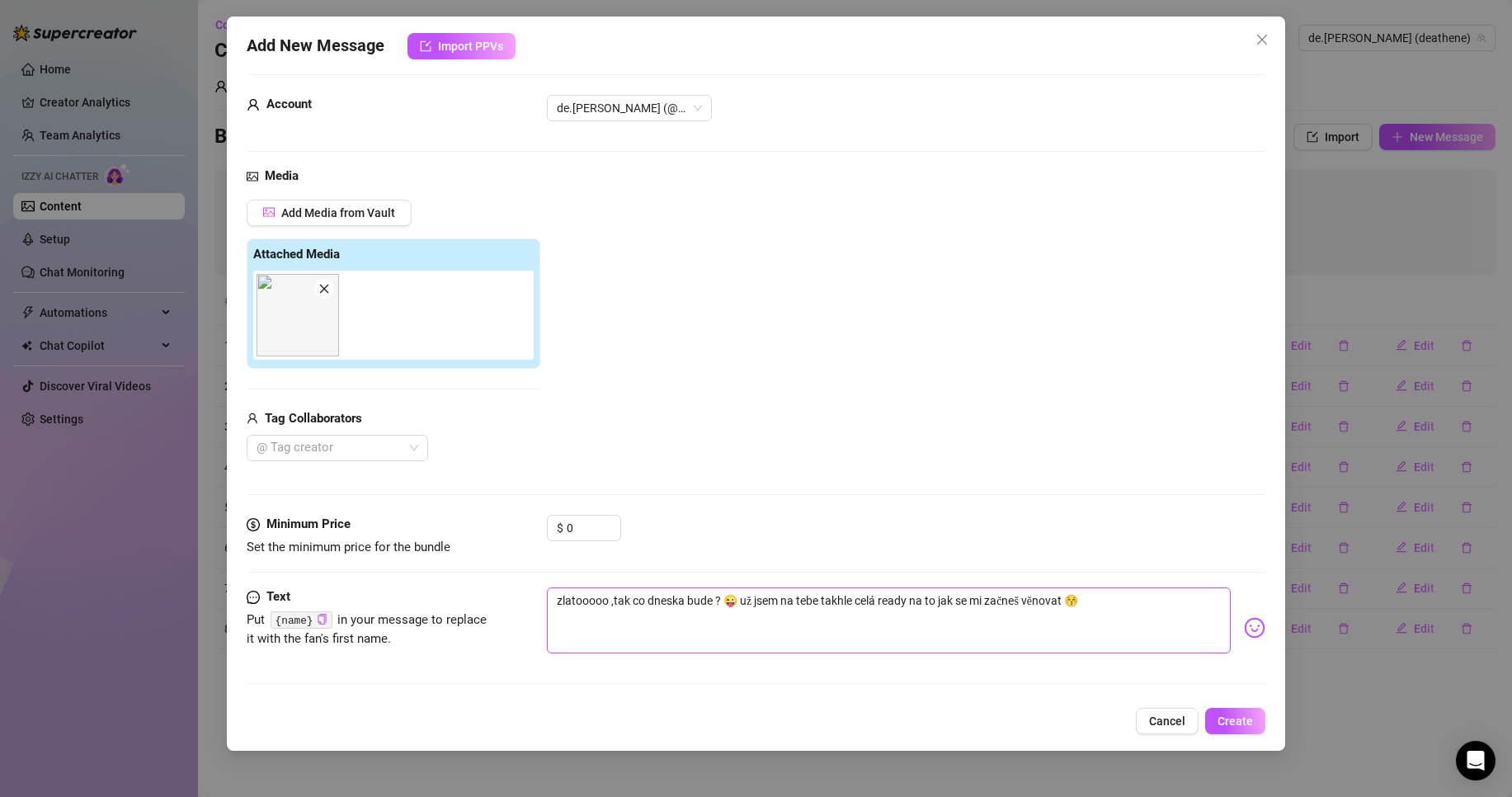
scroll to position [12, 0]
click at [1246, 721] on span "Create" at bounding box center [1235, 721] width 35 height 13
